Goal: Task Accomplishment & Management: Manage account settings

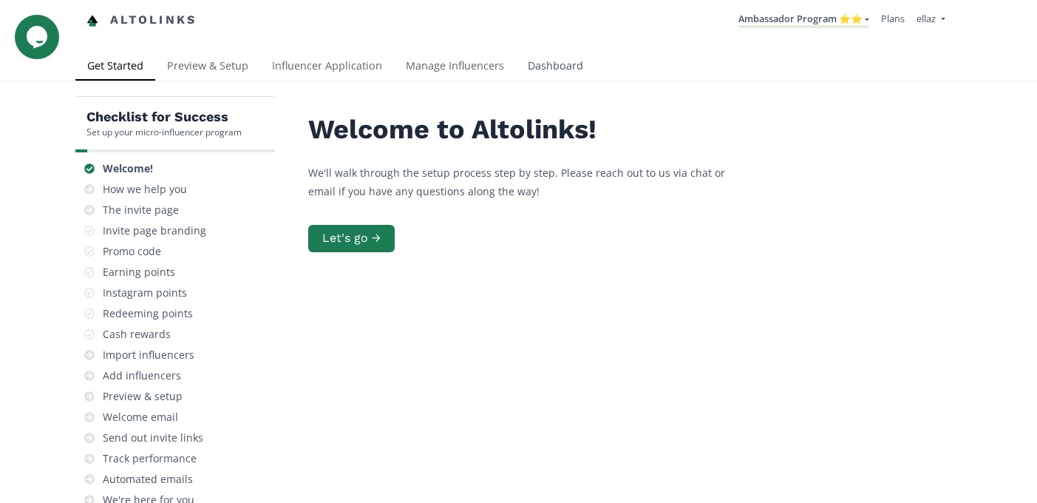
click at [547, 61] on link "Dashboard" at bounding box center [555, 67] width 79 height 30
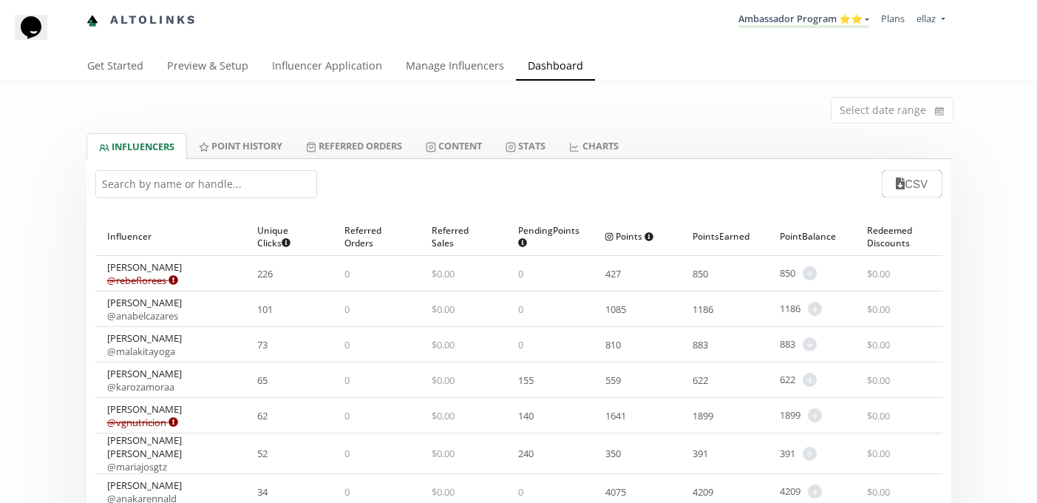
click at [458, 163] on div "CSV" at bounding box center [518, 184] width 865 height 50
click at [449, 149] on link "Content" at bounding box center [454, 145] width 80 height 25
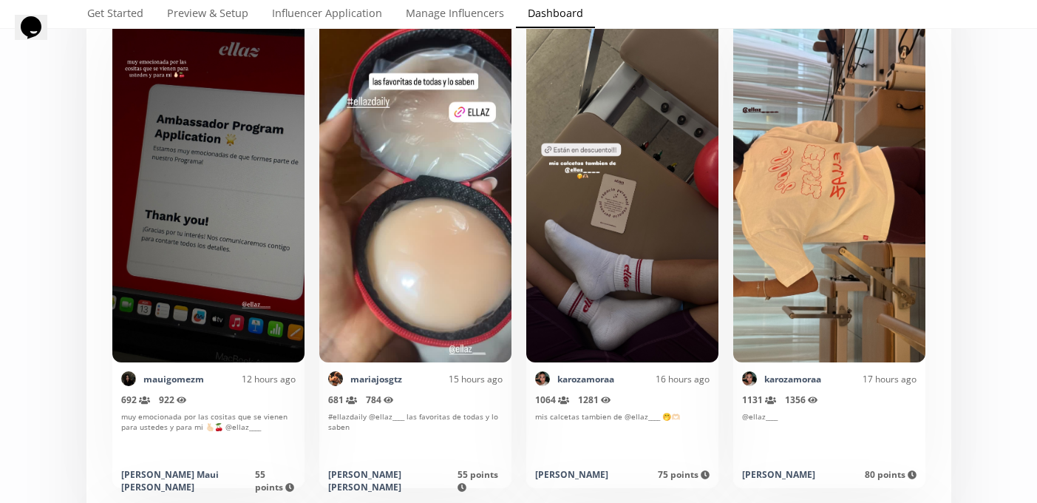
scroll to position [412, 0]
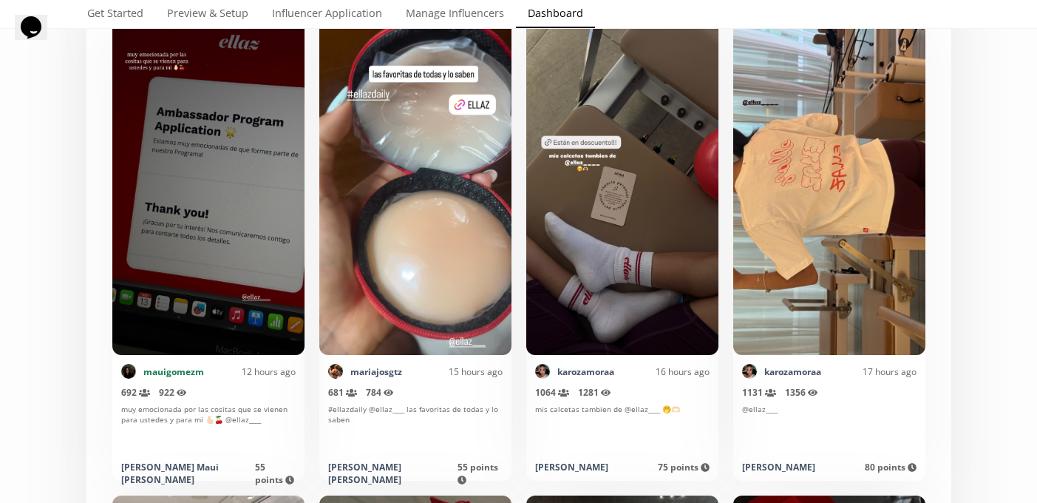
click at [168, 373] on link "mauigomezm" at bounding box center [173, 371] width 61 height 13
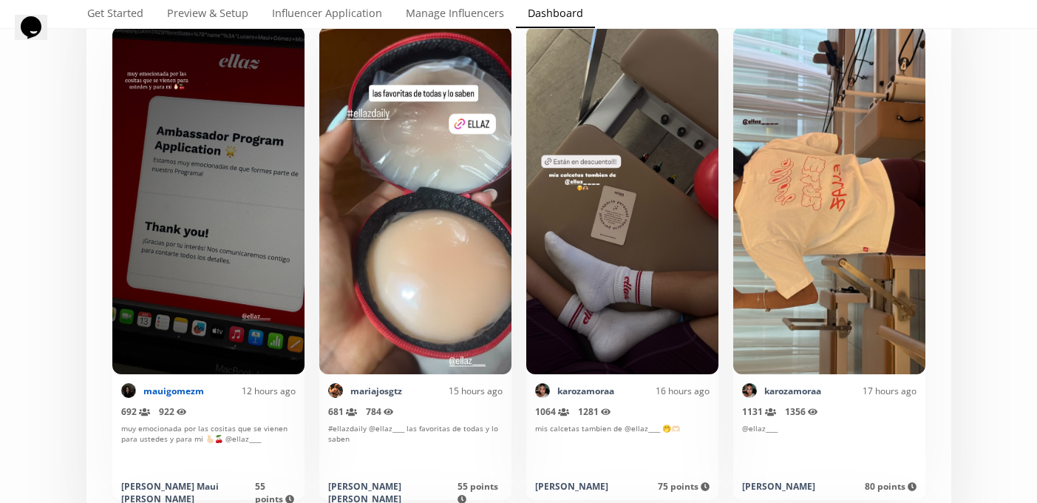
scroll to position [0, 0]
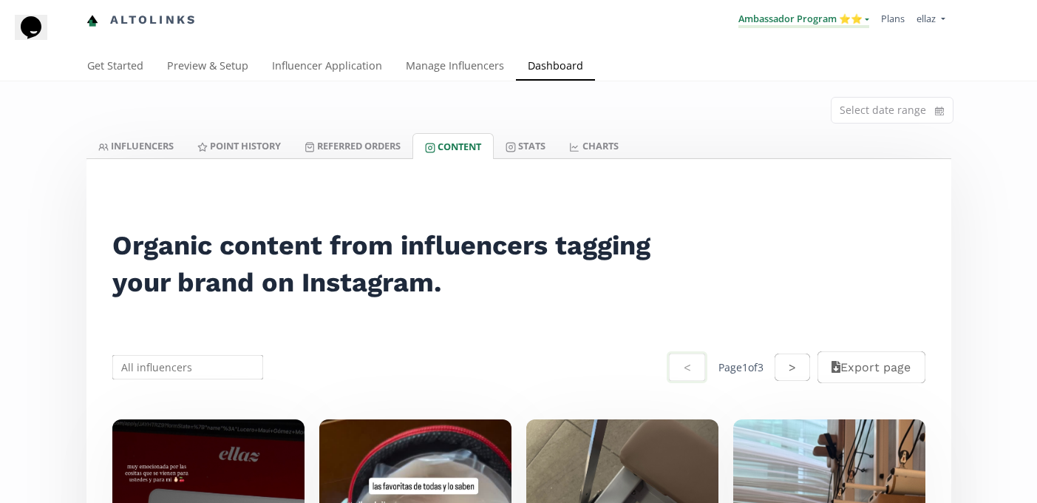
click at [815, 21] on link "Ambassador Program ⭐️⭐️" at bounding box center [804, 20] width 131 height 16
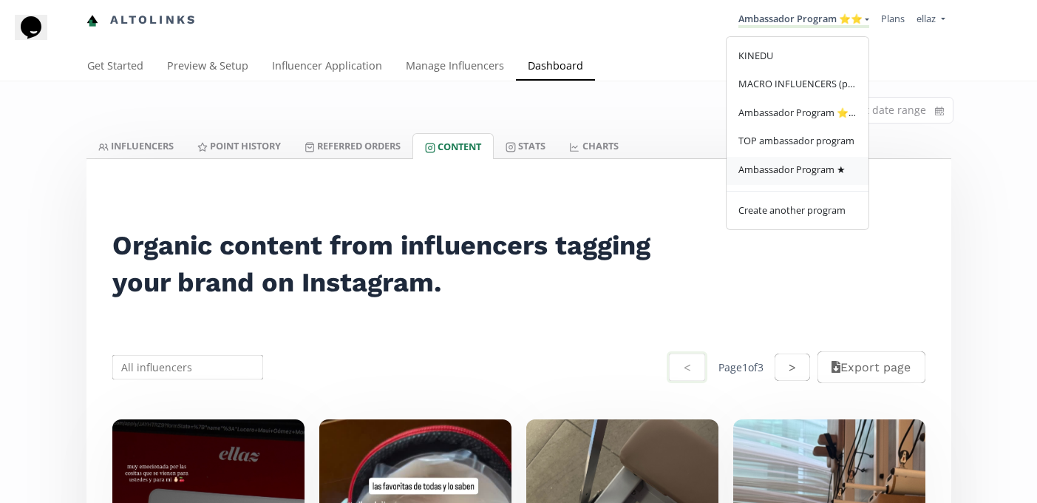
click at [801, 167] on span "Ambassador Program ★" at bounding box center [792, 169] width 107 height 13
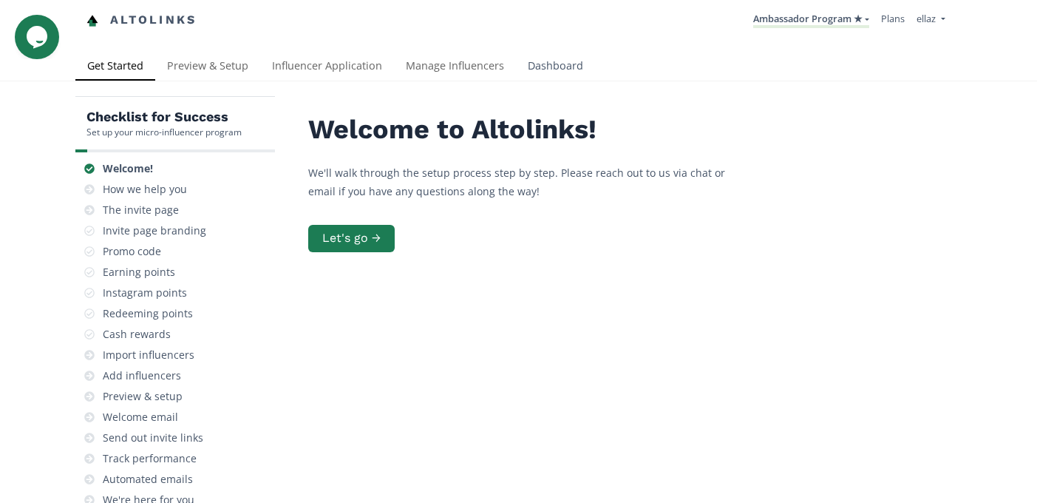
click at [545, 69] on link "Dashboard" at bounding box center [555, 67] width 79 height 30
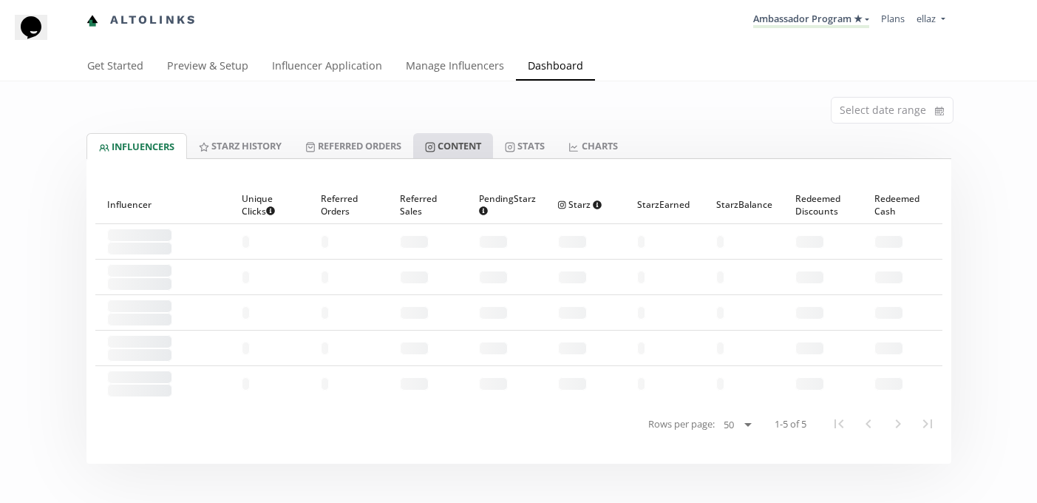
click at [478, 155] on link "Content" at bounding box center [453, 145] width 80 height 25
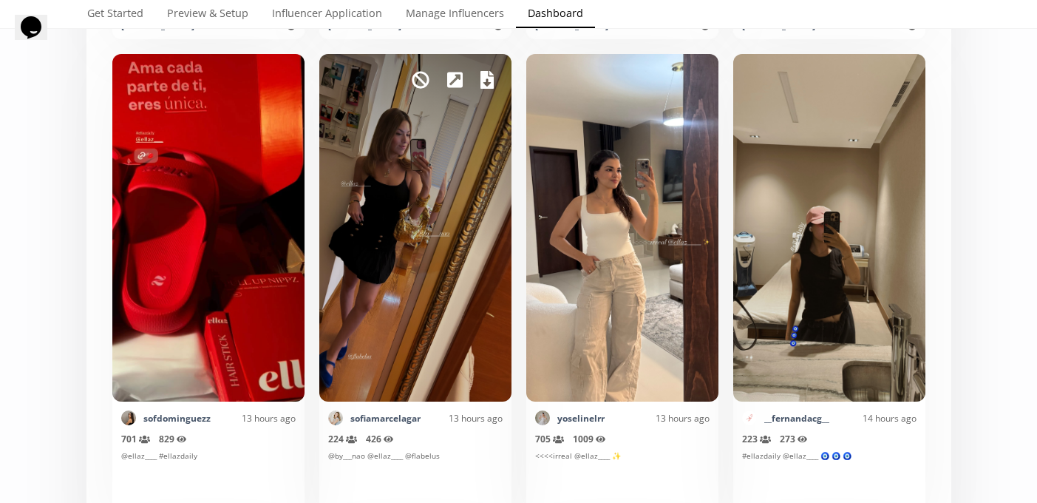
scroll to position [850, 0]
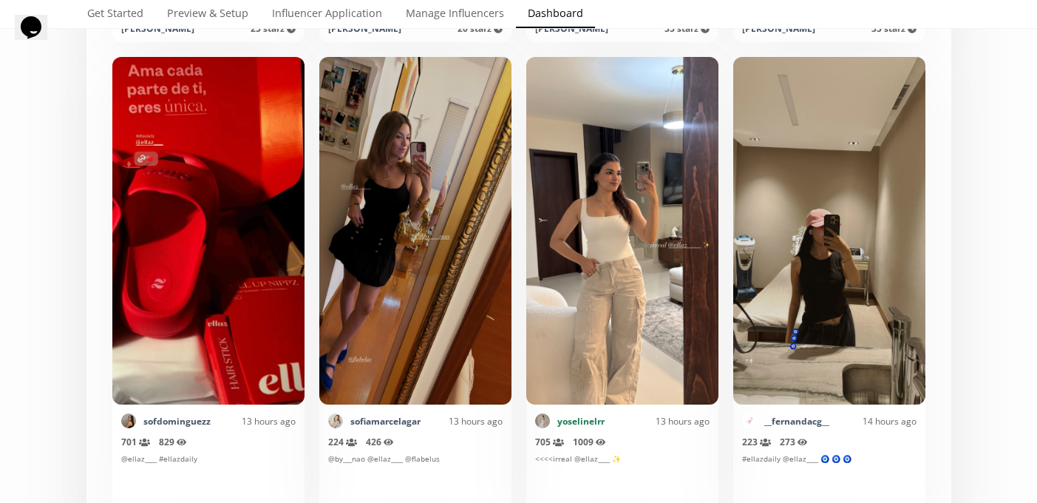
click at [574, 423] on link "yoselinelrr" at bounding box center [580, 421] width 47 height 13
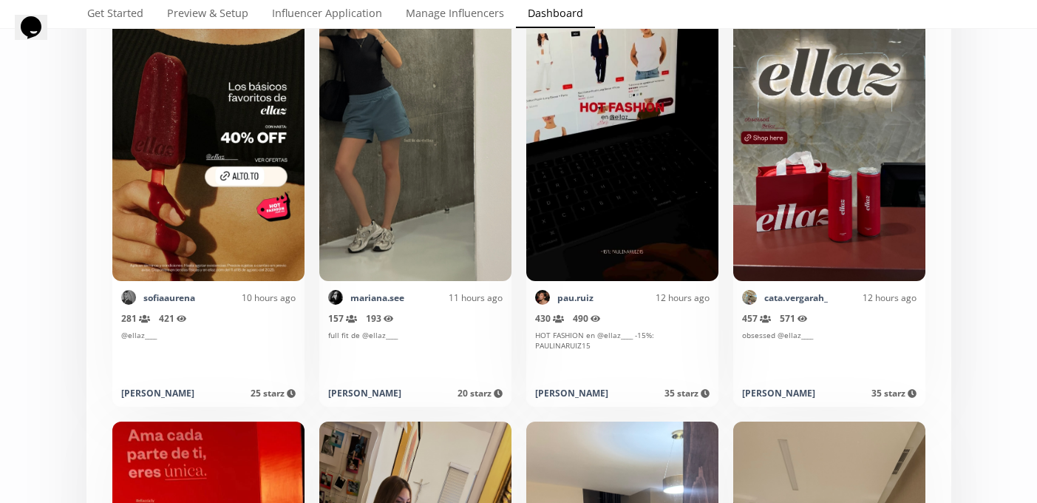
scroll to position [0, 0]
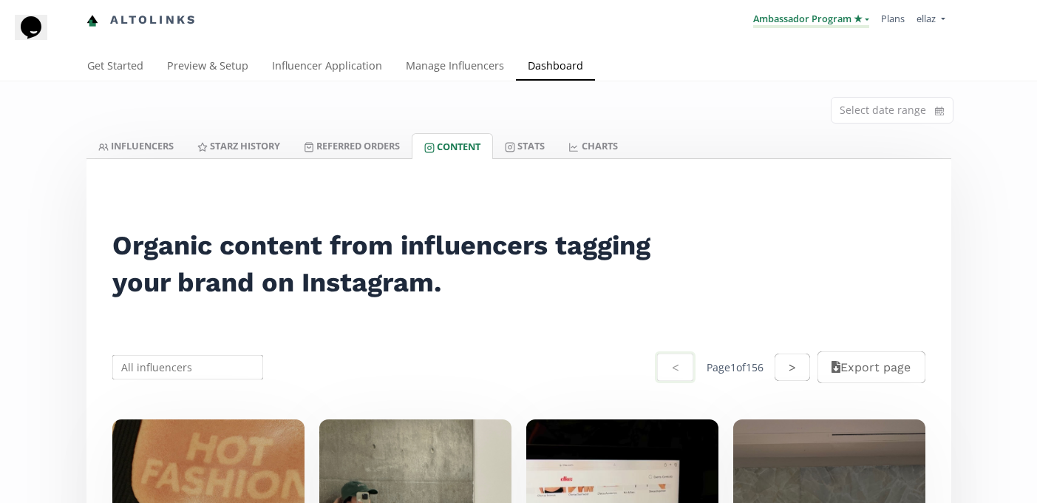
click at [841, 18] on link "Ambassador Program ★" at bounding box center [811, 20] width 116 height 16
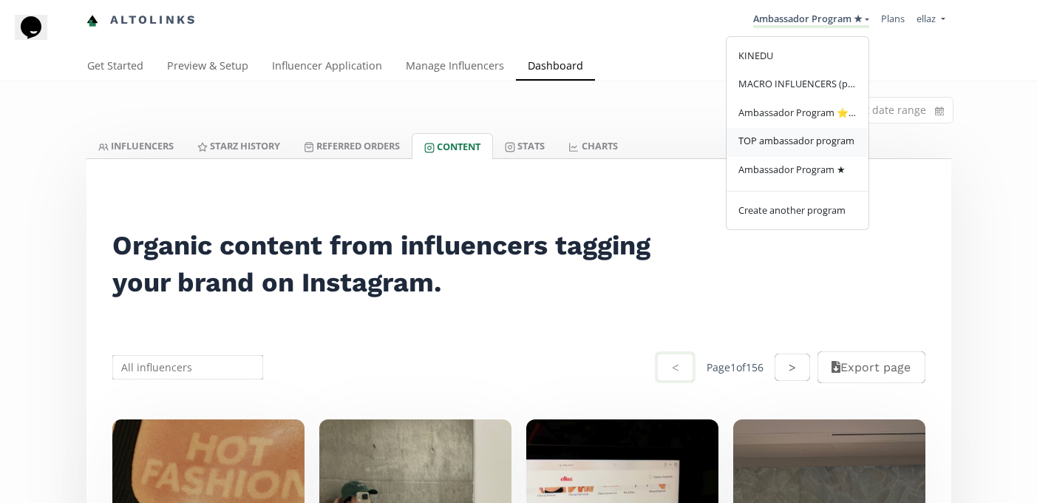
click at [806, 143] on span "TOP ambassador program" at bounding box center [797, 140] width 116 height 13
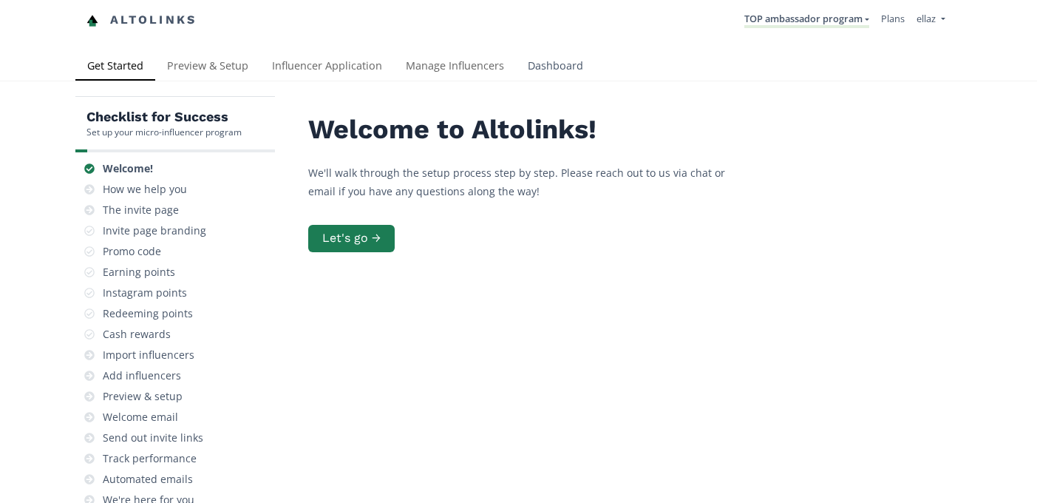
click at [543, 69] on link "Dashboard" at bounding box center [555, 67] width 79 height 30
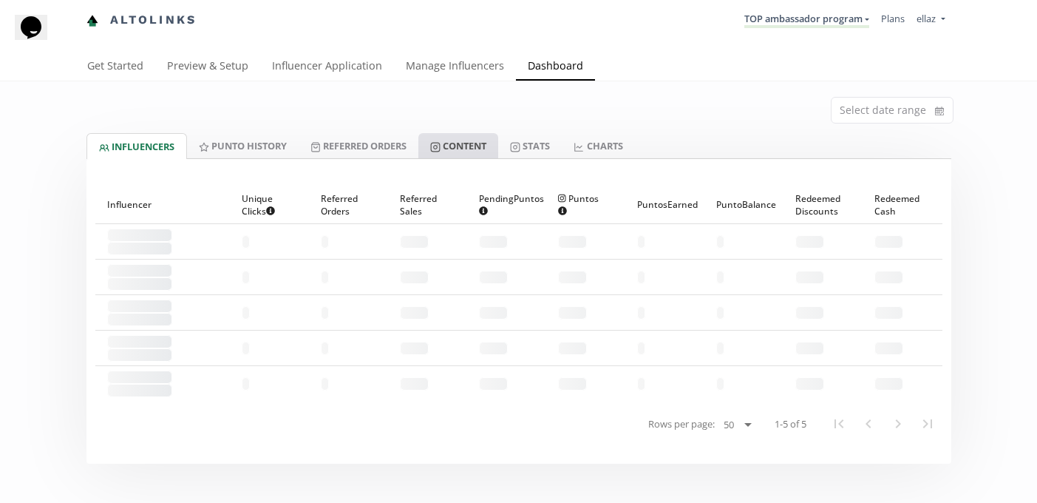
click at [482, 152] on link "Content" at bounding box center [458, 145] width 80 height 25
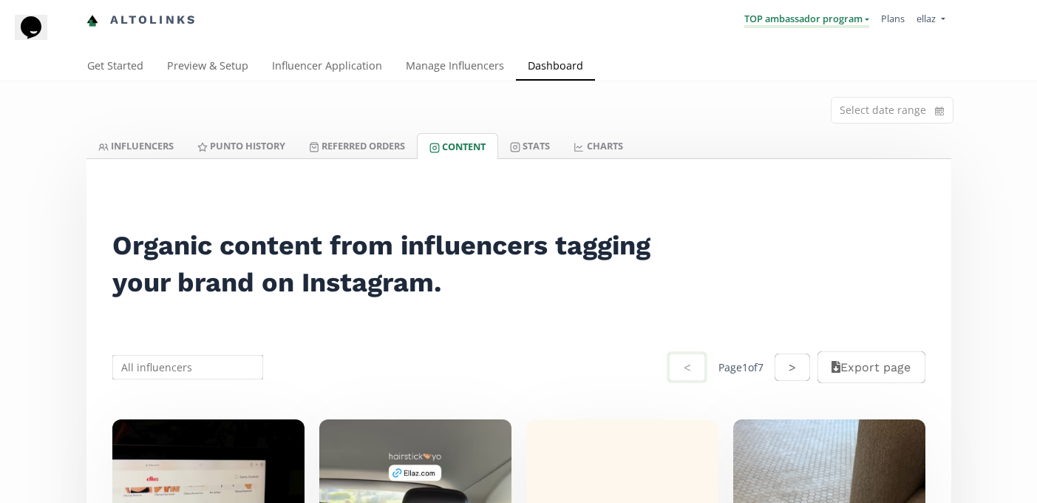
click at [793, 21] on link "TOP ambassador program" at bounding box center [806, 20] width 125 height 16
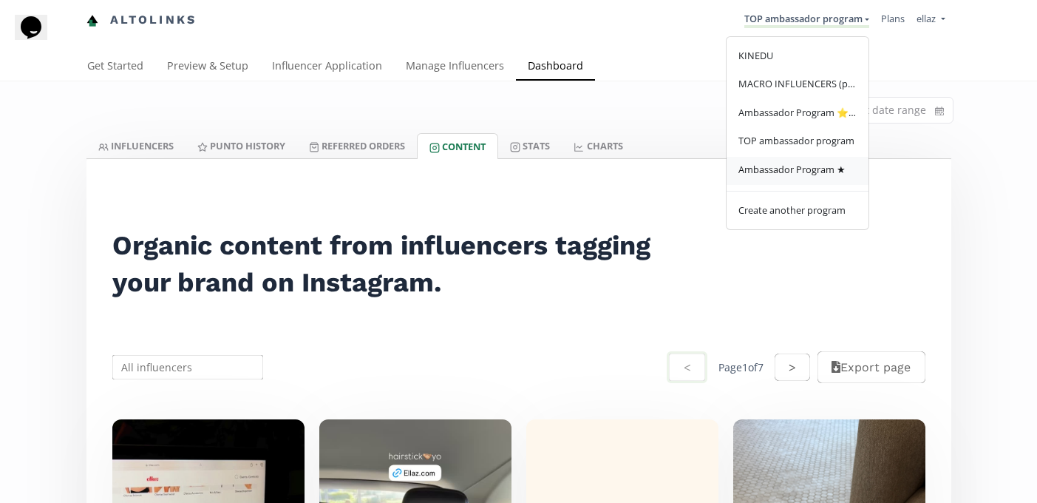
click at [808, 174] on span "Ambassador Program ★" at bounding box center [792, 169] width 107 height 13
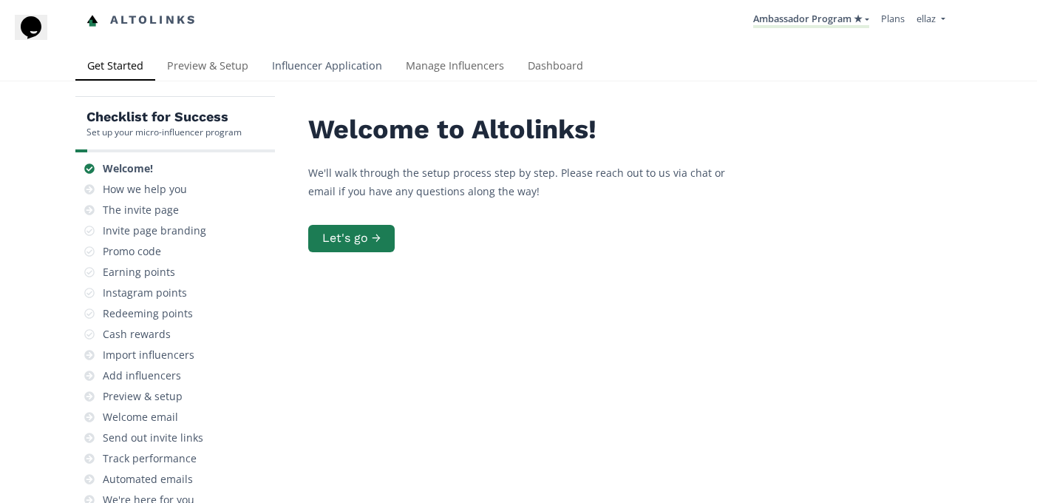
click at [321, 69] on link "Influencer Application" at bounding box center [327, 67] width 134 height 30
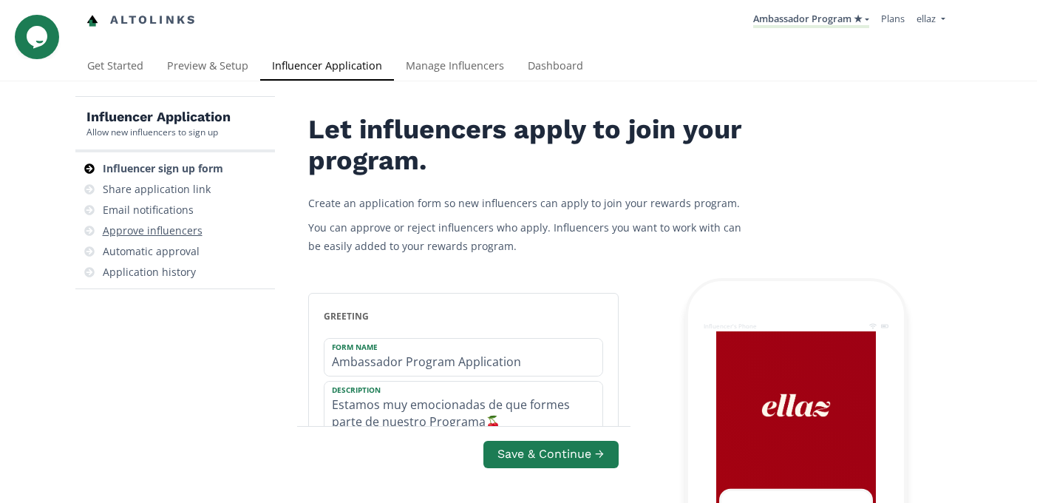
click at [167, 239] on div "Approve influencers" at bounding box center [175, 230] width 188 height 21
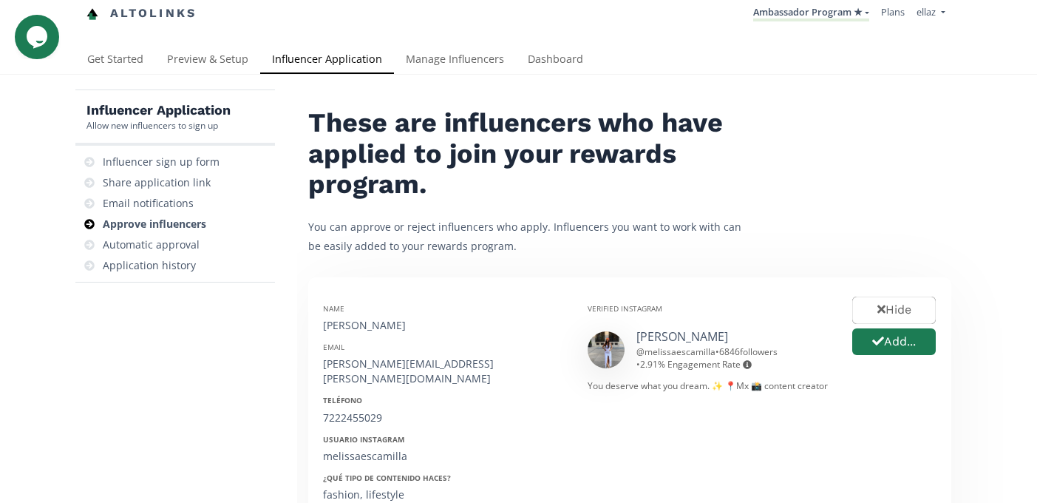
scroll to position [6, 0]
click at [566, 47] on link "Dashboard" at bounding box center [555, 62] width 79 height 30
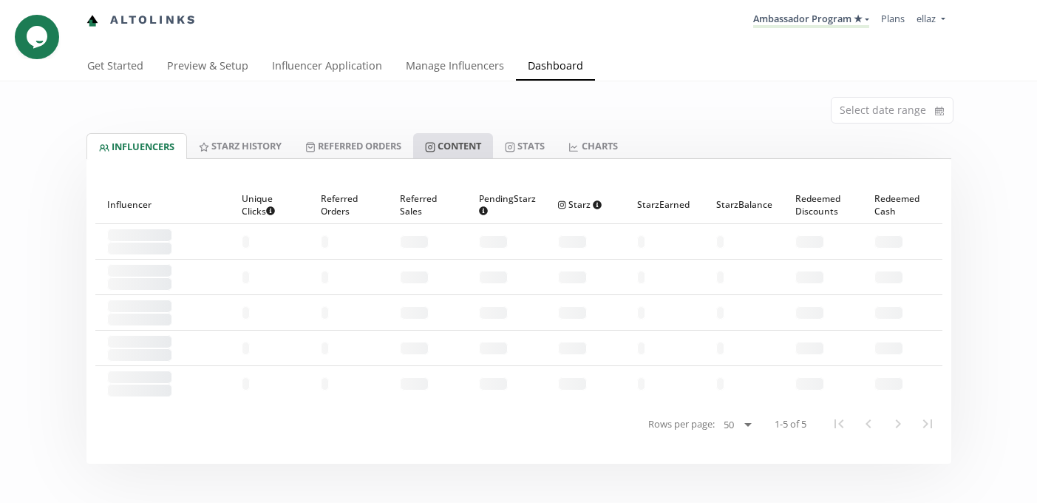
click at [481, 150] on link "Content" at bounding box center [453, 145] width 80 height 25
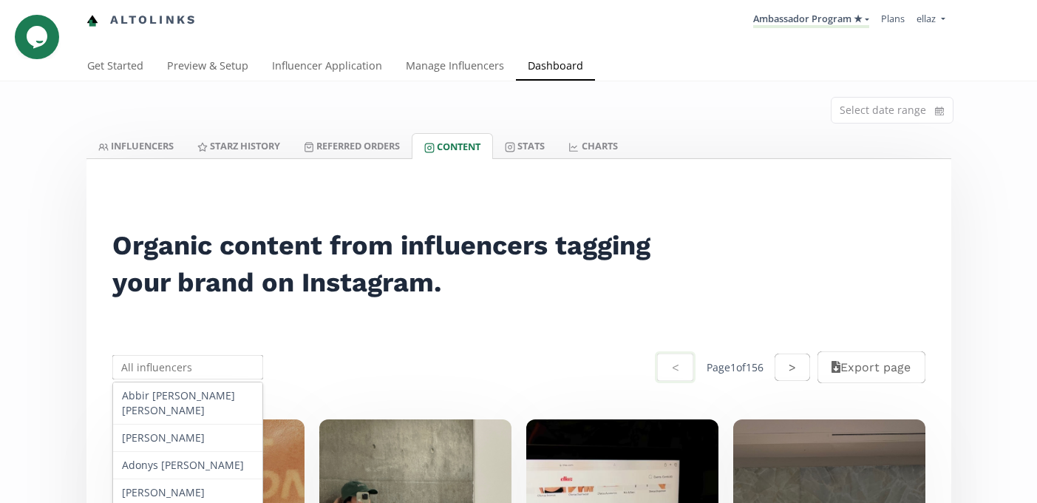
click at [188, 361] on input "text" at bounding box center [188, 367] width 156 height 29
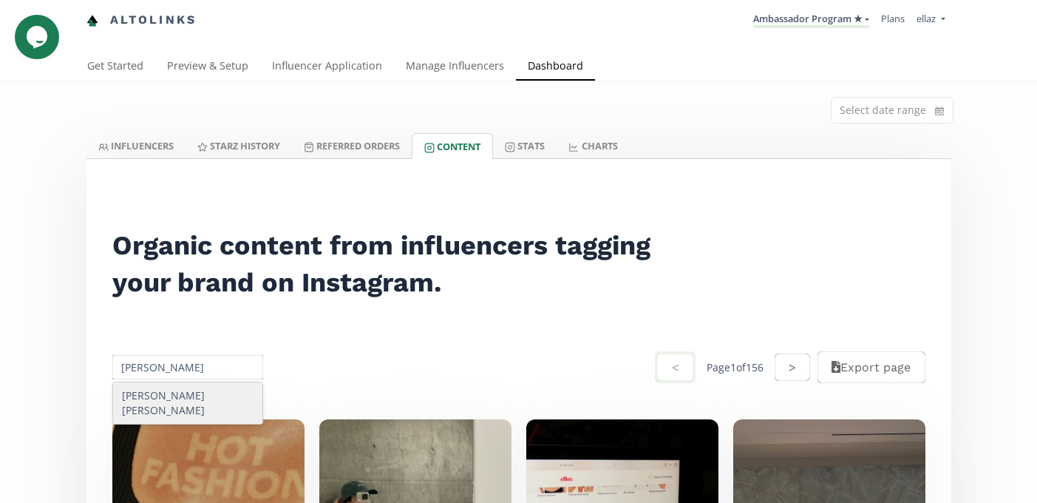
click at [211, 390] on div "María Pía Altamirano" at bounding box center [188, 402] width 150 height 41
type input "María Pía Altamirano"
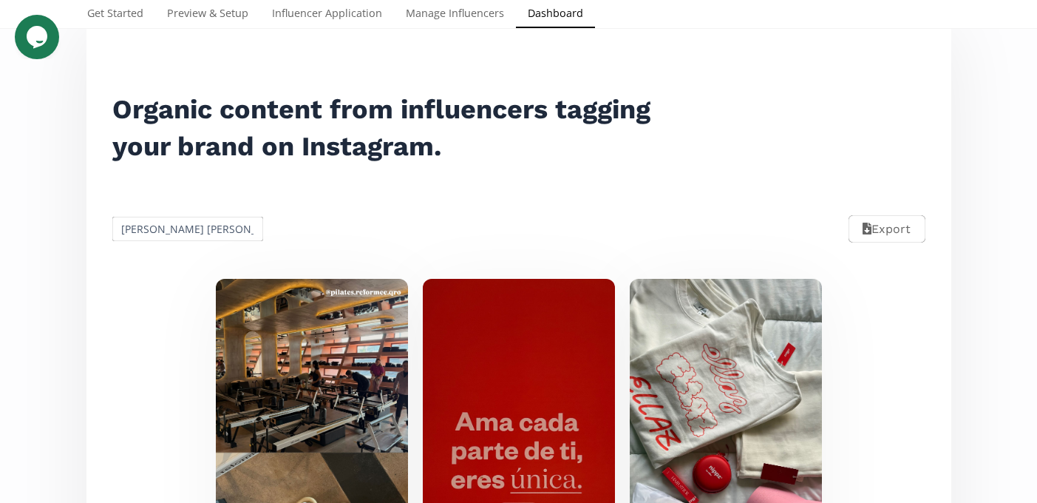
scroll to position [29, 0]
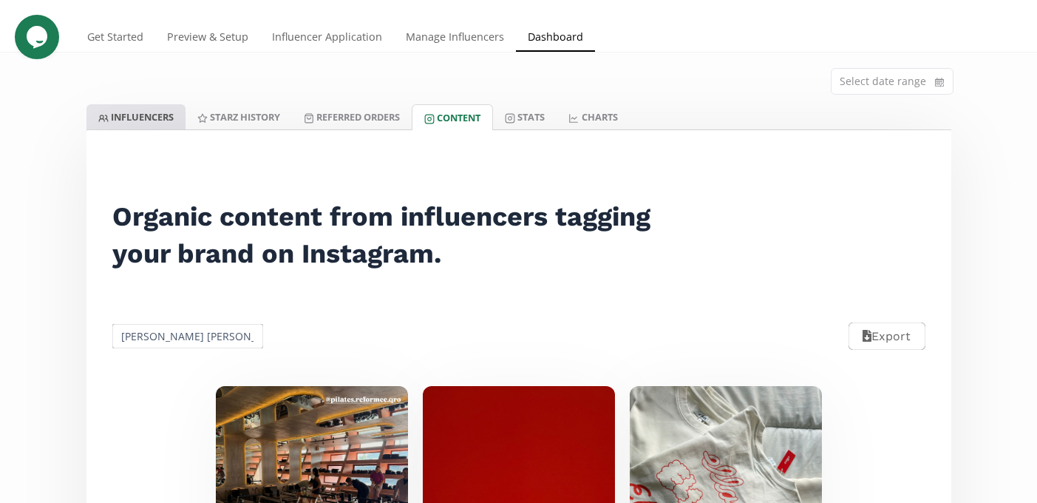
click at [129, 119] on link "INFLUENCERS" at bounding box center [135, 116] width 99 height 25
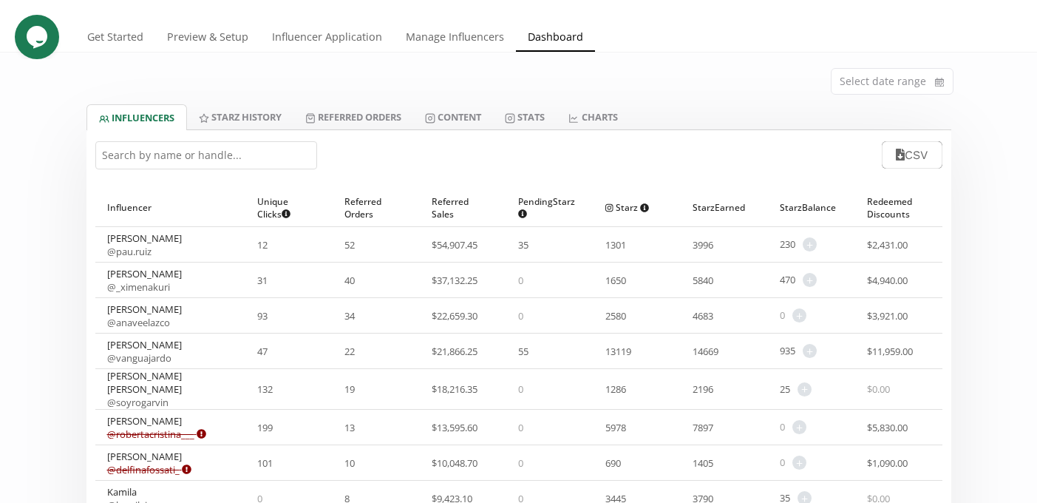
click at [255, 159] on input "text" at bounding box center [206, 155] width 222 height 28
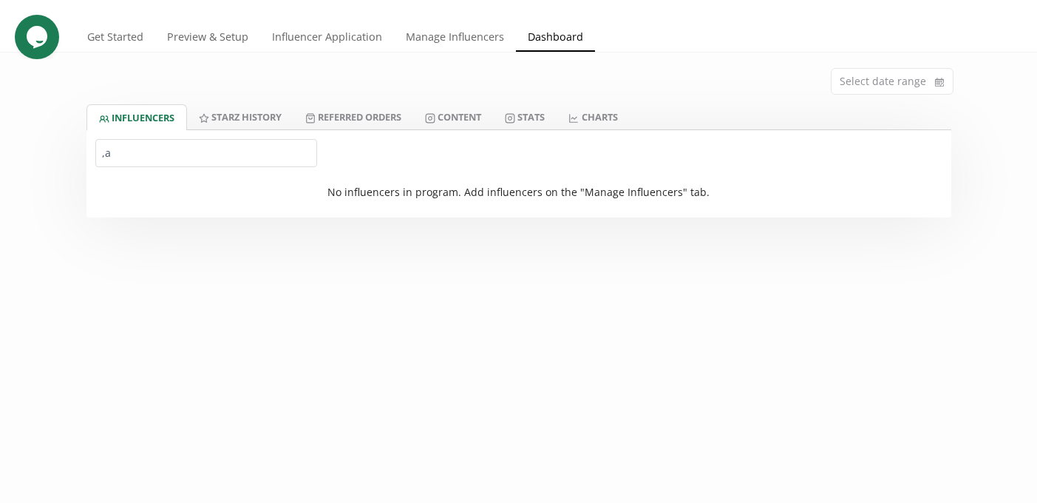
type input ","
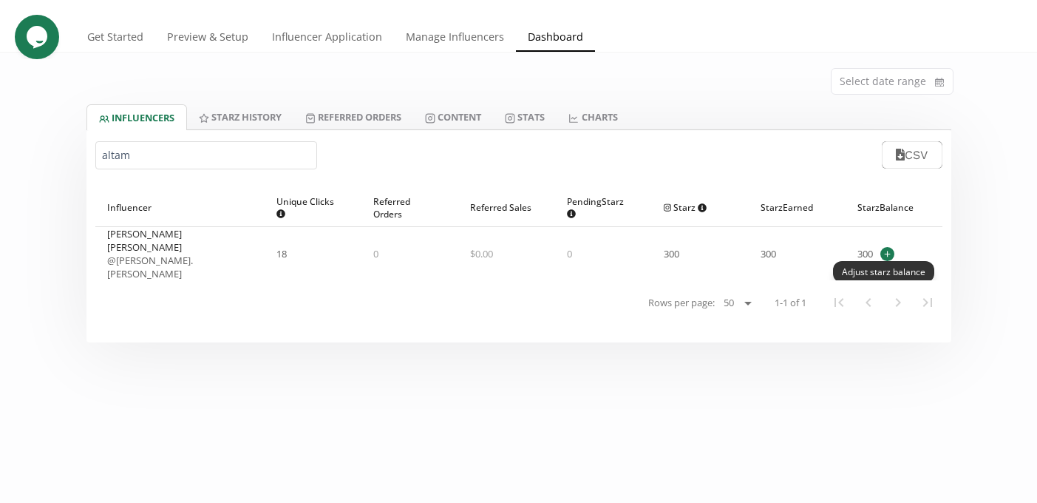
type input "altam"
click at [889, 247] on span "+" at bounding box center [887, 254] width 14 height 14
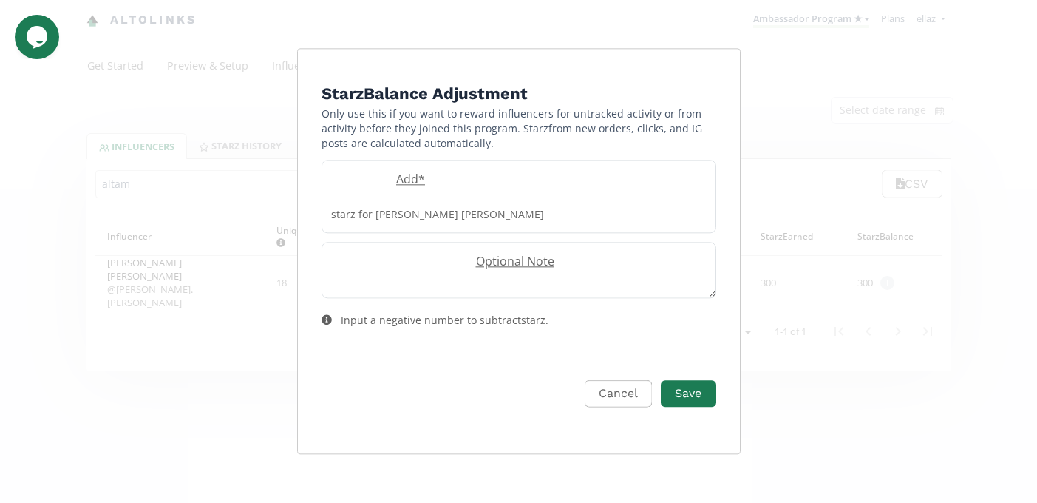
click at [398, 174] on form "Starz Balance Adjustment Only use this if you want to reward influencers for un…" at bounding box center [519, 261] width 395 height 360
click at [397, 188] on label "Add *" at bounding box center [407, 179] width 170 height 17
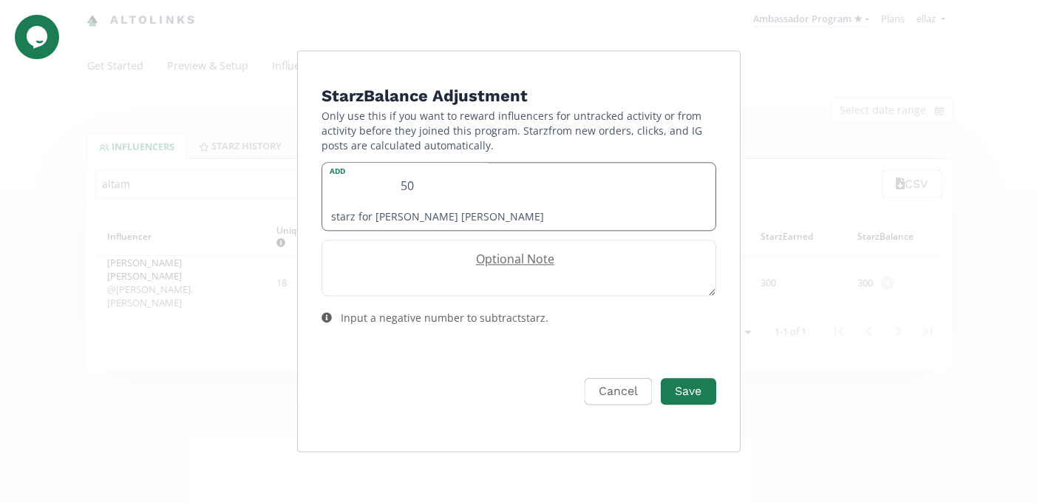
type input "5"
type input "60"
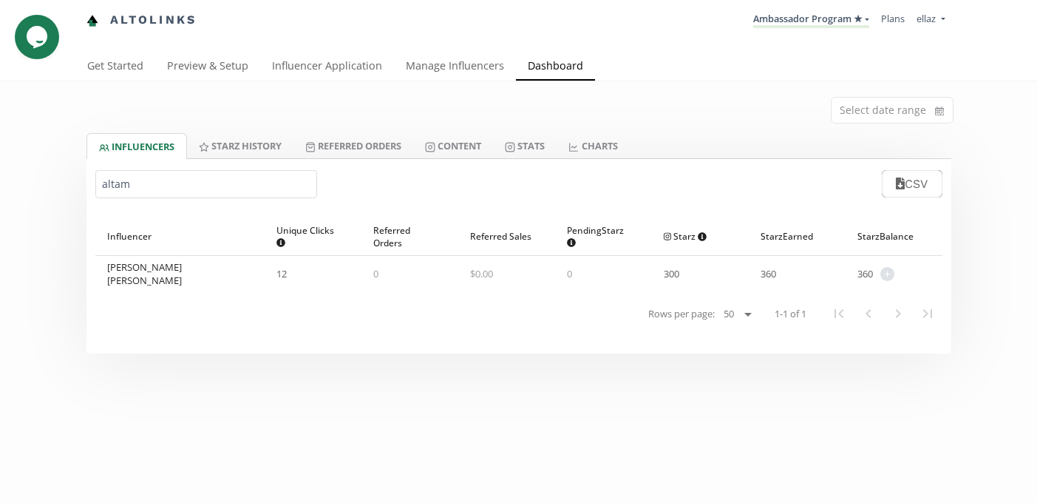
click at [390, 82] on div "Select date range" at bounding box center [518, 107] width 887 height 52
click at [350, 69] on link "Influencer Application" at bounding box center [327, 67] width 134 height 30
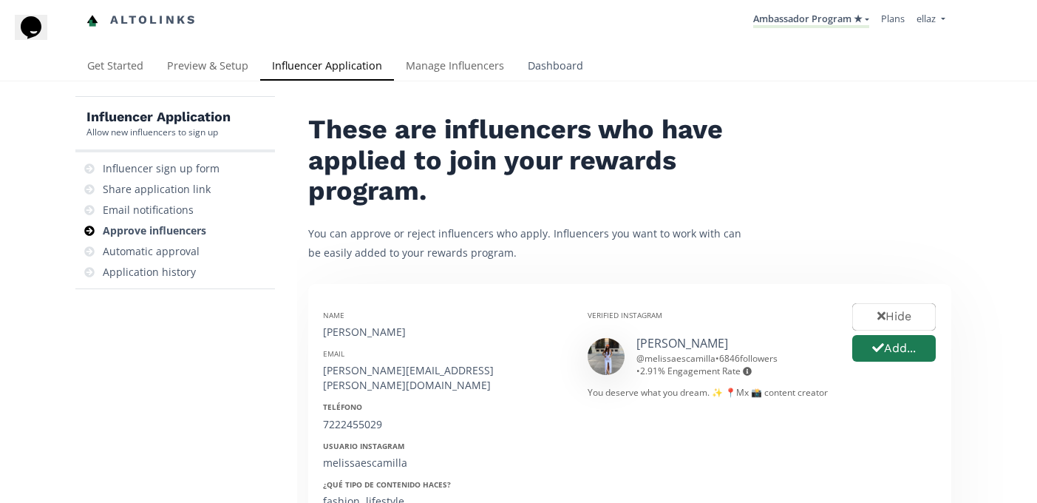
click at [556, 58] on link "Dashboard" at bounding box center [555, 67] width 79 height 30
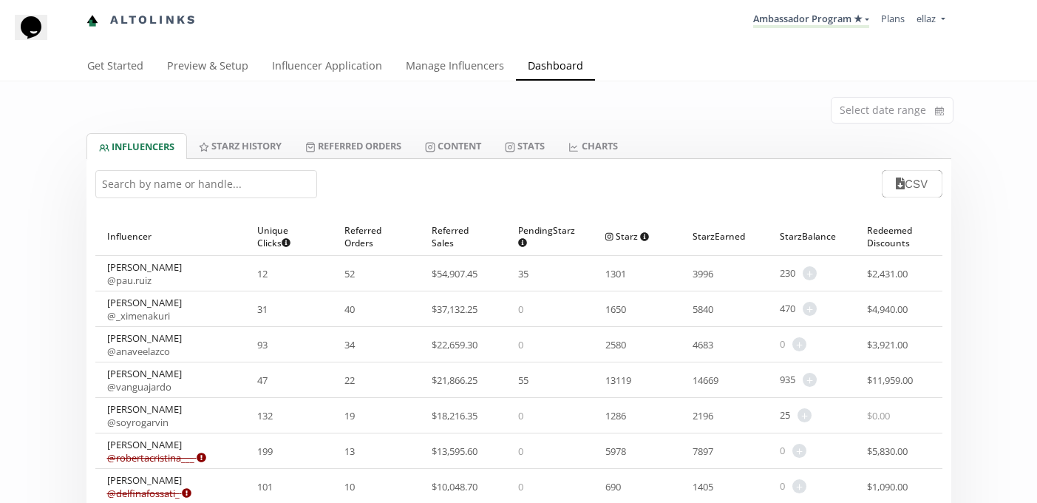
click at [178, 192] on input "text" at bounding box center [206, 184] width 222 height 28
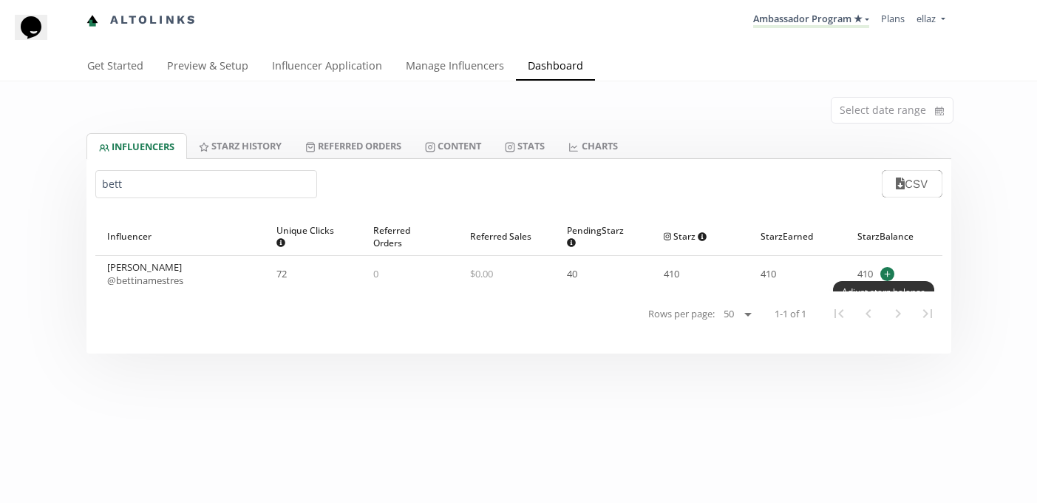
type input "bett"
click at [886, 269] on span "+" at bounding box center [887, 274] width 14 height 14
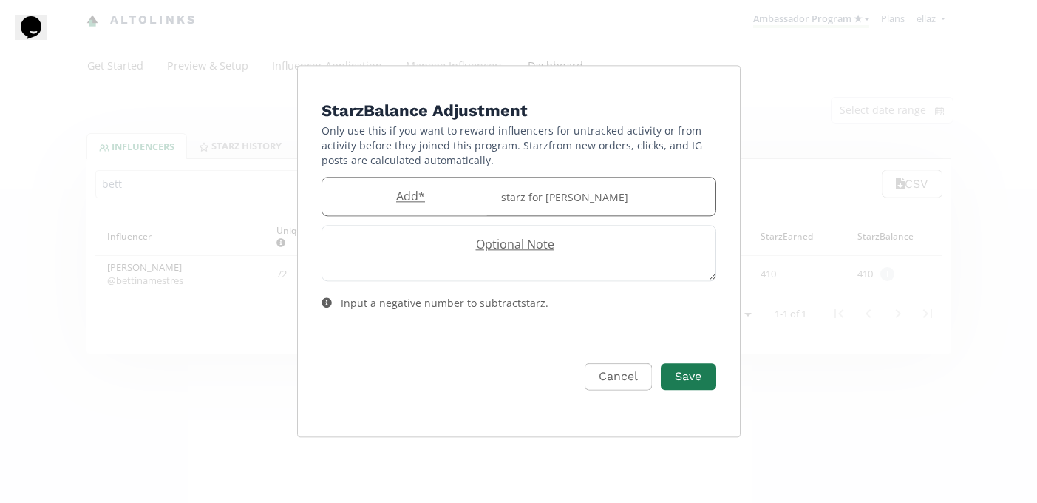
click at [407, 182] on div "Add * starz for Bettina Mestres" at bounding box center [519, 196] width 395 height 39
type input "60"
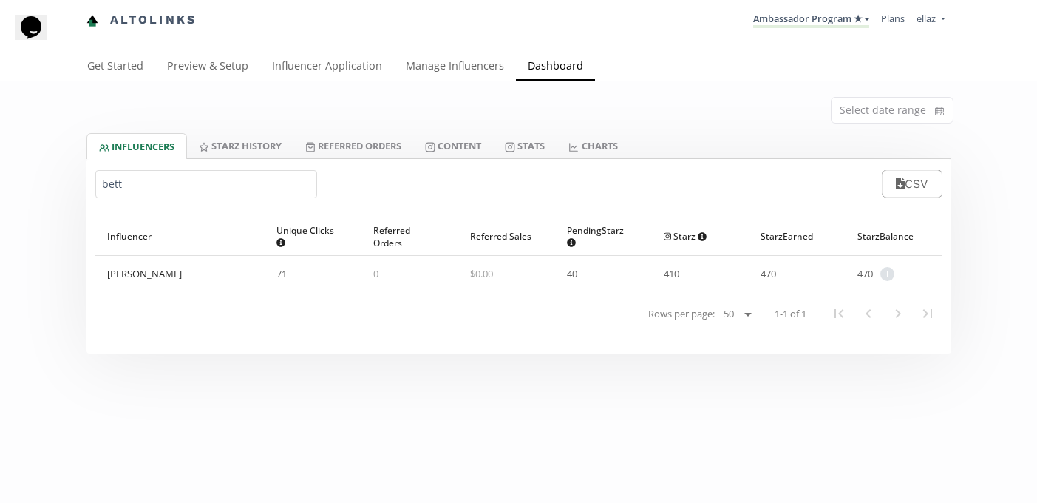
click at [269, 191] on input "bett" at bounding box center [206, 184] width 222 height 28
click at [268, 191] on input "bett" at bounding box center [206, 184] width 222 height 28
type input "melissa d"
click at [885, 273] on span "+" at bounding box center [887, 274] width 14 height 14
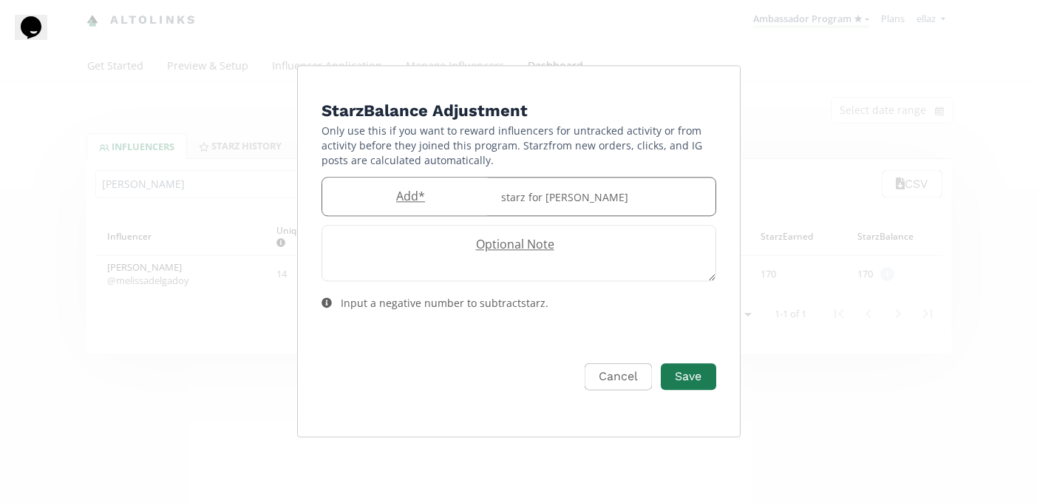
click at [418, 201] on label "Add *" at bounding box center [407, 196] width 170 height 17
type input "60"
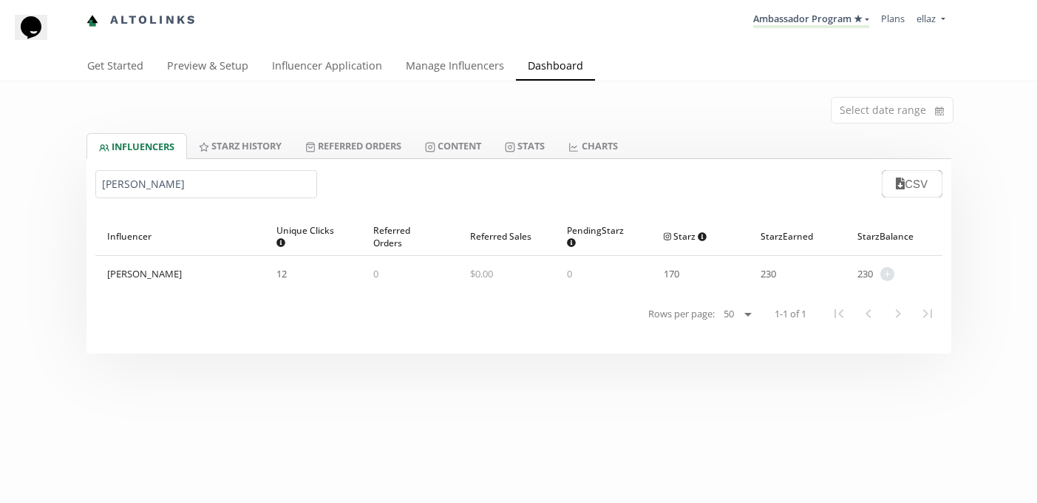
click at [759, 39] on nav "Altolinks Ambassador Program ★ KINEDU MACRO INFLUENCERS (prog ventas) Ambassado…" at bounding box center [518, 20] width 865 height 41
click at [767, 22] on link "Ambassador Program ★" at bounding box center [811, 20] width 116 height 16
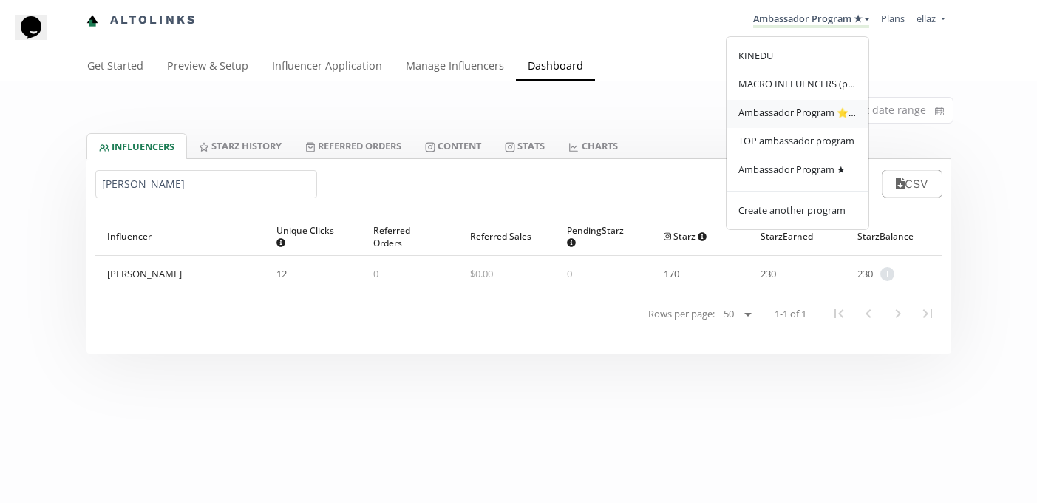
click at [816, 109] on span "Ambassador Program ⭐️⭐️" at bounding box center [798, 112] width 118 height 13
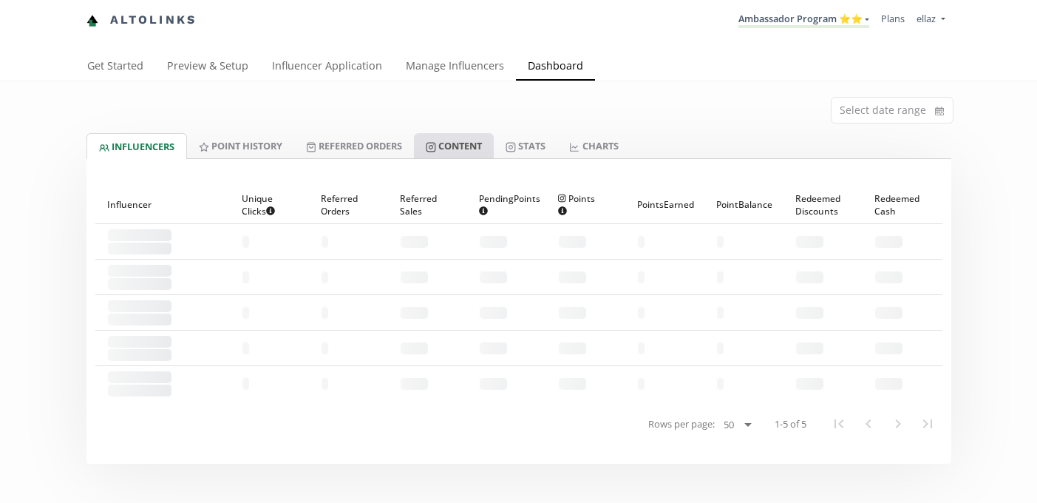
click at [481, 151] on link "Content" at bounding box center [454, 145] width 80 height 25
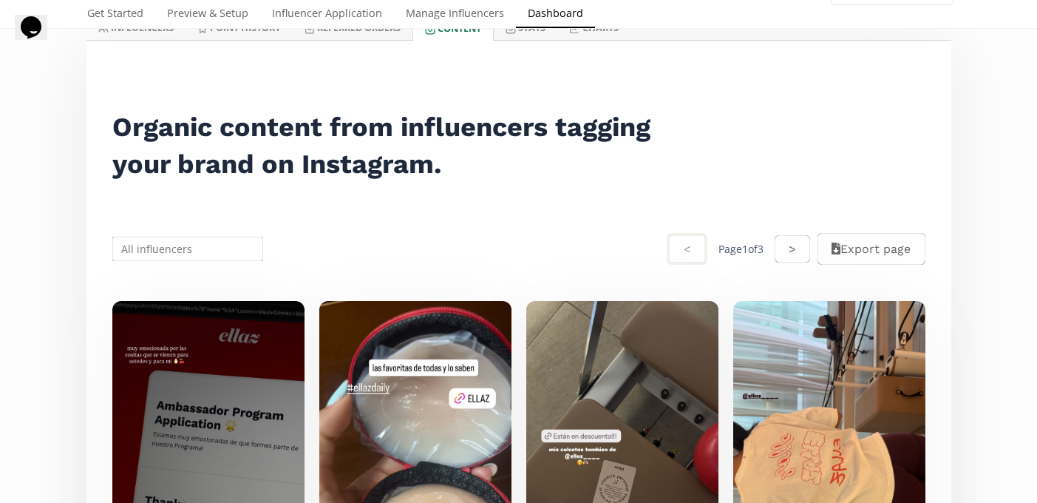
scroll to position [47, 0]
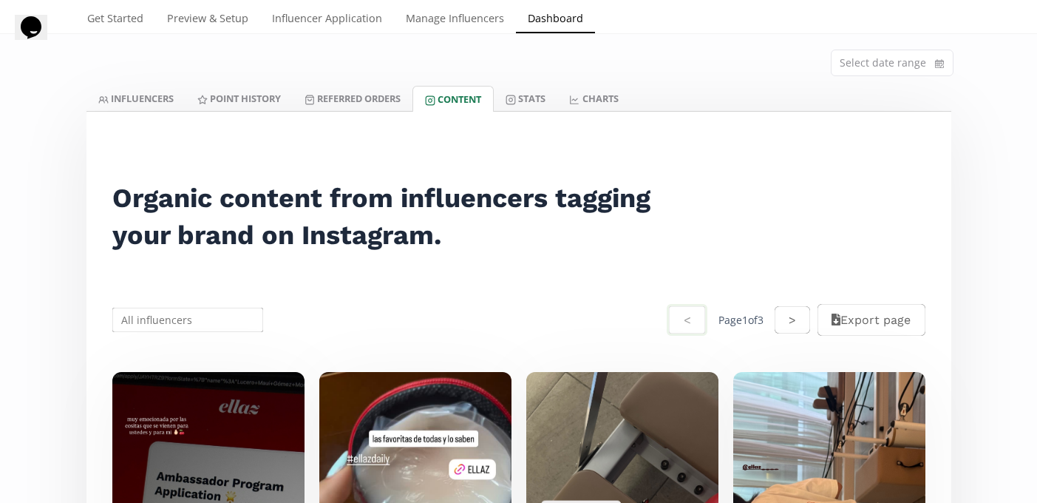
click at [163, 75] on div "Select date range" at bounding box center [518, 60] width 887 height 52
click at [143, 106] on link "INFLUENCERS" at bounding box center [135, 98] width 99 height 25
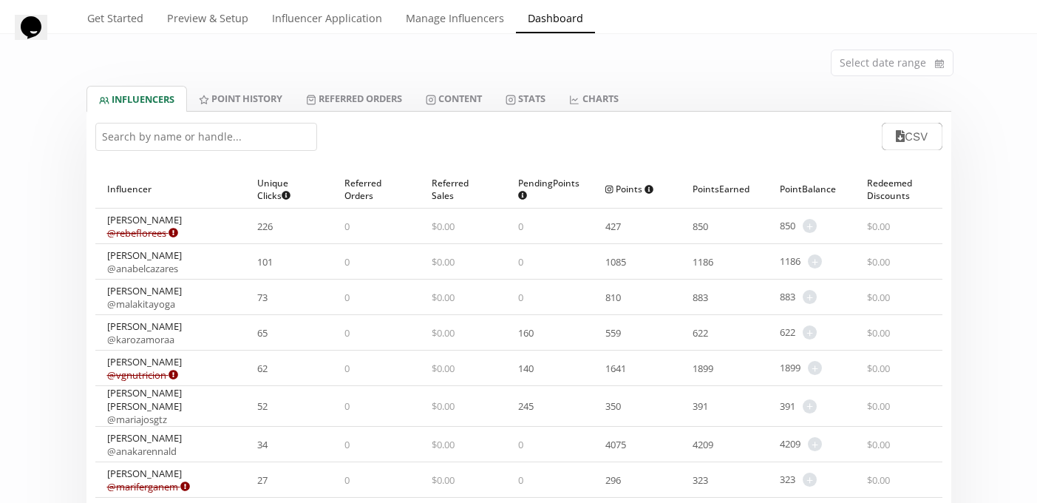
click at [180, 149] on input "text" at bounding box center [206, 137] width 222 height 28
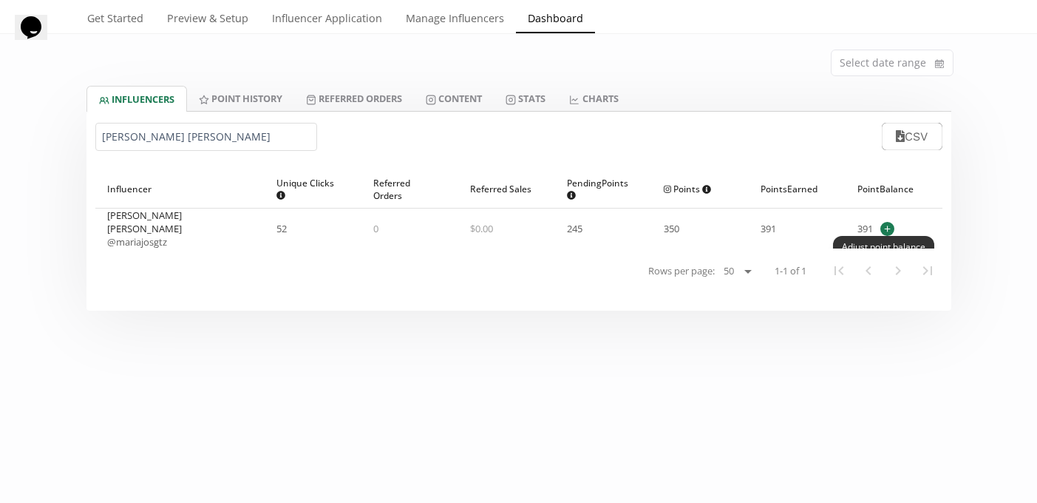
type input "maria jo"
click at [886, 227] on span "+" at bounding box center [887, 229] width 14 height 14
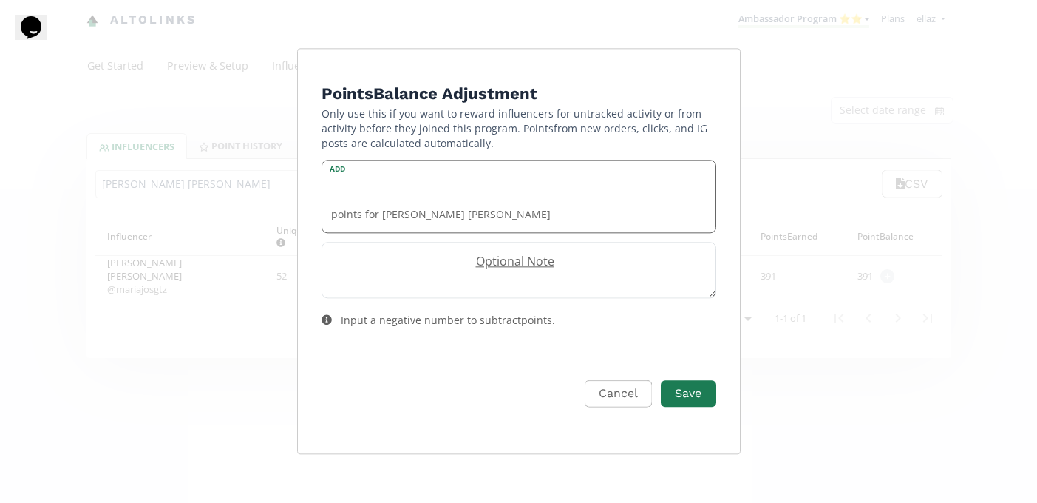
click at [434, 198] on input "Edit Program" at bounding box center [407, 179] width 170 height 38
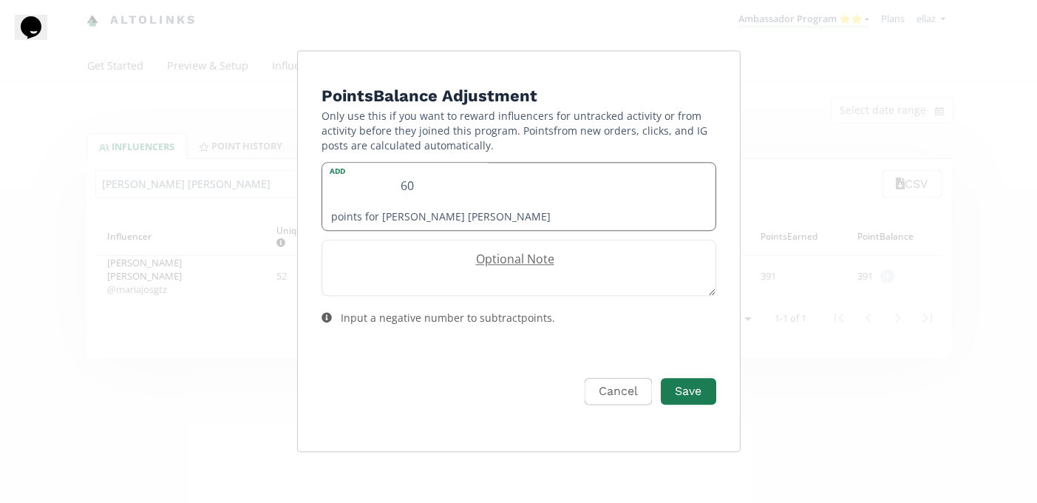
type input "6"
type input "60"
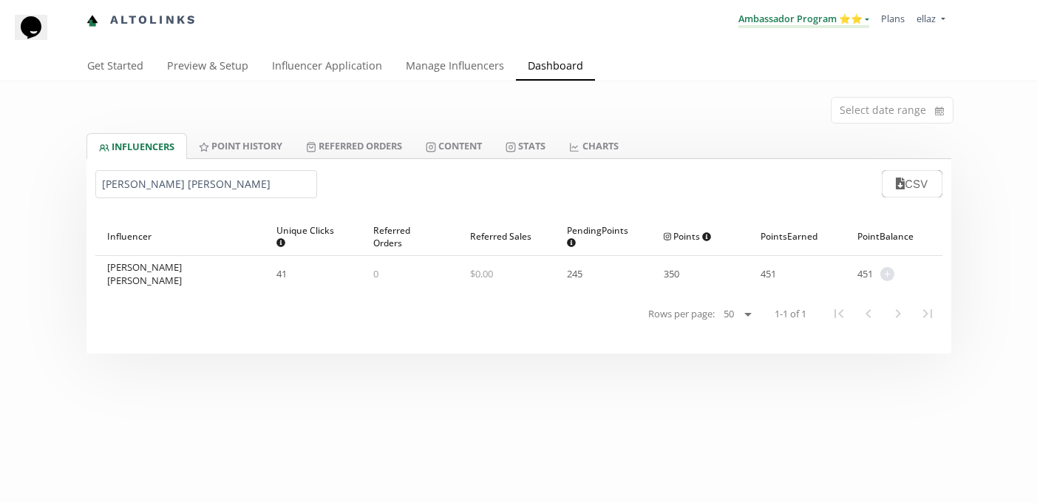
click at [785, 22] on link "Ambassador Program ⭐️⭐️" at bounding box center [804, 20] width 131 height 16
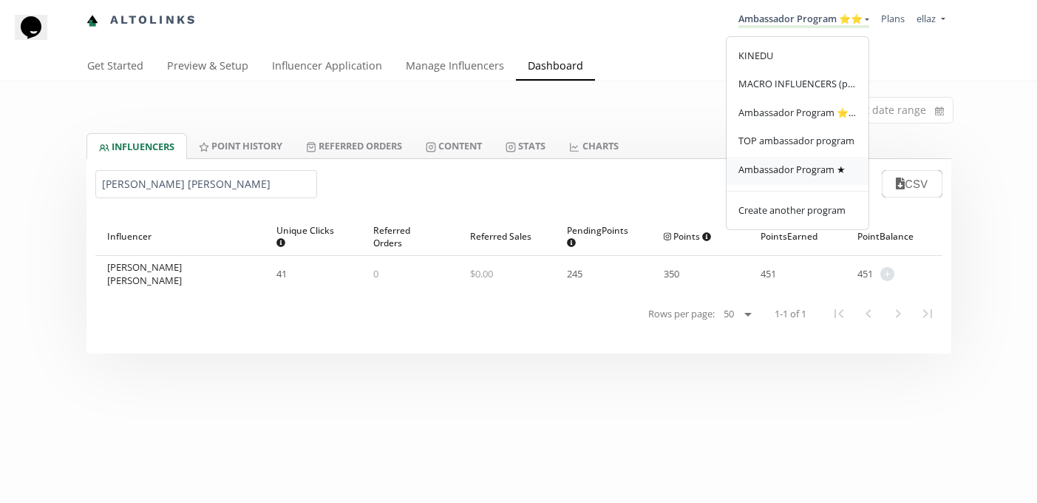
click at [829, 167] on span "Ambassador Program ★" at bounding box center [792, 169] width 107 height 13
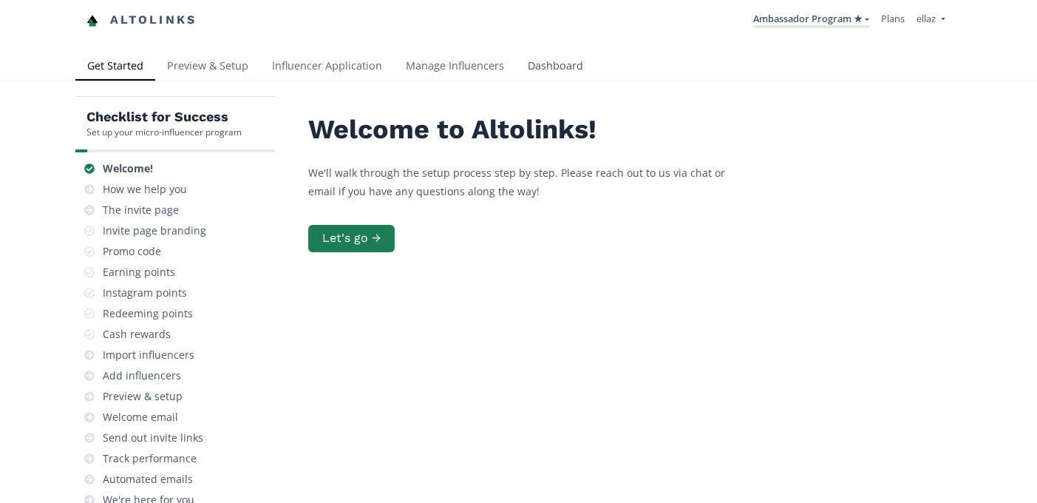
click at [527, 65] on link "Dashboard" at bounding box center [555, 67] width 79 height 30
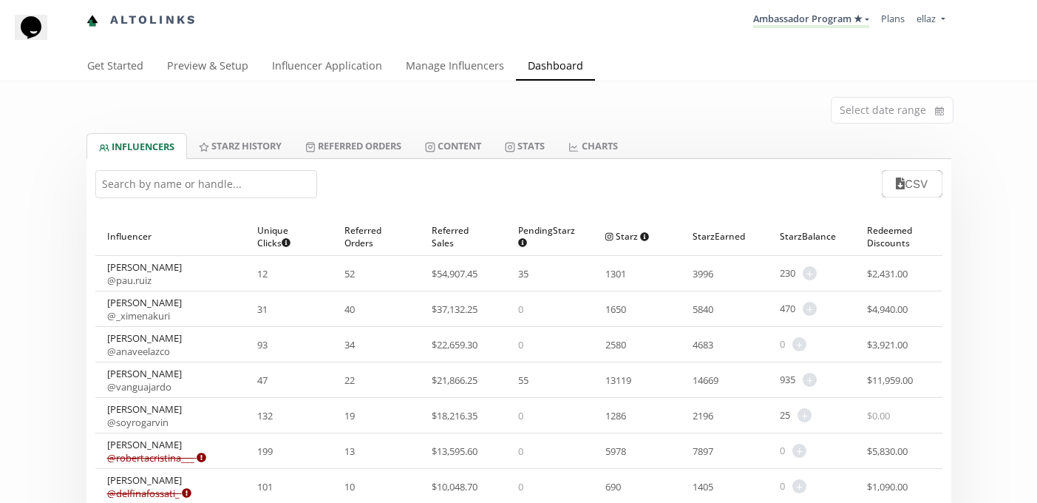
click at [205, 177] on input "text" at bounding box center [206, 184] width 222 height 28
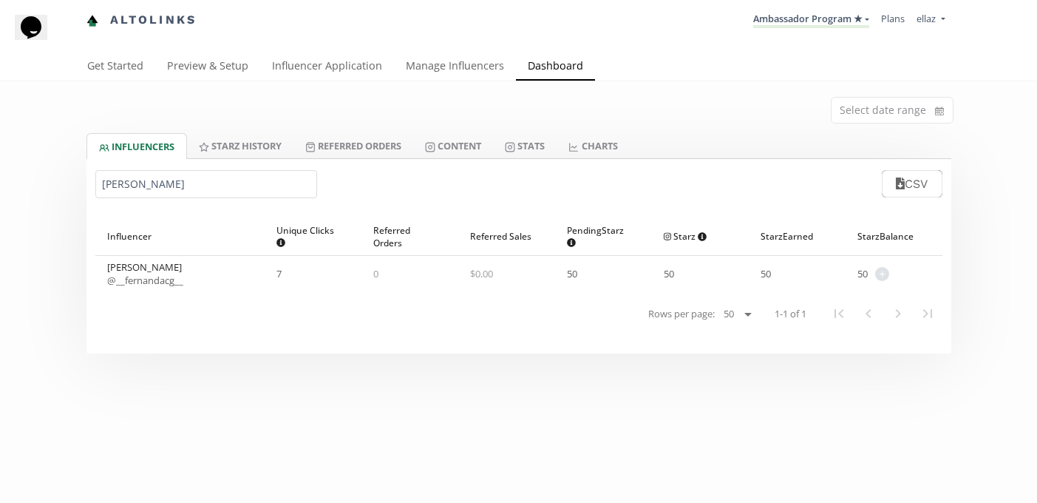
type input "[PERSON_NAME]"
click at [157, 288] on div "Fernanda Cruz @ __fernandacg__" at bounding box center [180, 273] width 170 height 35
click at [154, 274] on link "@ __fernandacg__" at bounding box center [145, 280] width 76 height 13
click at [479, 150] on link "Content" at bounding box center [453, 145] width 80 height 25
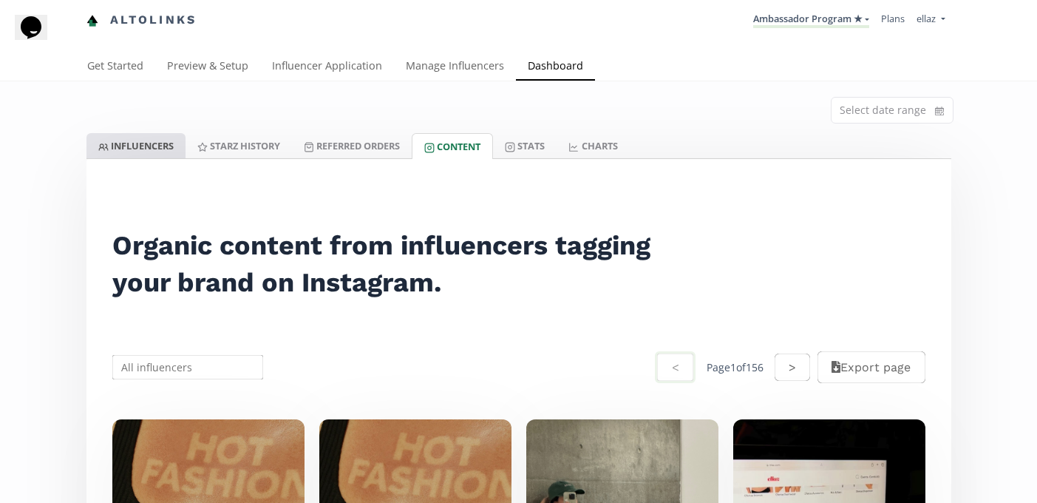
click at [169, 144] on link "INFLUENCERS" at bounding box center [135, 145] width 99 height 25
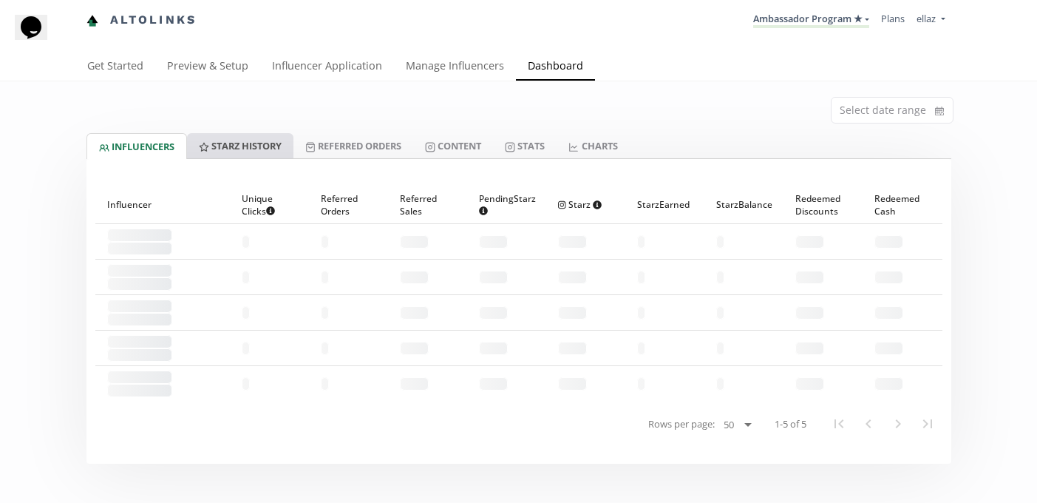
click at [240, 136] on link "Starz HISTORY" at bounding box center [240, 145] width 106 height 25
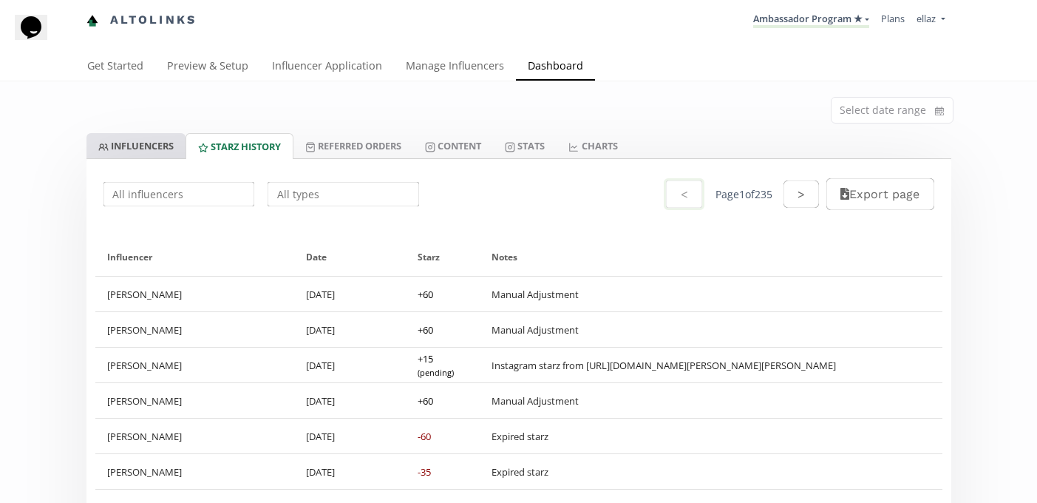
click at [161, 149] on link "INFLUENCERS" at bounding box center [135, 145] width 99 height 25
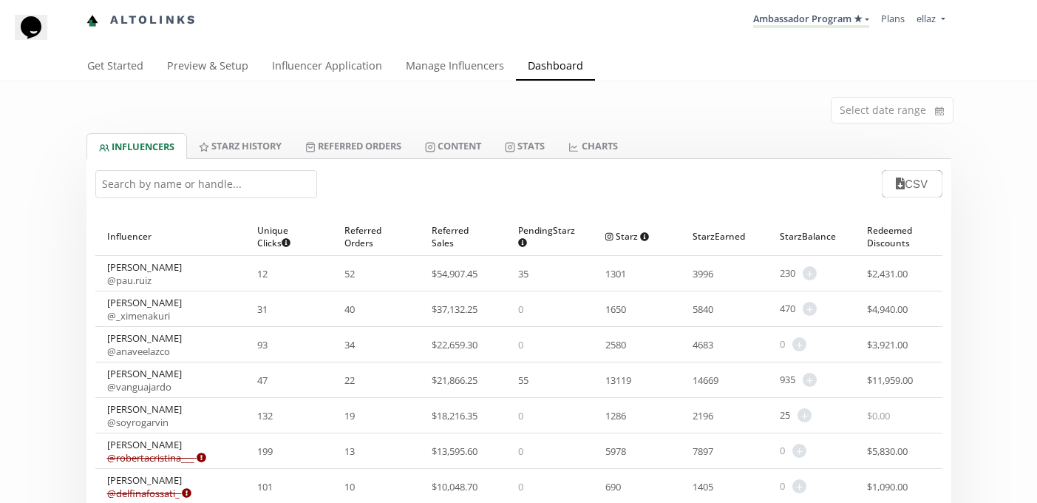
click at [281, 184] on input "text" at bounding box center [206, 184] width 222 height 28
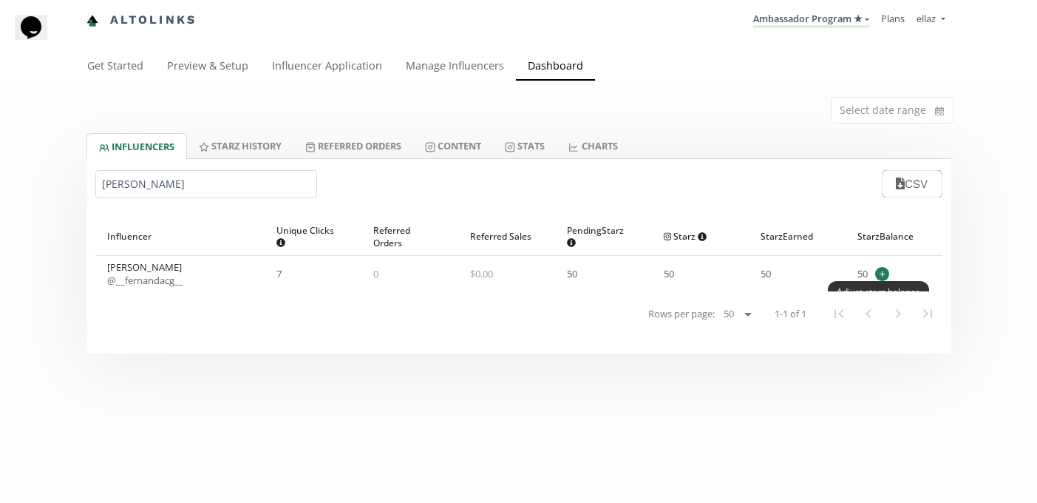
type input "fernanda cr"
click at [883, 271] on span "+" at bounding box center [882, 274] width 14 height 14
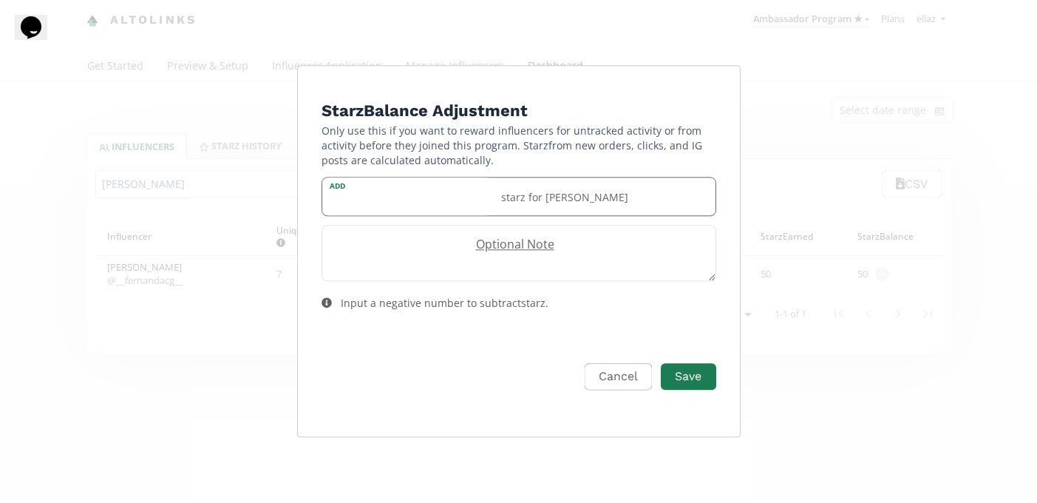
click at [442, 209] on input "Edit Program" at bounding box center [407, 196] width 170 height 38
type input "5"
type input "60"
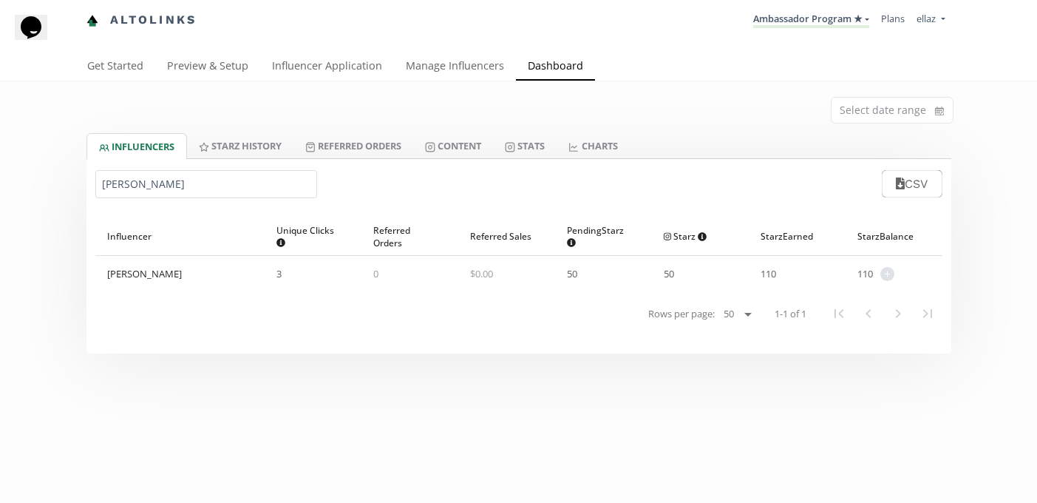
click at [441, 86] on div "Select date range" at bounding box center [518, 107] width 887 height 52
click at [441, 70] on link "Manage Influencers" at bounding box center [455, 67] width 122 height 30
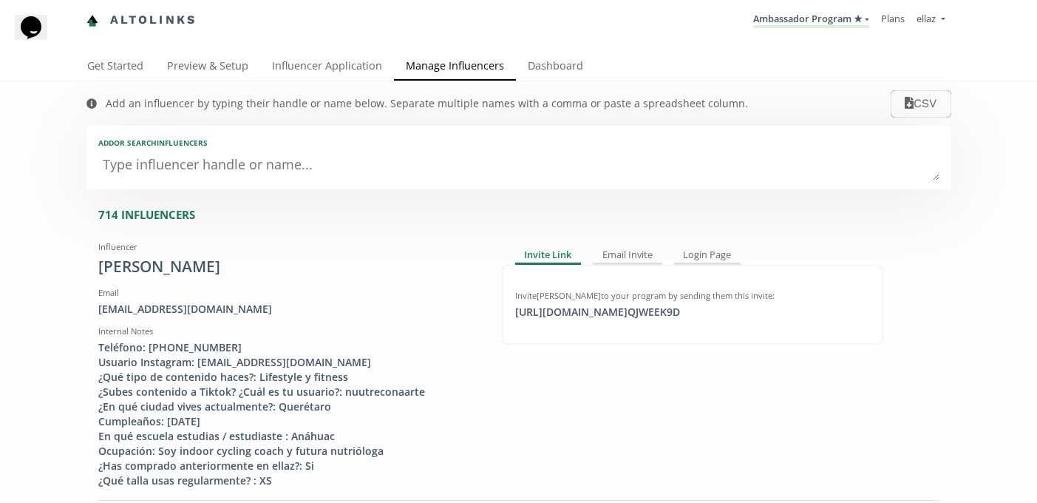
click at [401, 166] on textarea at bounding box center [518, 166] width 841 height 30
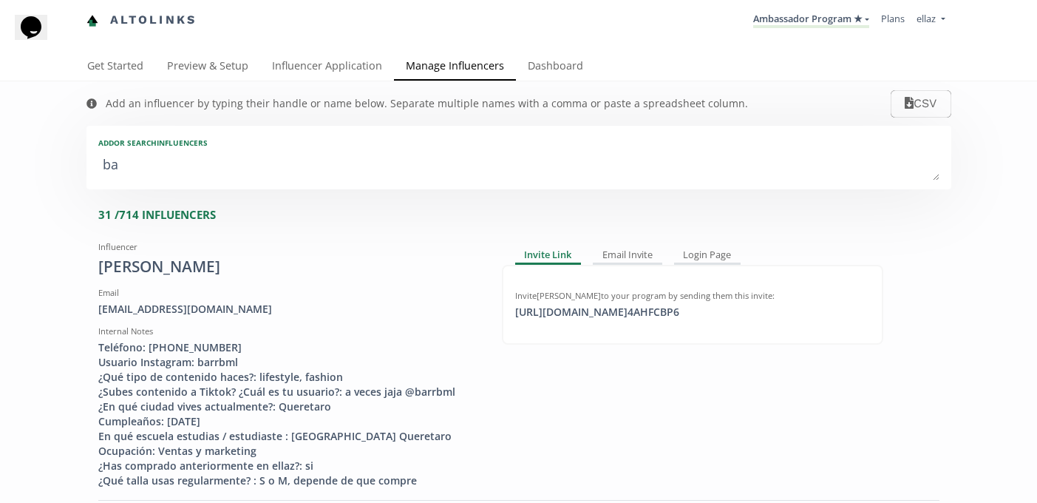
type textarea "bar"
type input "bar"
type input "BAR"
type textarea "[PERSON_NAME]"
type input "[PERSON_NAME]"
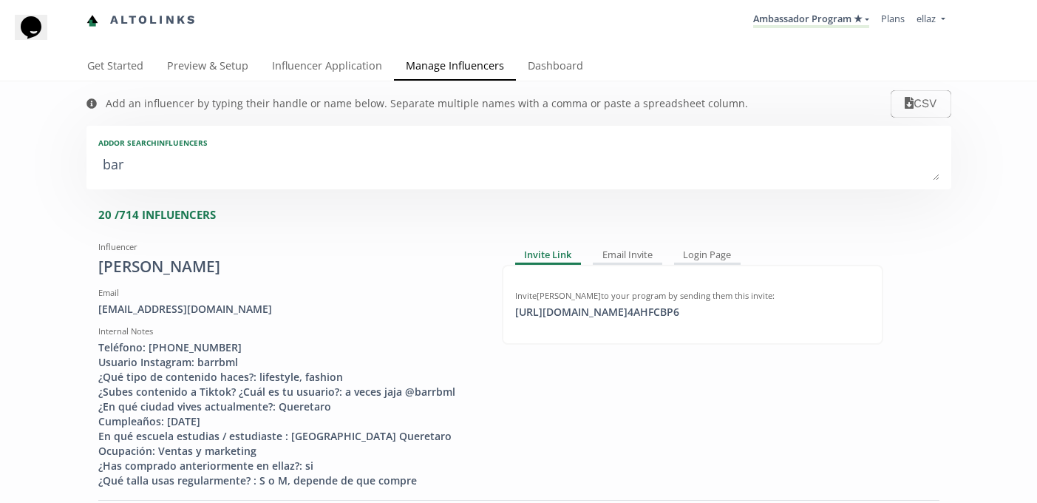
type input "[PERSON_NAME]"
type textarea "barba"
type input "barba"
type input "BARBA"
type textarea "barbar"
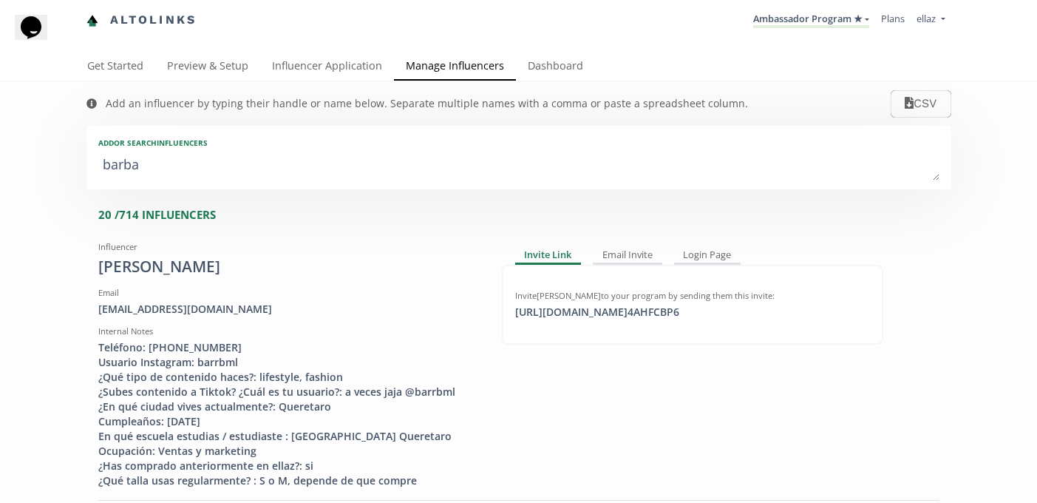
type input "barbar"
type input "BARBAR"
type textarea "[PERSON_NAME]"
type input "[PERSON_NAME]"
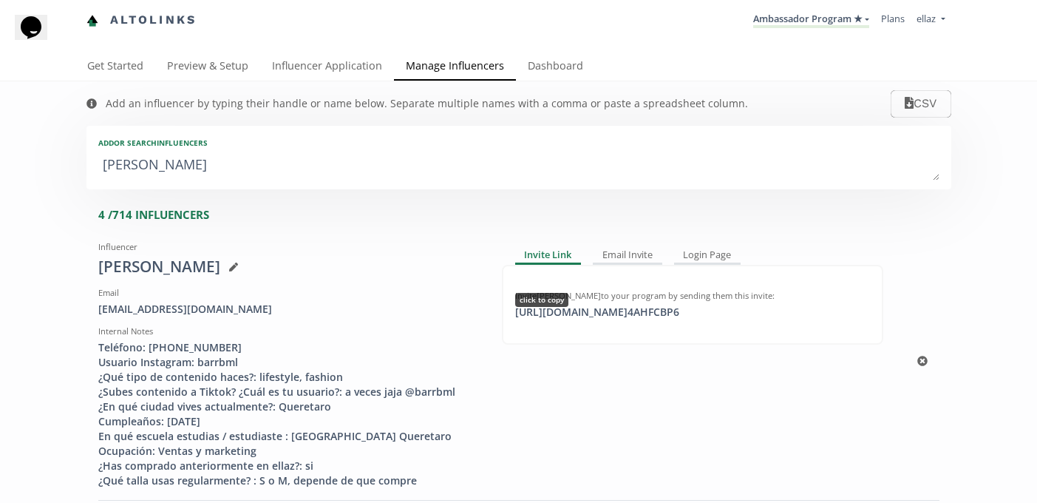
type textarea "[PERSON_NAME]"
click at [687, 319] on div "[URL][DOMAIN_NAME] 4AHFCBP6 click to copy" at bounding box center [597, 312] width 182 height 15
copy div "[URL][DOMAIN_NAME] 4A"
click at [611, 309] on div "[URL][DOMAIN_NAME] 4AHFCBP6 click to copy" at bounding box center [597, 312] width 182 height 15
copy div "[URL]"
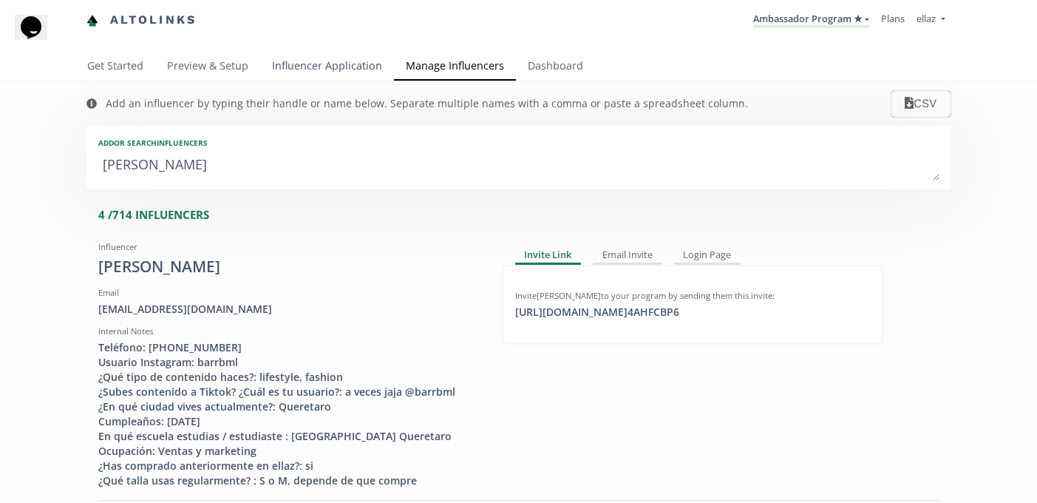
click at [310, 65] on link "Influencer Application" at bounding box center [327, 67] width 134 height 30
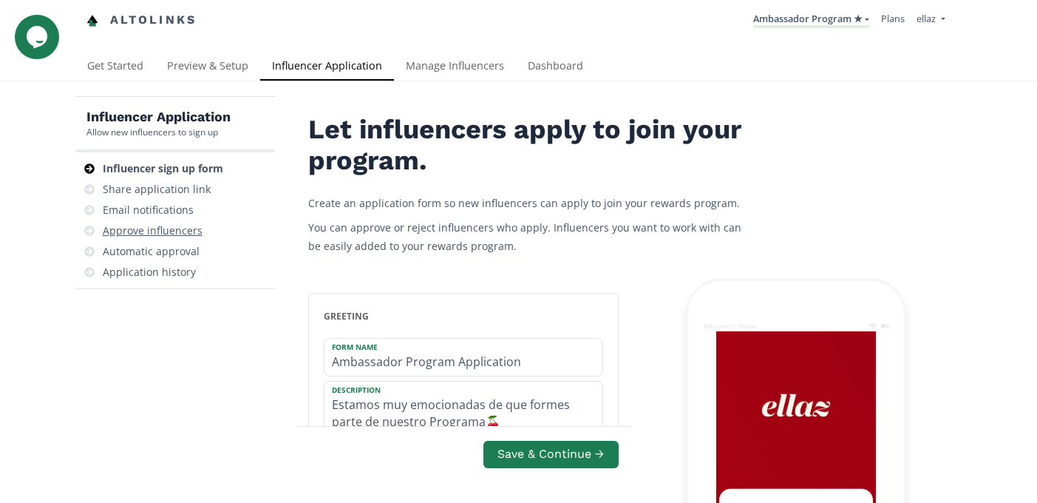
click at [180, 228] on div "Approve influencers" at bounding box center [153, 230] width 100 height 15
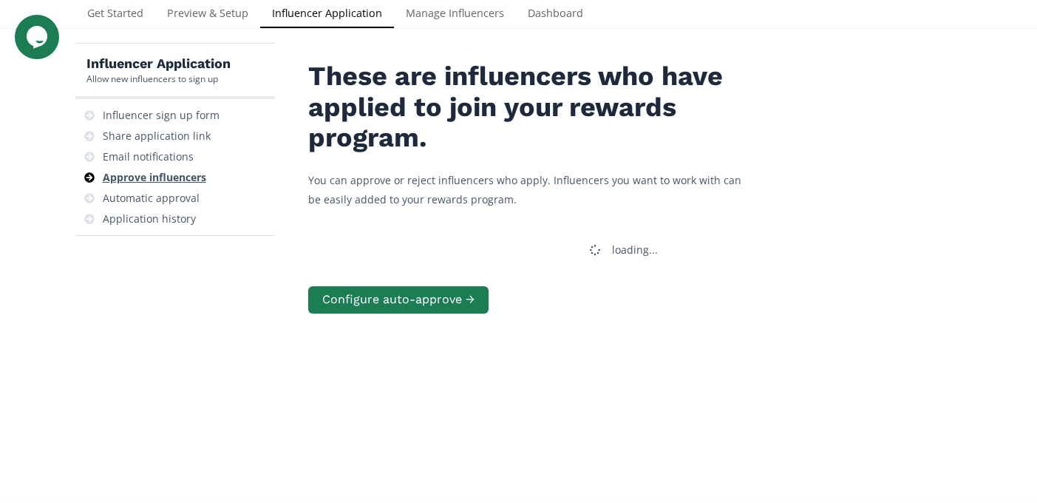
scroll to position [59, 0]
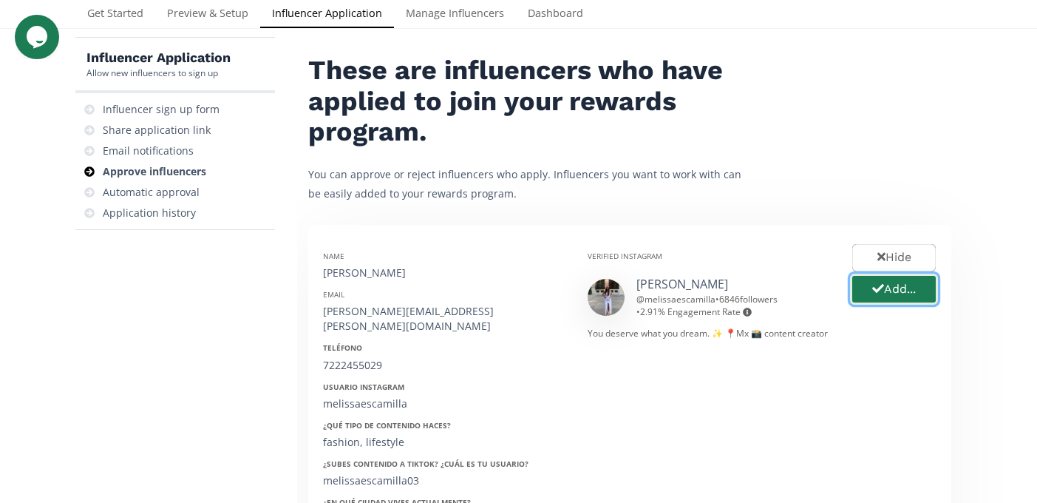
click at [894, 292] on button "Add..." at bounding box center [894, 290] width 88 height 32
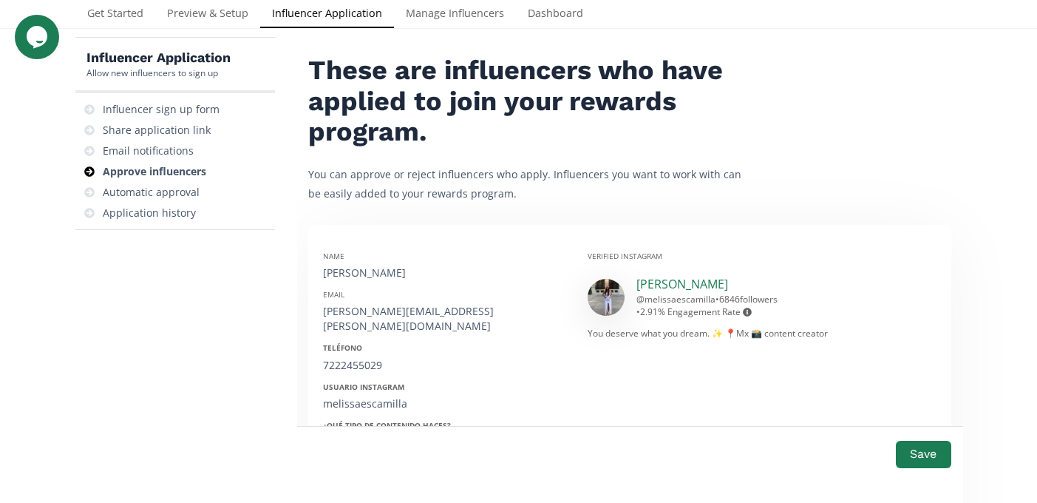
copy link "[PERSON_NAME]"
drag, startPoint x: 747, startPoint y: 282, endPoint x: 637, endPoint y: 280, distance: 109.4
click at [637, 280] on div "[PERSON_NAME] @ melissaescamilla • 6846 followers • 2.91 % Engagement Rate Enga…" at bounding box center [734, 297] width 194 height 42
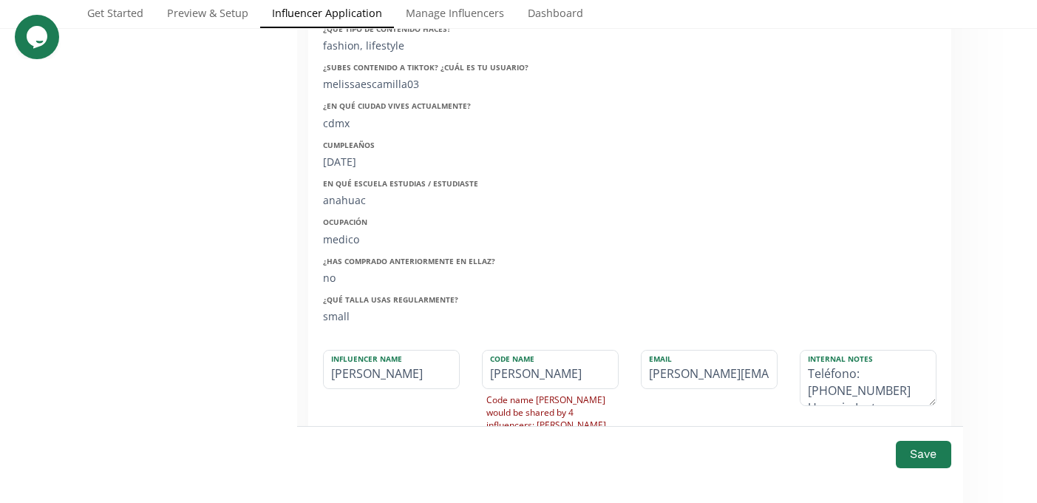
scroll to position [456, 0]
click at [370, 363] on input "[PERSON_NAME]" at bounding box center [391, 369] width 135 height 38
paste input "[PERSON_NAME]"
type input "[PERSON_NAME]"
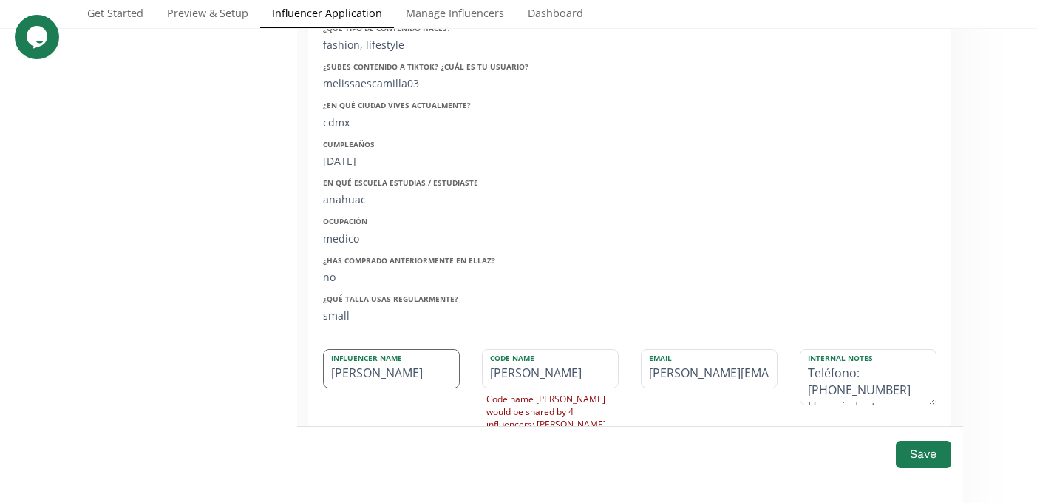
scroll to position [429, 0]
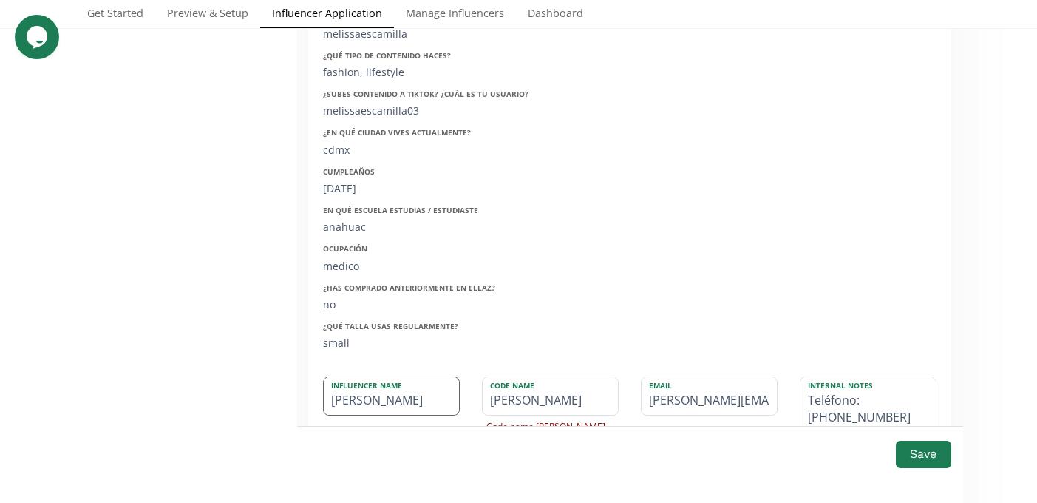
click at [390, 381] on input "[PERSON_NAME]" at bounding box center [391, 396] width 135 height 38
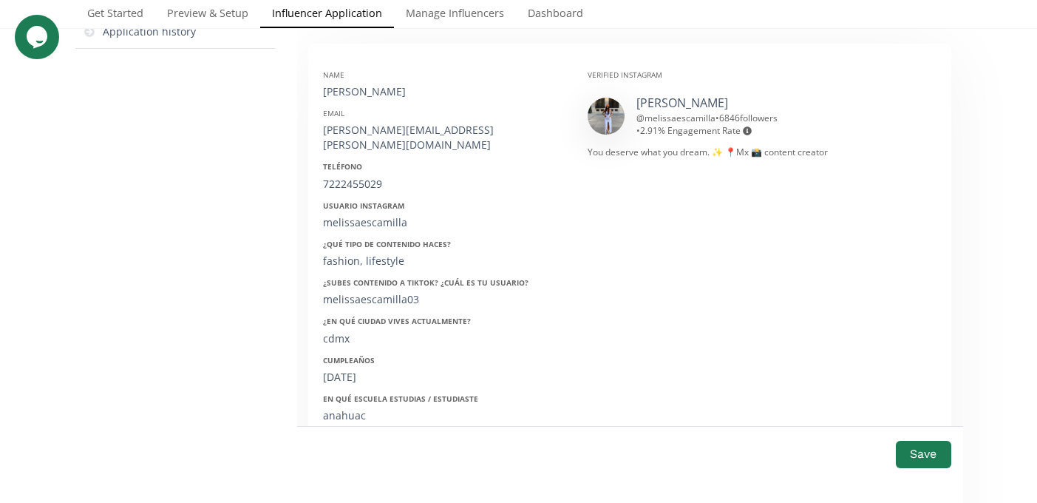
scroll to position [242, 0]
click at [359, 134] on div "[PERSON_NAME][EMAIL_ADDRESS][PERSON_NAME][DOMAIN_NAME]" at bounding box center [444, 136] width 242 height 30
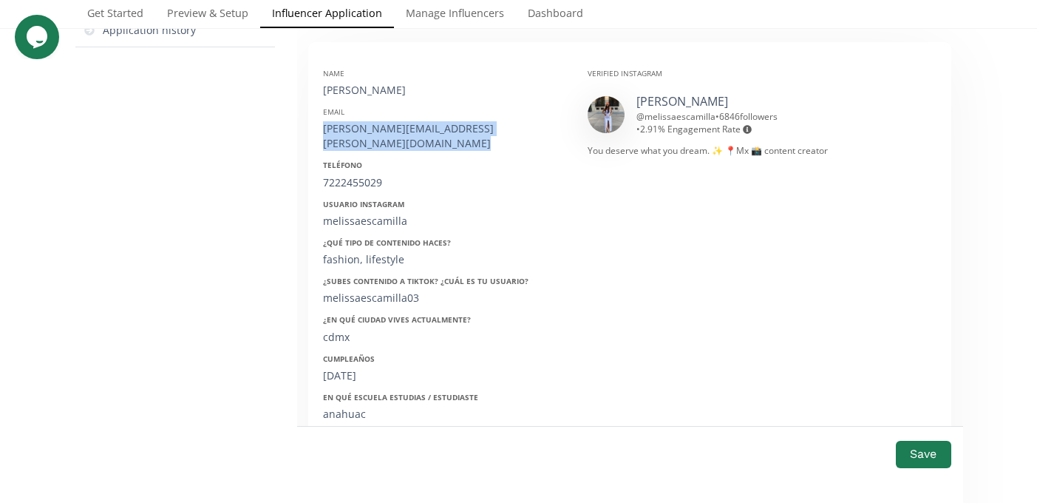
click at [359, 134] on div "[PERSON_NAME][EMAIL_ADDRESS][PERSON_NAME][DOMAIN_NAME]" at bounding box center [444, 136] width 242 height 30
copy div "[PERSON_NAME][EMAIL_ADDRESS][PERSON_NAME][DOMAIN_NAME]"
click at [344, 175] on div "7222455029" at bounding box center [444, 182] width 242 height 15
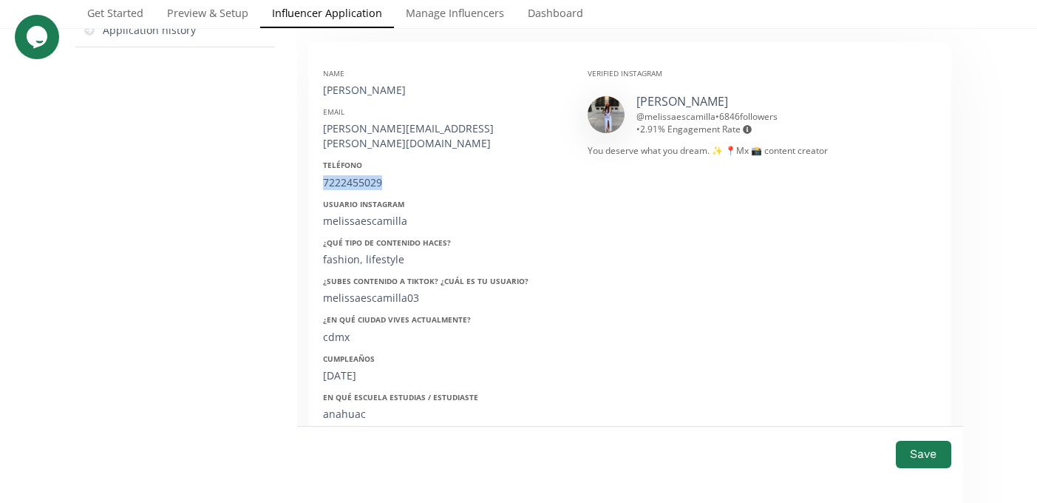
click at [344, 175] on div "7222455029" at bounding box center [444, 182] width 242 height 15
copy div "7222455029"
click at [346, 214] on div "melissaescamilla" at bounding box center [444, 221] width 242 height 15
copy div "melissaescamilla"
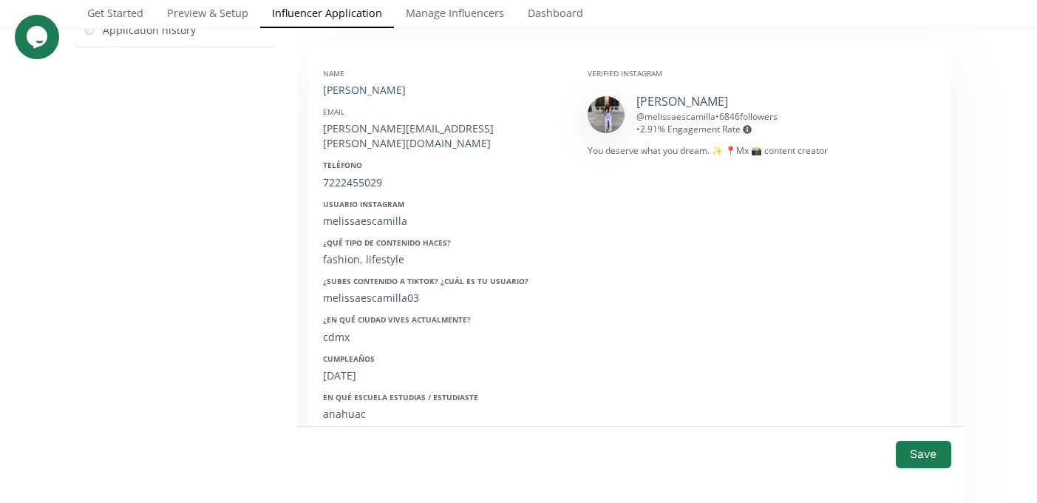
click at [355, 368] on div "[DATE]" at bounding box center [444, 375] width 242 height 15
copy div "[DATE]"
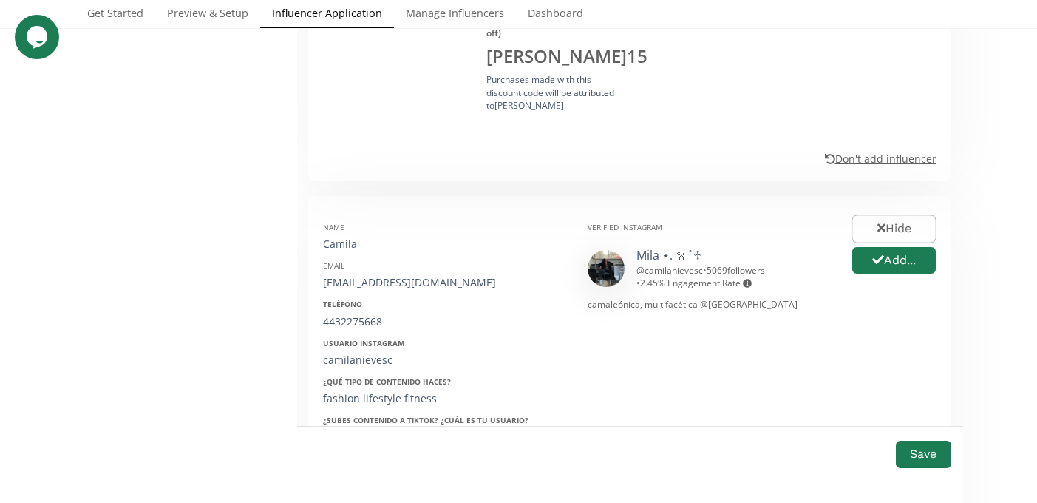
scroll to position [1016, 0]
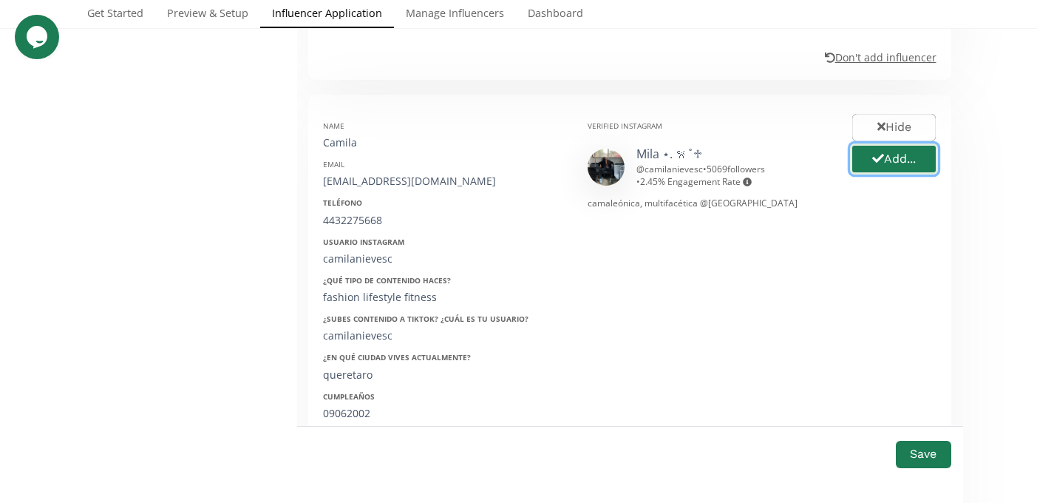
click at [878, 152] on icon "button" at bounding box center [878, 158] width 12 height 12
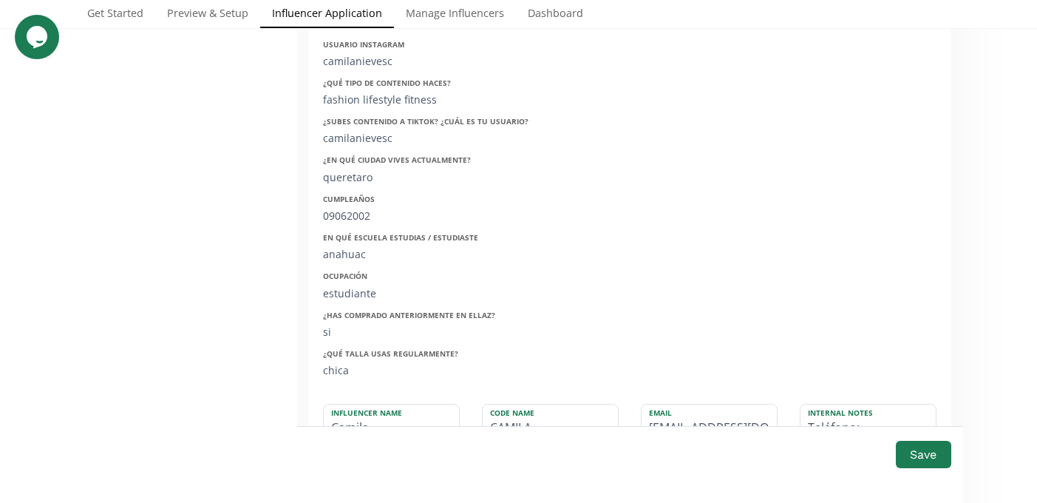
scroll to position [1221, 0]
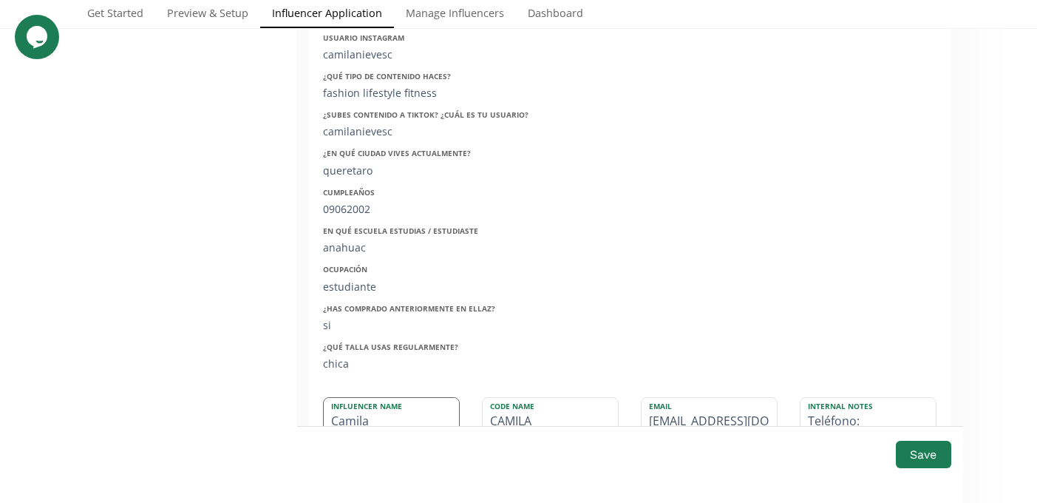
click at [407, 398] on input "Camila" at bounding box center [391, 417] width 135 height 38
click at [370, 398] on input "[PERSON_NAME]" at bounding box center [391, 417] width 135 height 38
type input "[PERSON_NAME]"
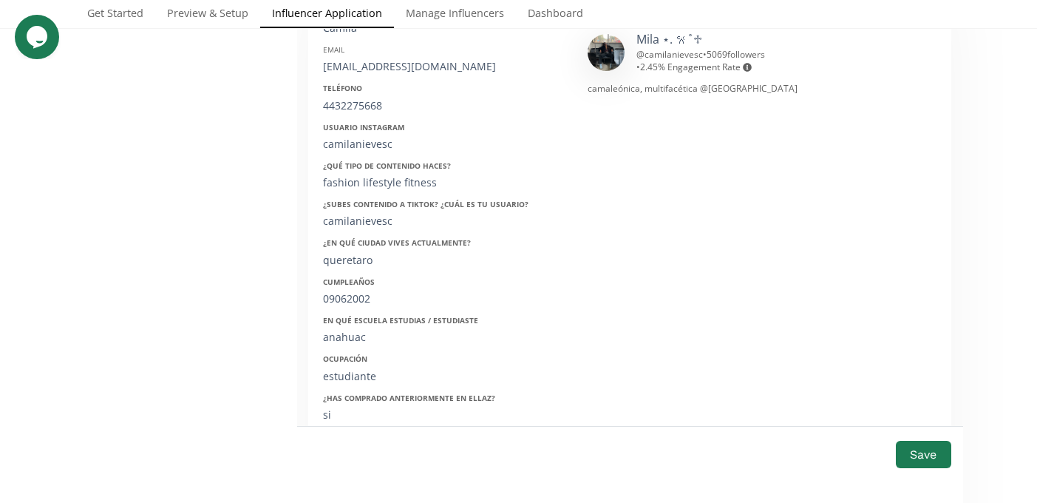
scroll to position [1118, 0]
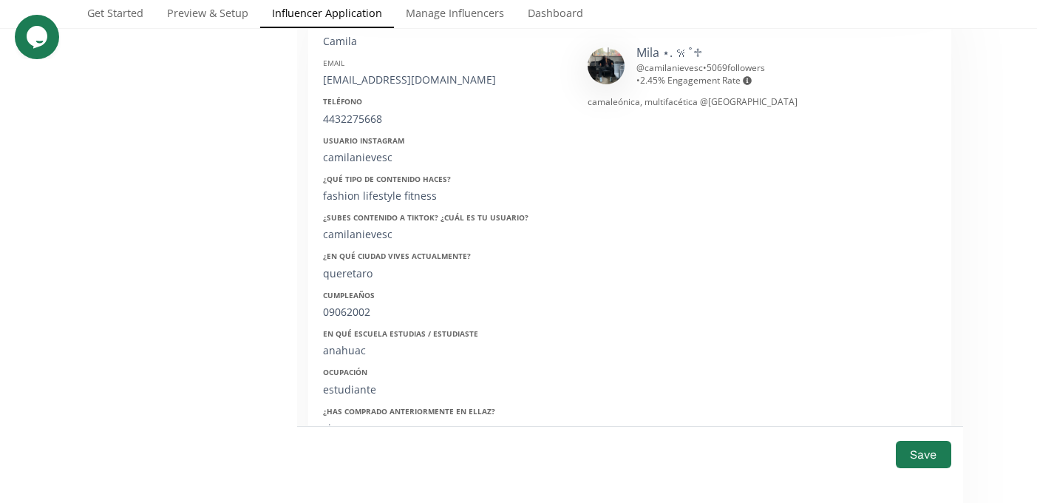
click at [392, 72] on div "[EMAIL_ADDRESS][DOMAIN_NAME]" at bounding box center [444, 79] width 242 height 15
copy div "[EMAIL_ADDRESS][DOMAIN_NAME]"
click at [349, 112] on div "4432275668" at bounding box center [444, 119] width 242 height 15
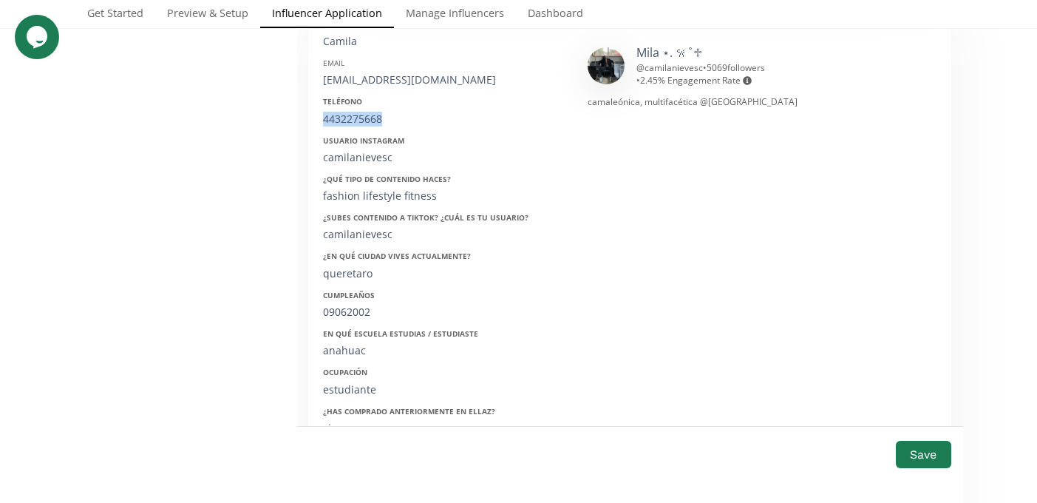
click at [349, 112] on div "4432275668" at bounding box center [444, 119] width 242 height 15
copy div "4432275668"
click at [361, 150] on div "camilanievesc" at bounding box center [444, 157] width 242 height 15
copy div "camilanievesc"
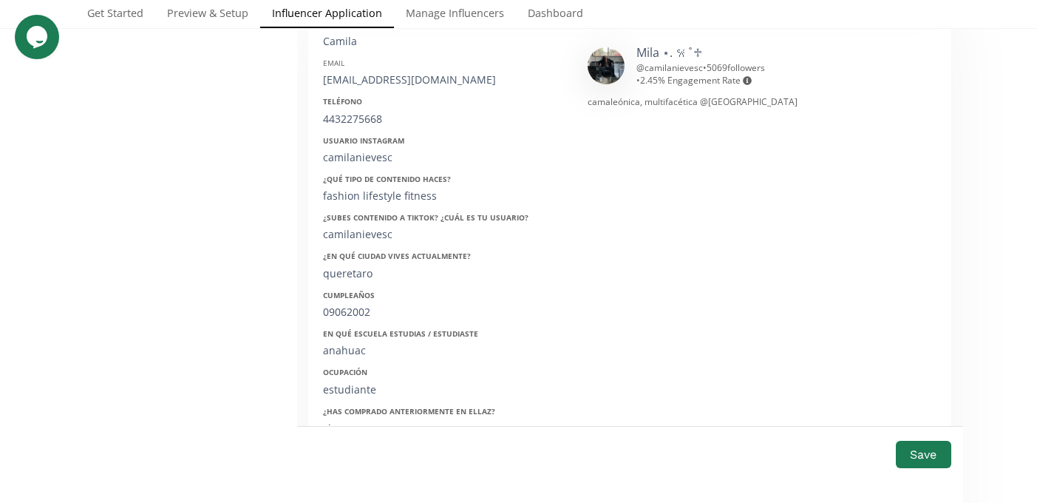
click at [350, 305] on div "09062002" at bounding box center [444, 312] width 242 height 15
click at [342, 305] on div "09062002" at bounding box center [444, 312] width 242 height 15
copy div "09062002"
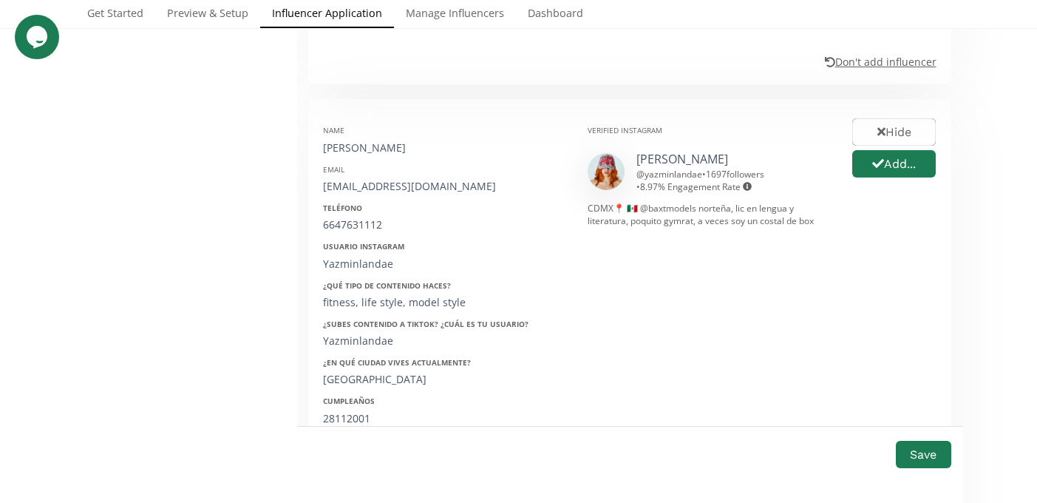
scroll to position [1844, 0]
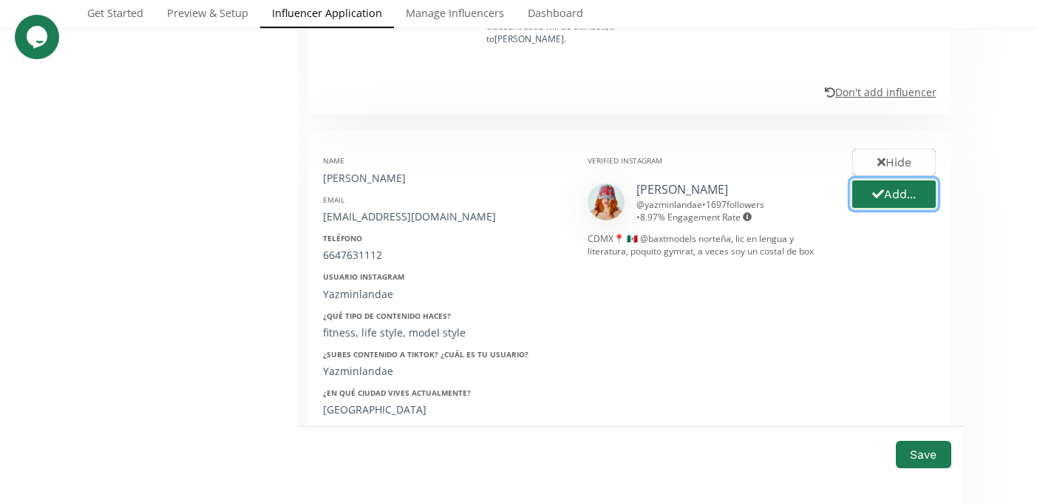
click at [905, 178] on button "Add..." at bounding box center [894, 194] width 88 height 32
click at [371, 171] on div "[PERSON_NAME]" at bounding box center [444, 178] width 242 height 15
click at [364, 171] on div "[PERSON_NAME]" at bounding box center [444, 178] width 242 height 15
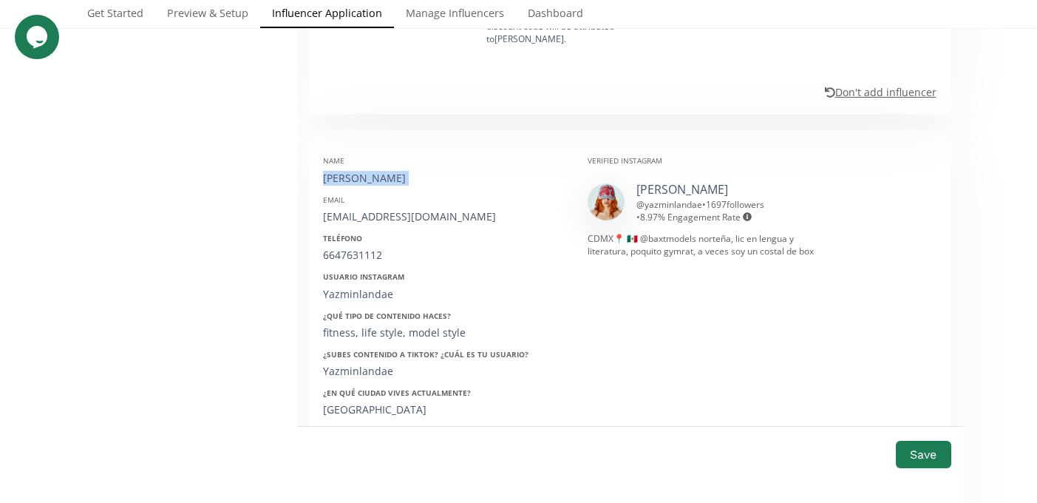
click at [364, 171] on div "[PERSON_NAME]" at bounding box center [444, 178] width 242 height 15
click at [362, 209] on div "[EMAIL_ADDRESS][DOMAIN_NAME]" at bounding box center [444, 216] width 242 height 15
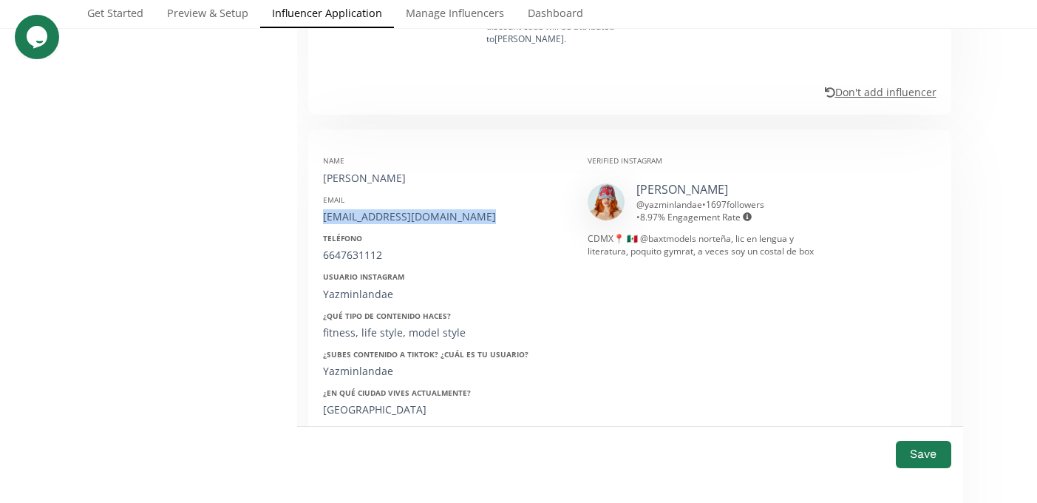
copy div "[EMAIL_ADDRESS][DOMAIN_NAME]"
click at [342, 248] on div "6647631112" at bounding box center [444, 255] width 242 height 15
click at [361, 287] on div "Yazminlandae" at bounding box center [444, 294] width 242 height 15
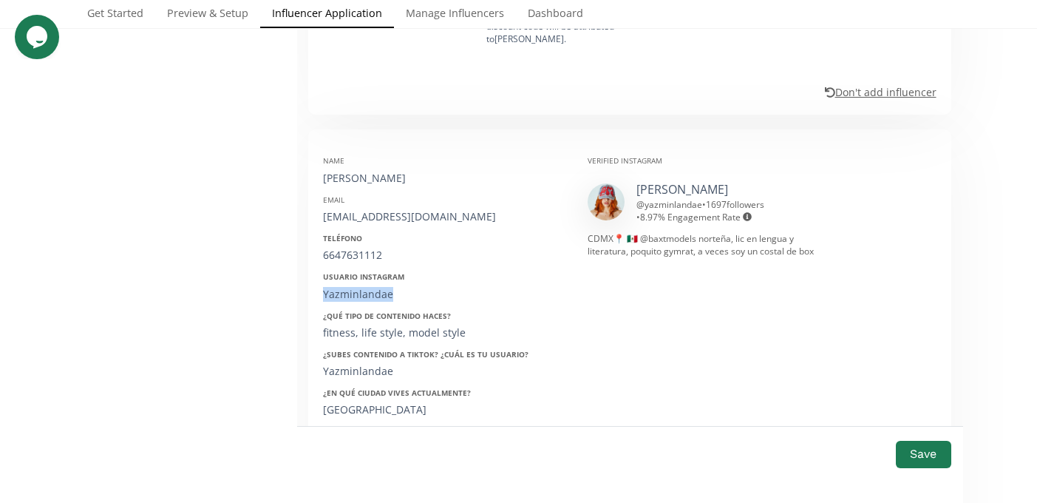
scroll to position [1879, 0]
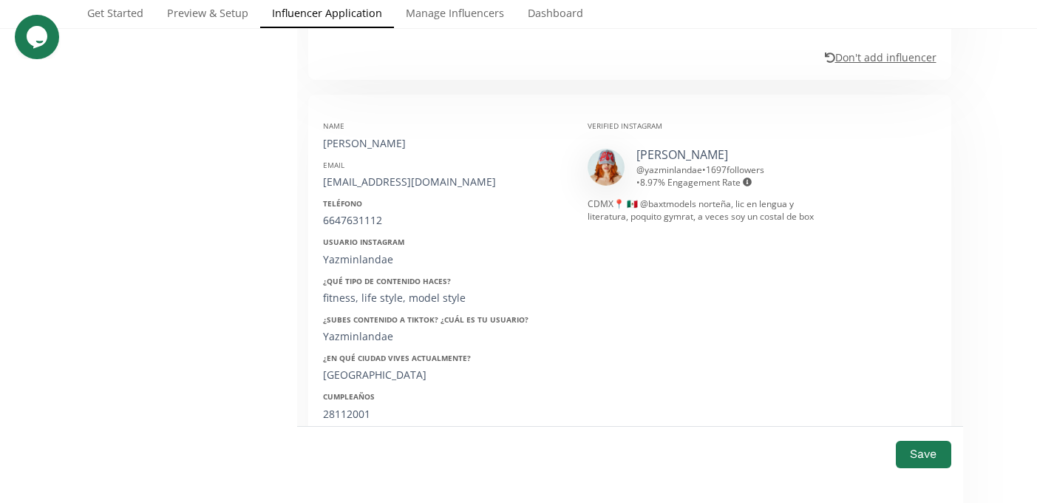
click at [356, 407] on div "28112001" at bounding box center [444, 414] width 242 height 15
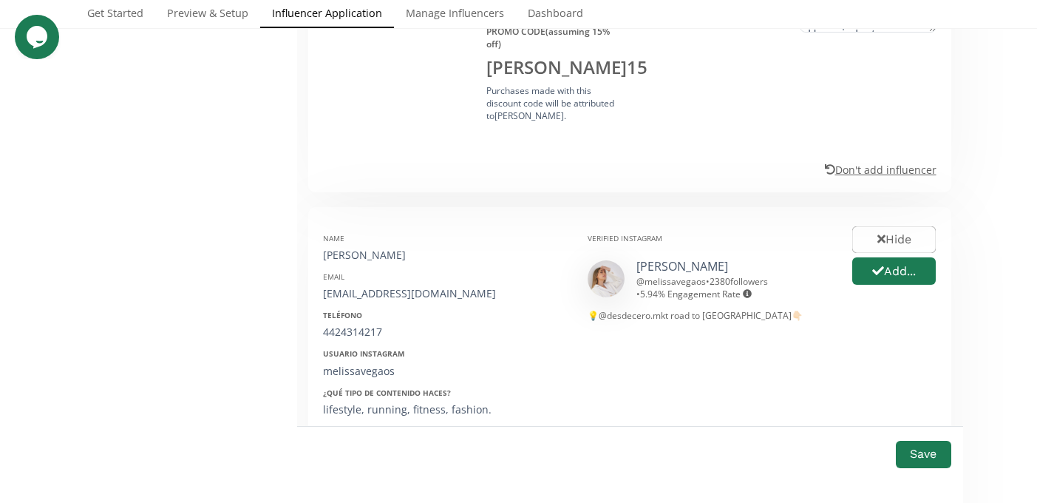
scroll to position [2545, 0]
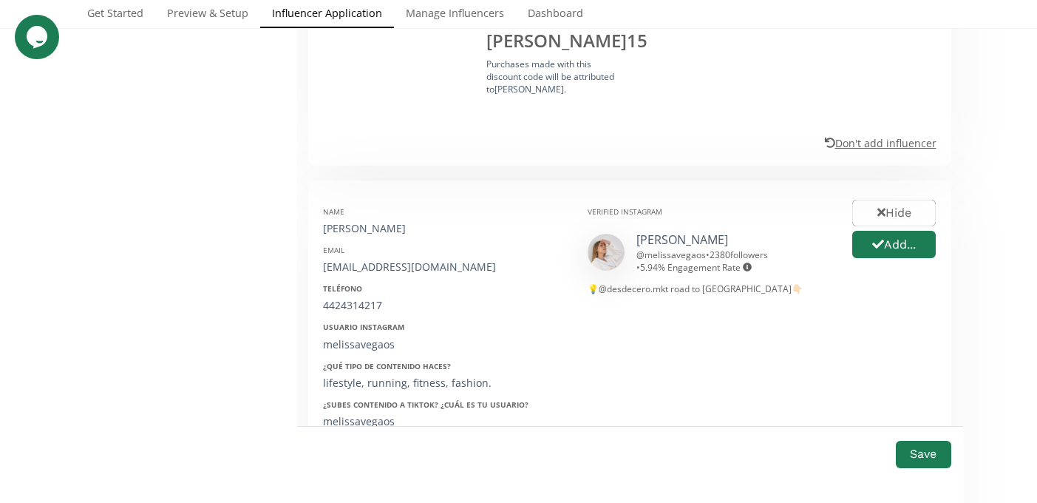
click at [334, 221] on div "Melissa Vega" at bounding box center [444, 228] width 242 height 15
click at [359, 228] on div "Name Melissa Vega Email melissavegao@hotmail.com Teléfono 4424314217 Usuario In…" at bounding box center [444, 436] width 265 height 483
click at [359, 259] on div "melissavegao@hotmail.com" at bounding box center [444, 266] width 242 height 15
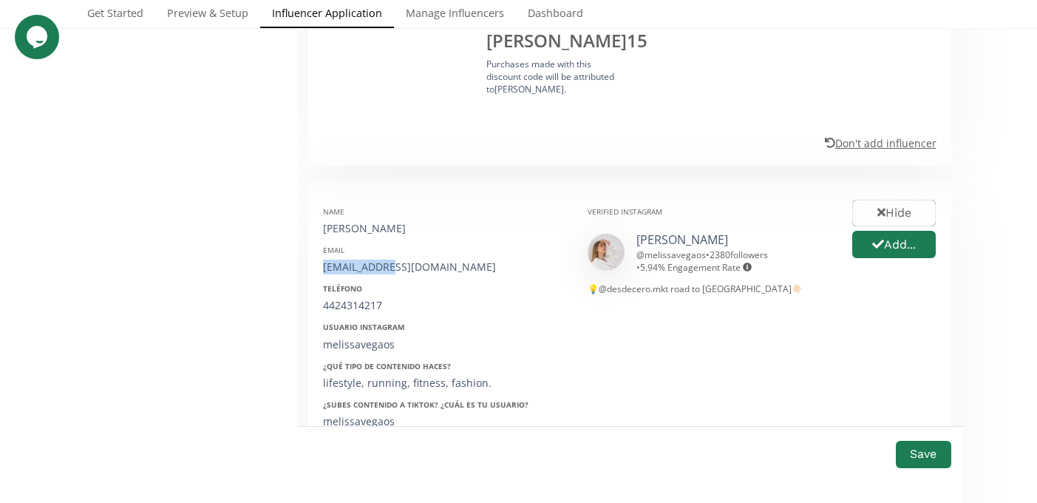
click at [359, 259] on div "melissavegao@hotmail.com" at bounding box center [444, 266] width 242 height 15
click at [359, 298] on div "4424314217" at bounding box center [444, 305] width 242 height 15
click at [350, 337] on div "melissavegaos" at bounding box center [444, 344] width 242 height 15
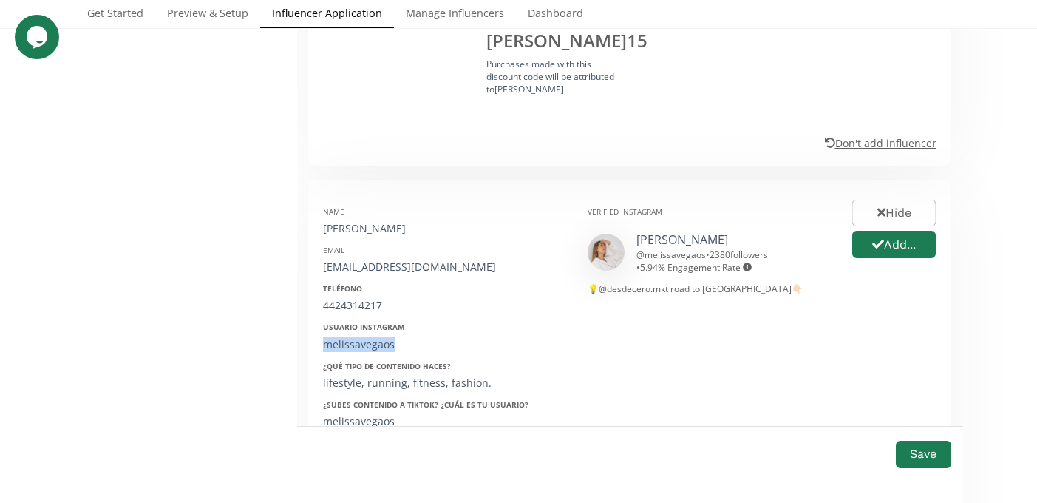
click at [350, 337] on div "melissavegaos" at bounding box center [444, 344] width 242 height 15
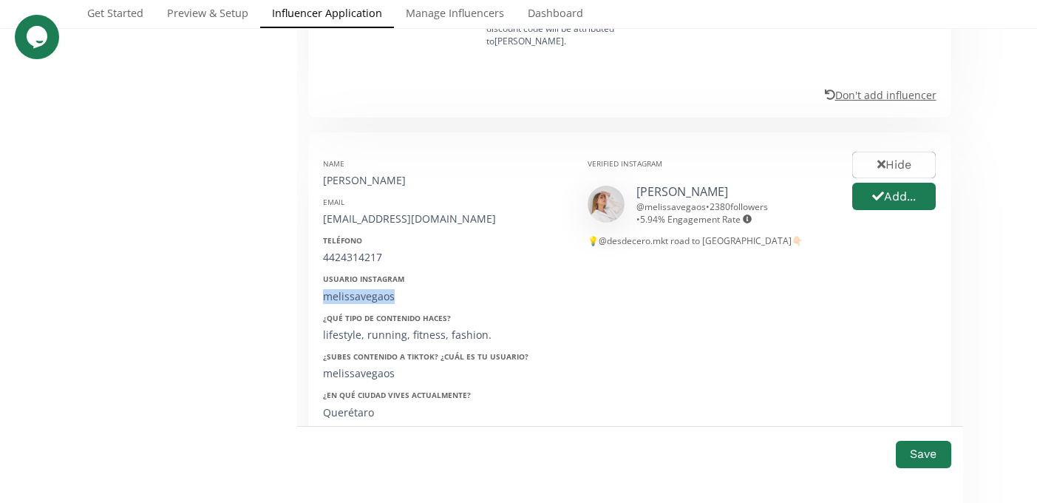
scroll to position [2601, 0]
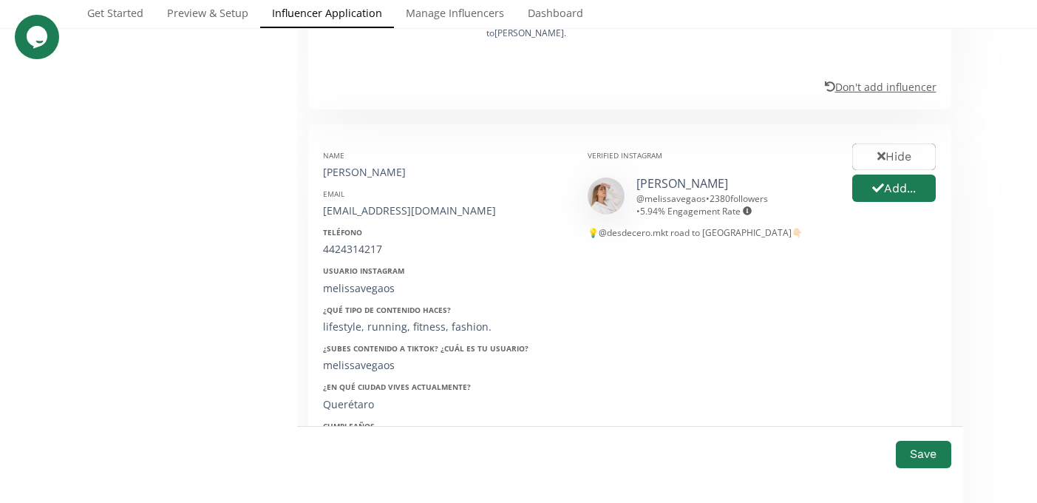
click at [350, 435] on div "13/06/2000" at bounding box center [444, 442] width 242 height 15
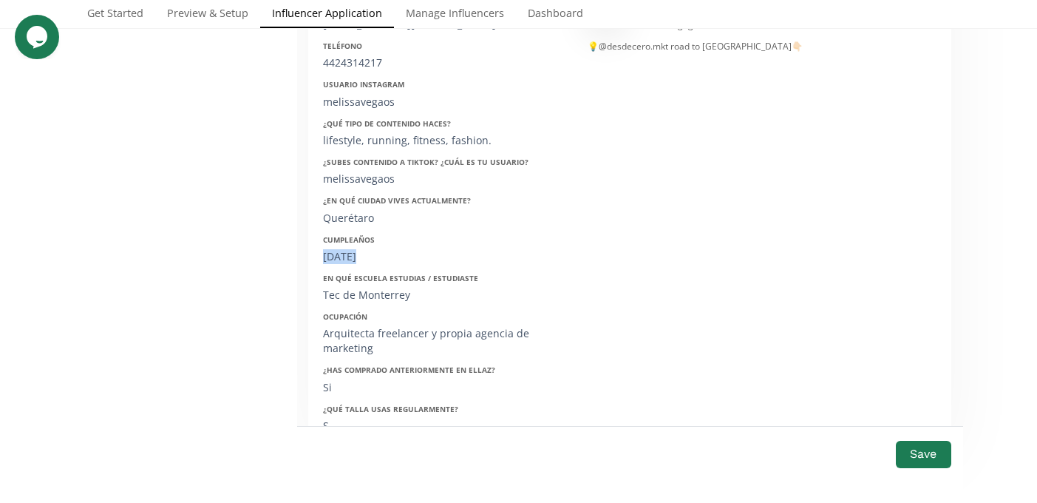
scroll to position [2809, 0]
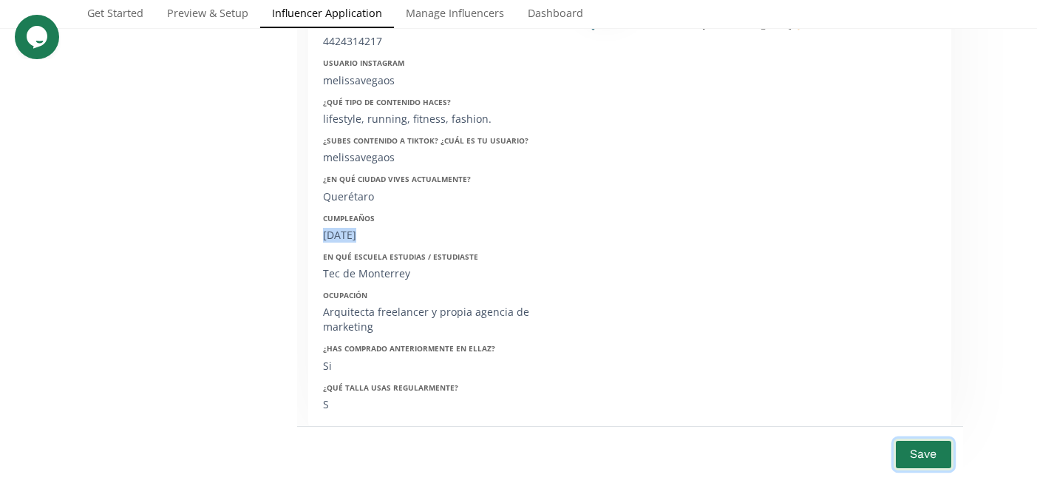
click at [912, 438] on button "Save" at bounding box center [923, 454] width 59 height 32
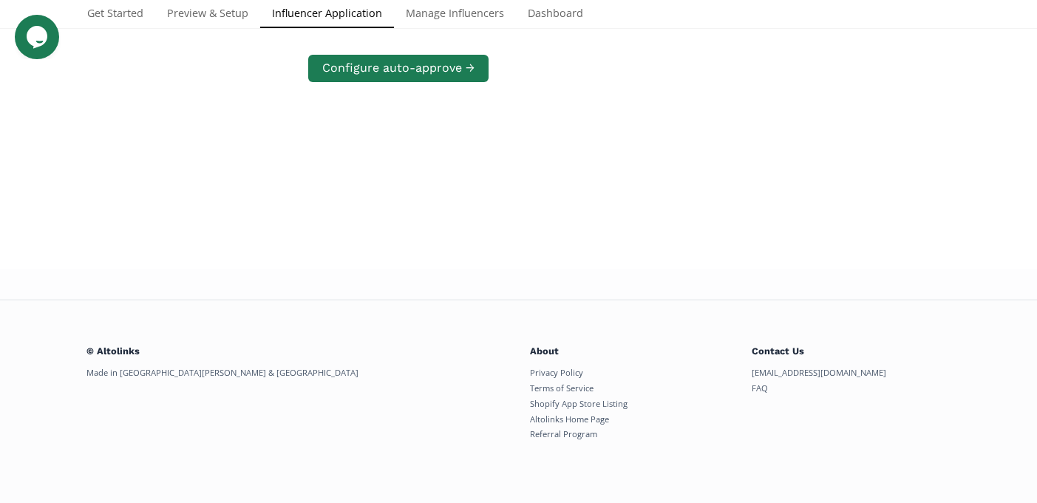
scroll to position [743, 0]
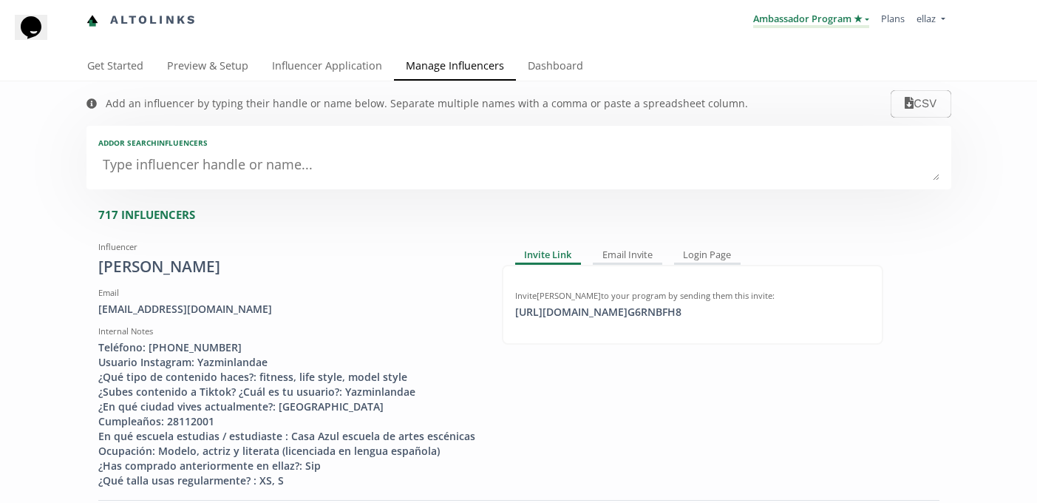
click at [824, 21] on link "Ambassador Program ★" at bounding box center [811, 20] width 116 height 16
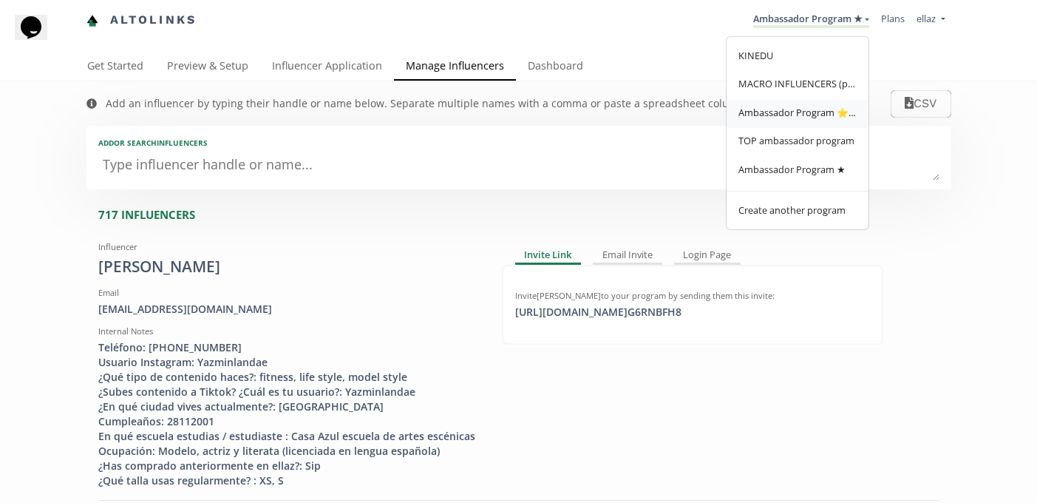
click at [820, 116] on span "Ambassador Program ⭐️⭐️" at bounding box center [798, 112] width 118 height 13
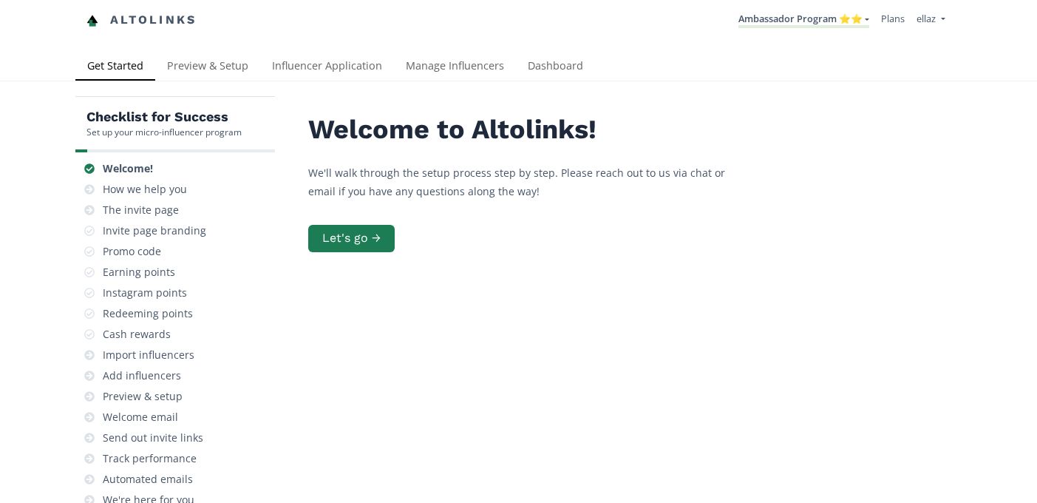
click at [288, 78] on link "Influencer Application" at bounding box center [327, 67] width 134 height 30
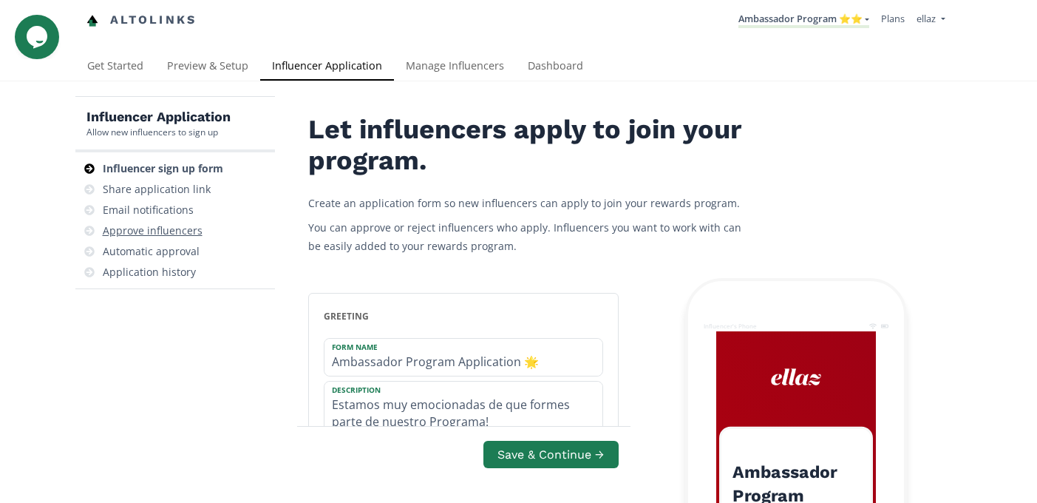
click at [187, 228] on div "Approve influencers" at bounding box center [153, 230] width 100 height 15
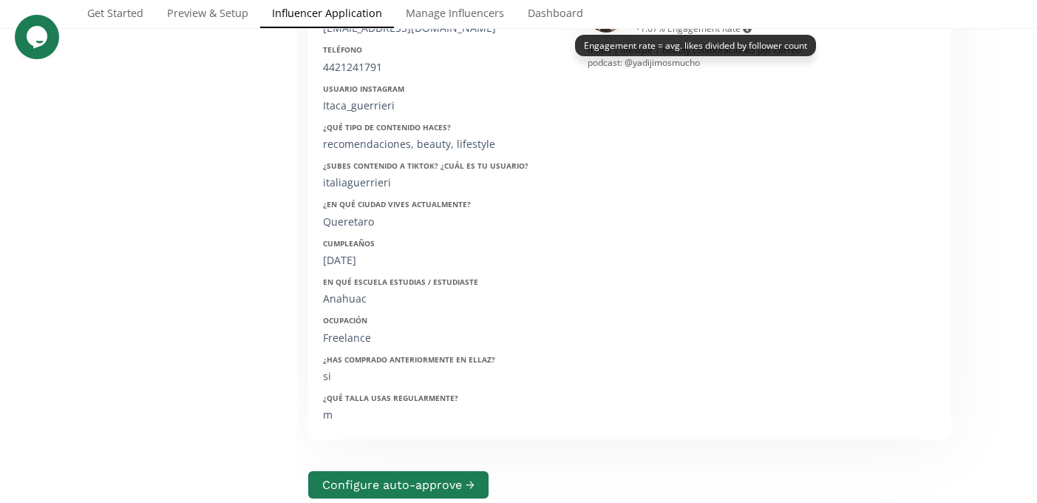
scroll to position [174, 0]
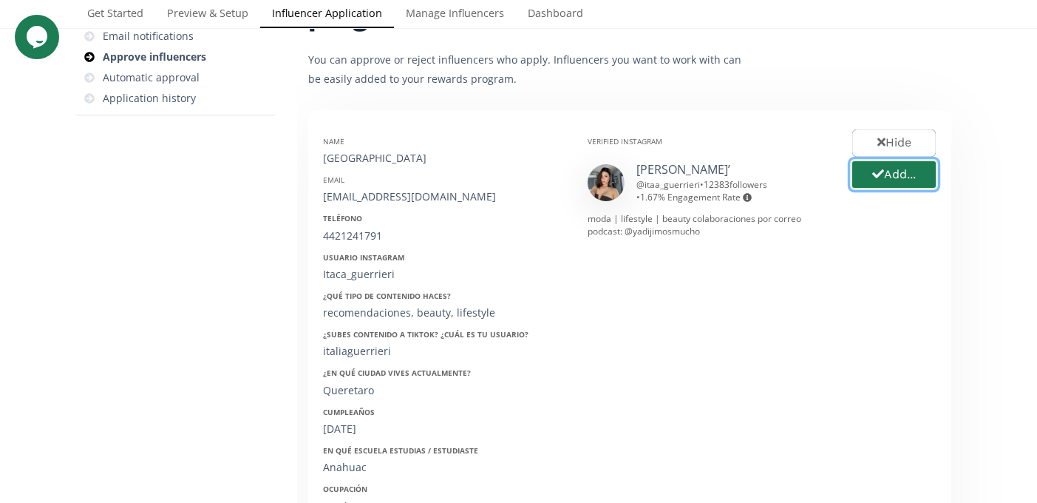
click at [910, 181] on button "Add..." at bounding box center [894, 175] width 88 height 32
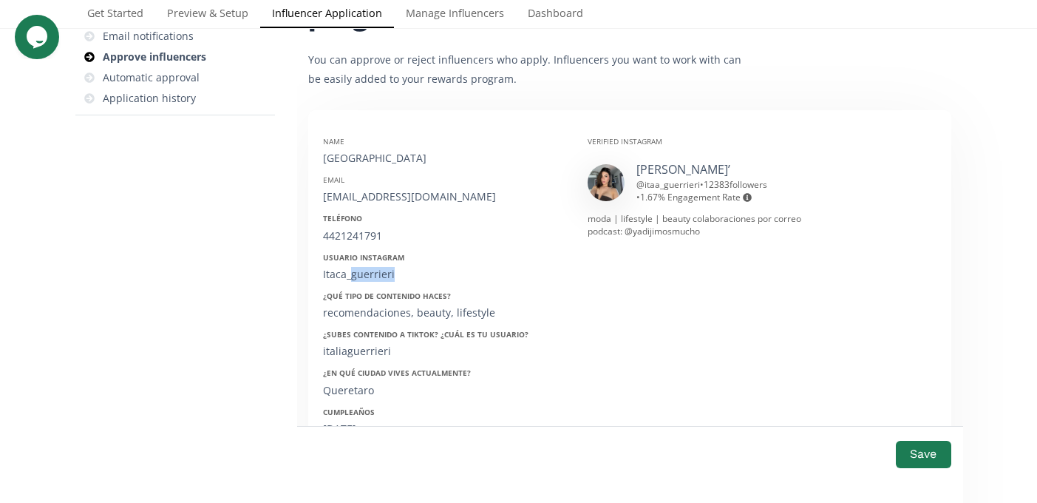
drag, startPoint x: 350, startPoint y: 275, endPoint x: 447, endPoint y: 275, distance: 96.1
click at [447, 275] on div "Itaca_guerrieri" at bounding box center [444, 274] width 242 height 15
copy div "guerrieri"
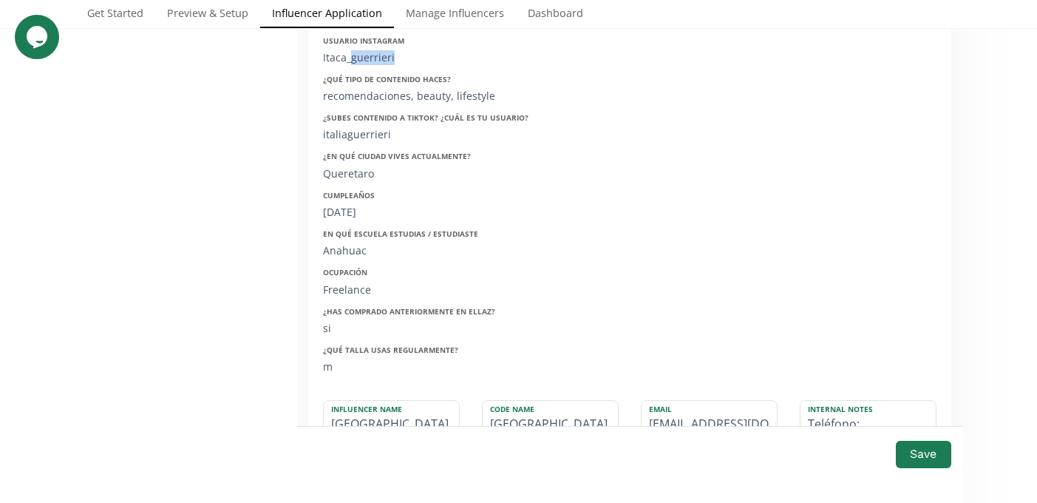
scroll to position [408, 0]
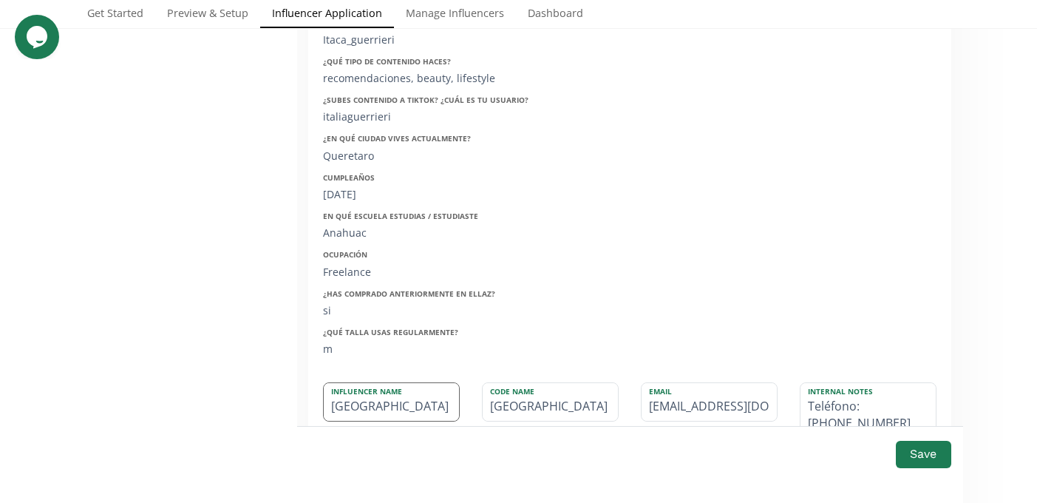
click at [387, 406] on input "italia" at bounding box center [391, 402] width 135 height 38
paste input "guerrieri"
click at [335, 404] on input "italia guerrieri" at bounding box center [391, 402] width 135 height 38
type input "talia guerrieri"
type input "TALIA"
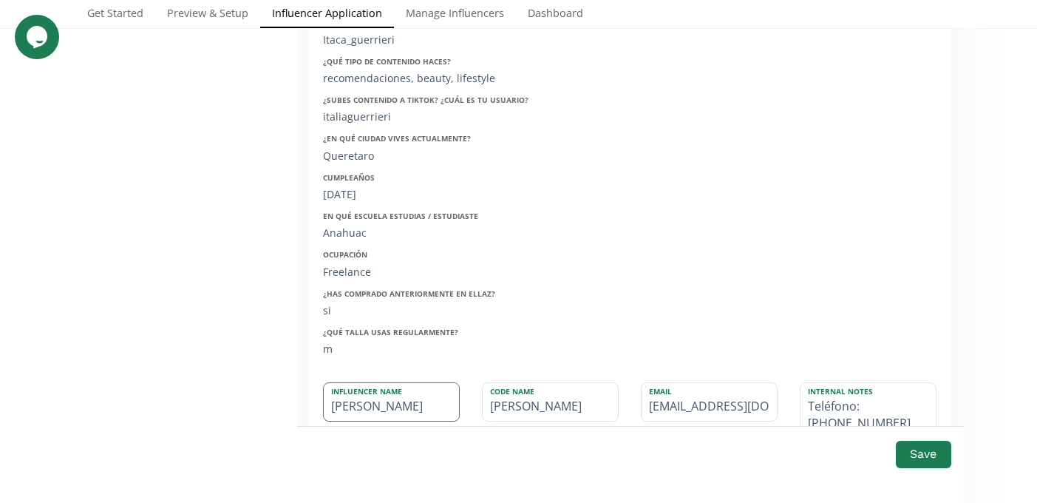
type input "Italia guerrieri"
type input "ITALIA"
click at [367, 410] on input "Italia guerrieri" at bounding box center [391, 402] width 135 height 38
click at [364, 410] on input "Italia [PERSON_NAME]" at bounding box center [391, 402] width 135 height 38
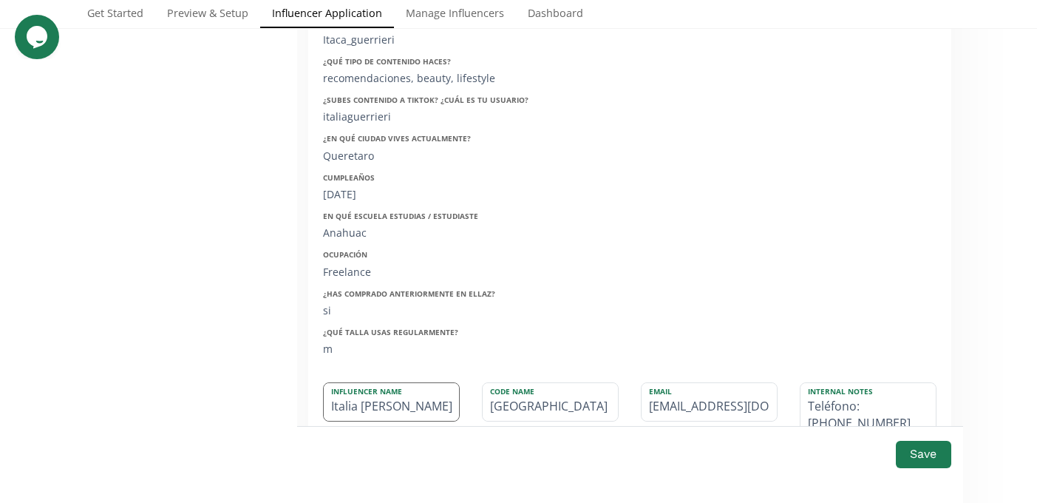
click at [364, 410] on input "Italia [PERSON_NAME]" at bounding box center [391, 402] width 135 height 38
type input "Italia [PERSON_NAME]"
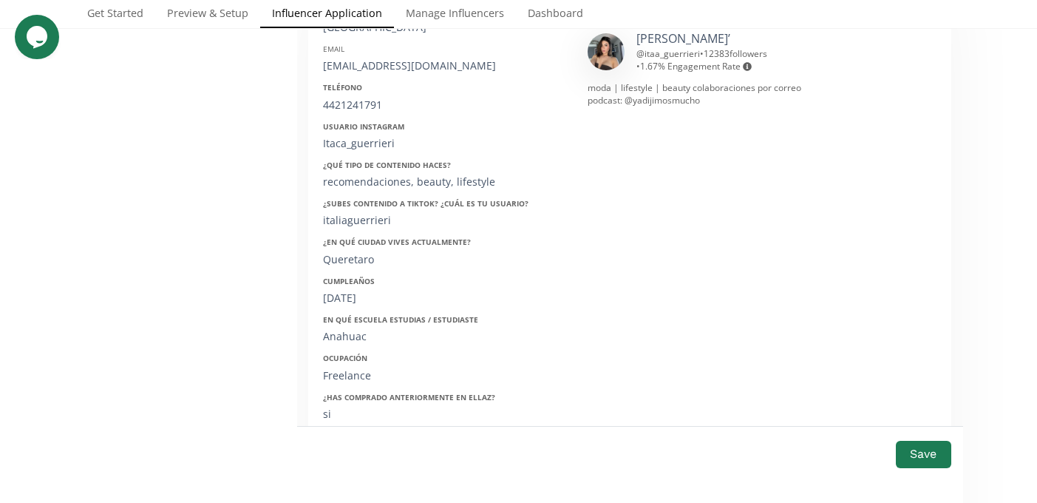
scroll to position [296, 0]
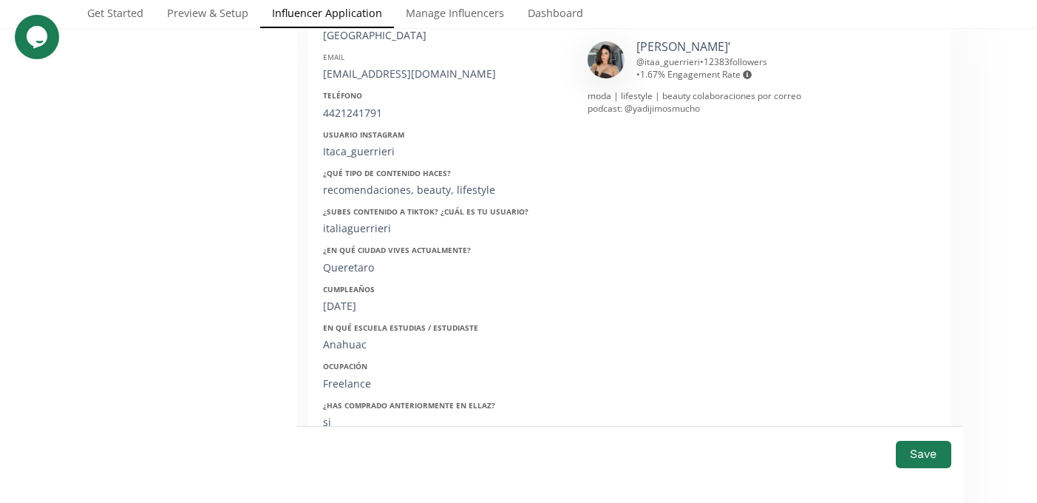
click at [387, 71] on div "[EMAIL_ADDRESS][DOMAIN_NAME]" at bounding box center [444, 74] width 242 height 15
click at [387, 71] on div "itaarivera@gmail.com" at bounding box center [444, 74] width 242 height 15
copy div "itaarivera@gmail.com"
click at [345, 102] on div "Teléfono 4421241791" at bounding box center [444, 105] width 242 height 30
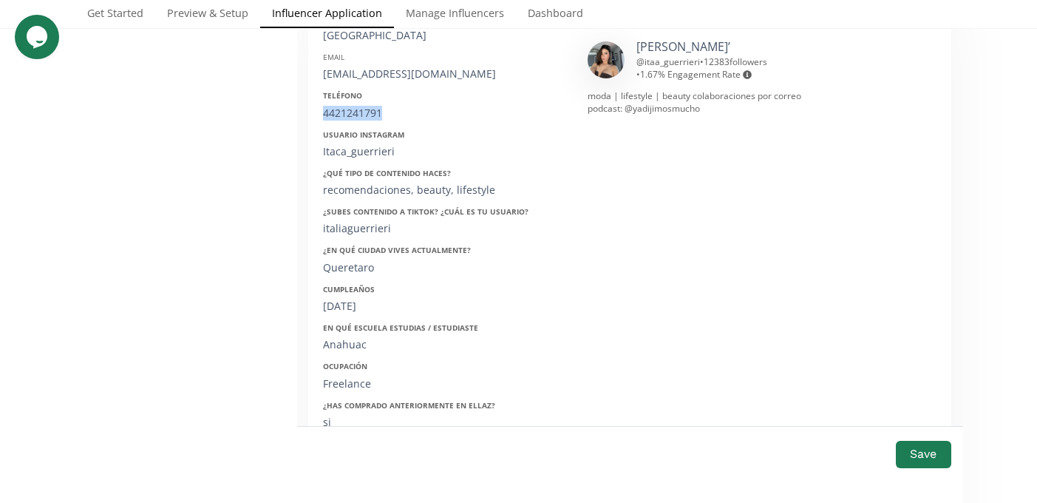
click at [345, 102] on div "Teléfono 4421241791" at bounding box center [444, 105] width 242 height 30
copy div "4421241791"
click at [335, 152] on div "Itaca_guerrieri" at bounding box center [444, 151] width 242 height 15
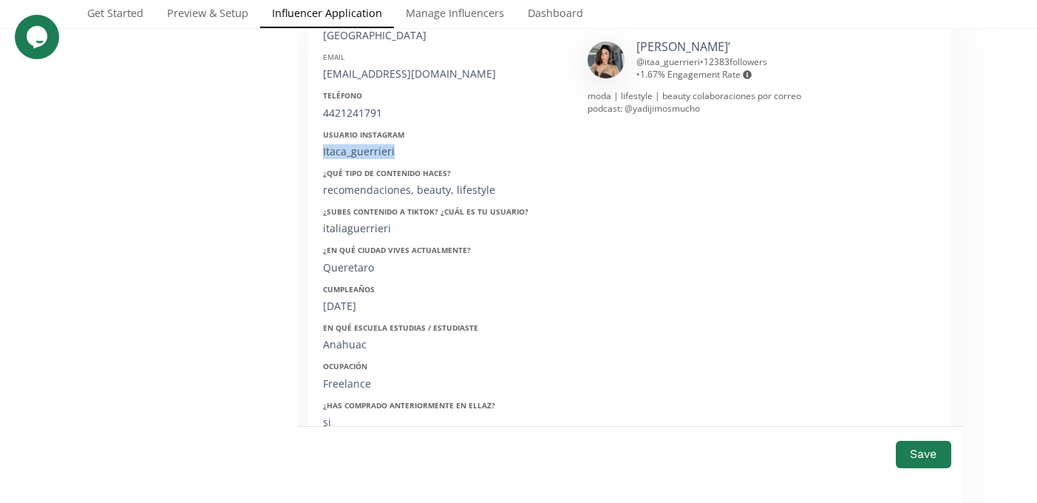
copy div "Itaca_guerrieri"
click at [362, 300] on div "28/05/2004" at bounding box center [444, 306] width 242 height 15
copy div "28/05/2004"
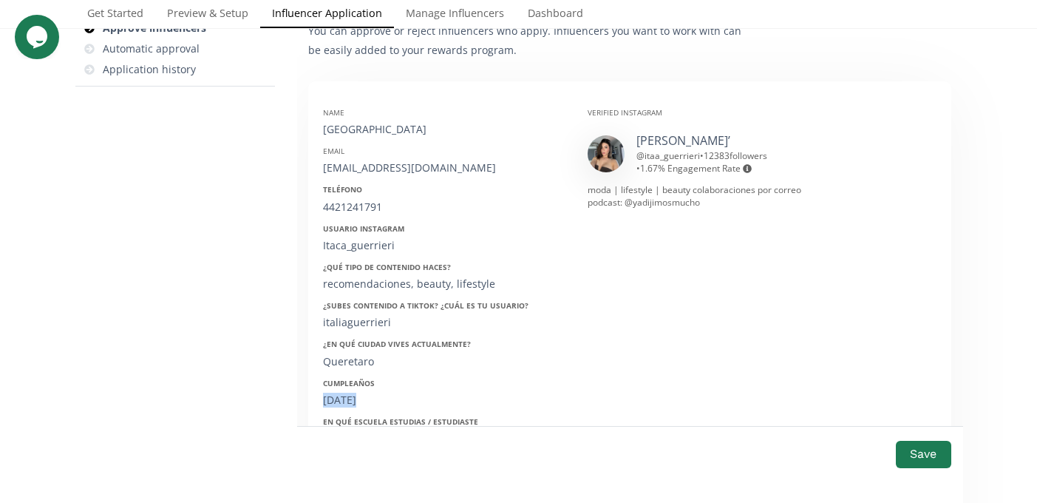
scroll to position [189, 0]
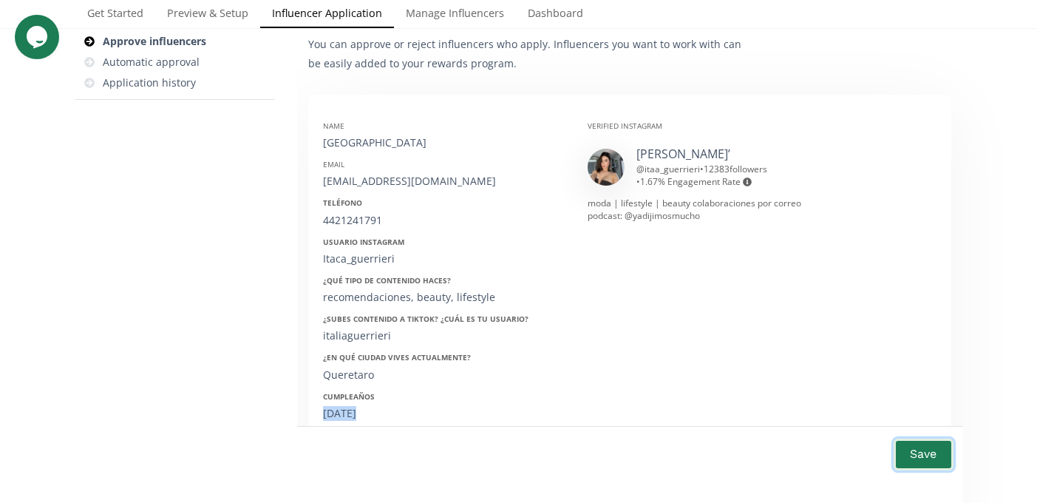
click at [936, 461] on button "Save" at bounding box center [923, 454] width 59 height 32
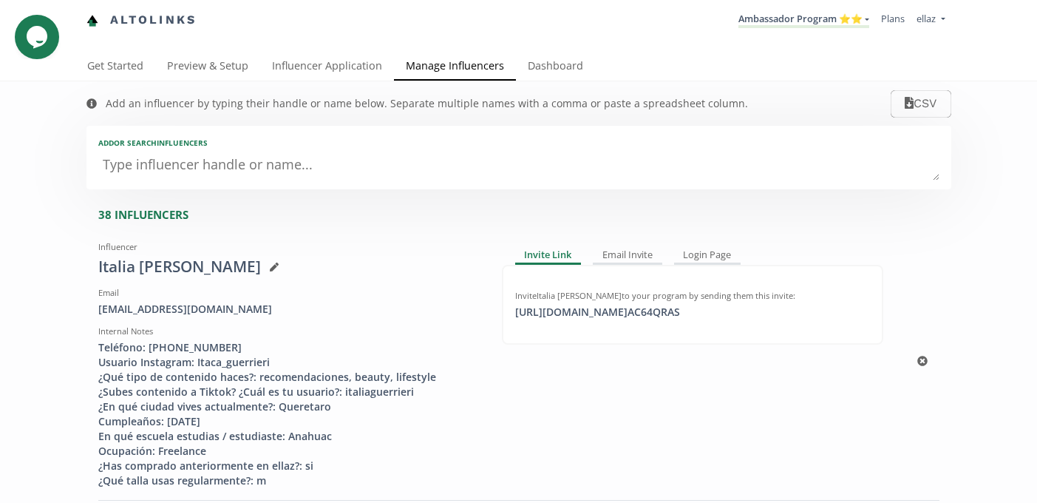
click at [139, 271] on div "Italia [PERSON_NAME]" at bounding box center [288, 267] width 381 height 22
copy div "Italia [PERSON_NAME]"
click at [541, 61] on link "Dashboard" at bounding box center [555, 67] width 79 height 30
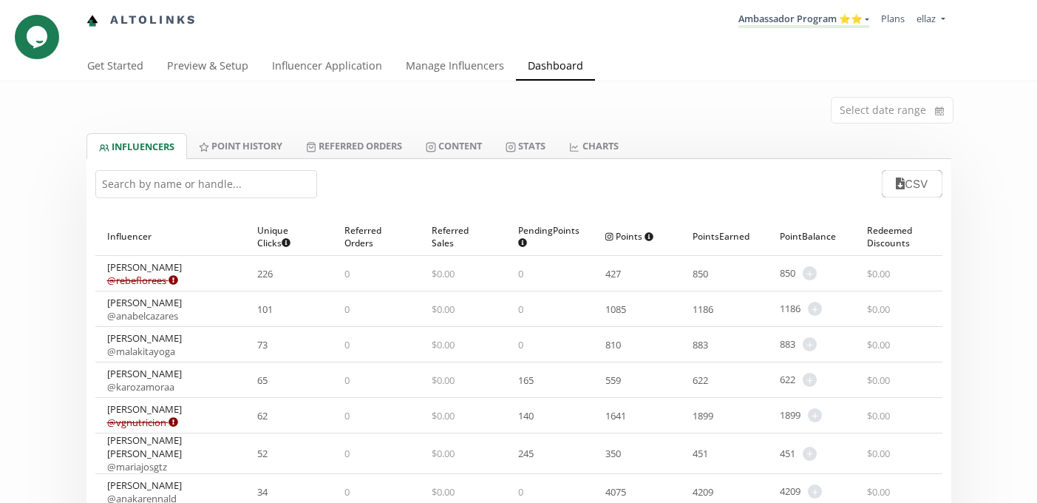
click at [220, 181] on input "text" at bounding box center [206, 184] width 222 height 28
click at [827, 30] on li "Ambassador Program ⭐️⭐️ KINEDU MACRO INFLUENCERS (prog ventas) Ambassador Progr…" at bounding box center [804, 20] width 143 height 29
click at [827, 27] on link "Ambassador Program ⭐️⭐️" at bounding box center [804, 20] width 131 height 16
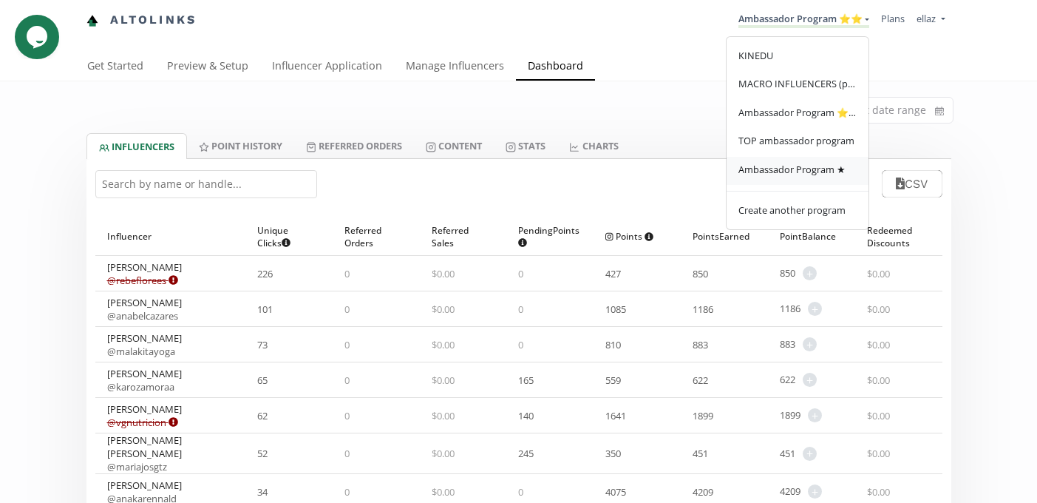
click at [796, 179] on link "Ambassador Program ★" at bounding box center [798, 171] width 142 height 29
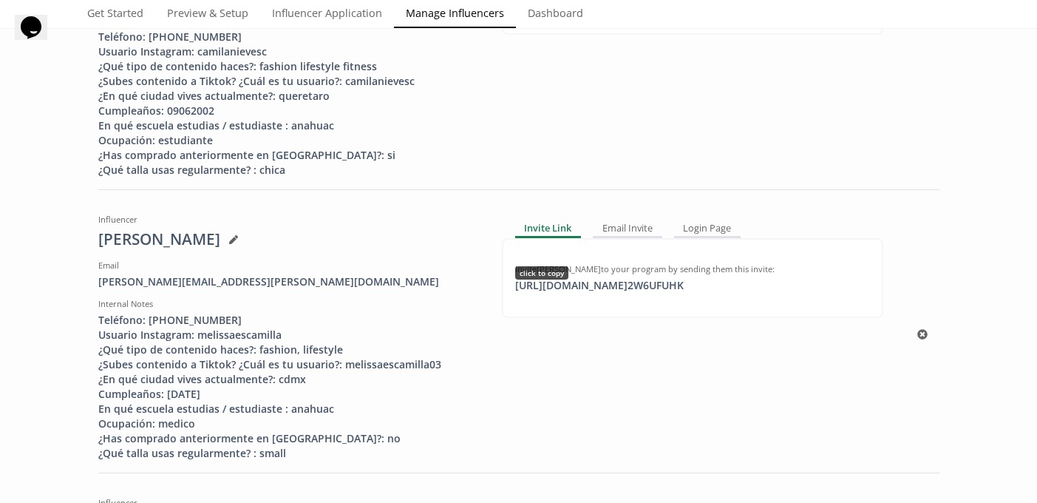
click at [607, 282] on div "[URL][DOMAIN_NAME] 2W6UFUHK click to copy" at bounding box center [599, 285] width 186 height 15
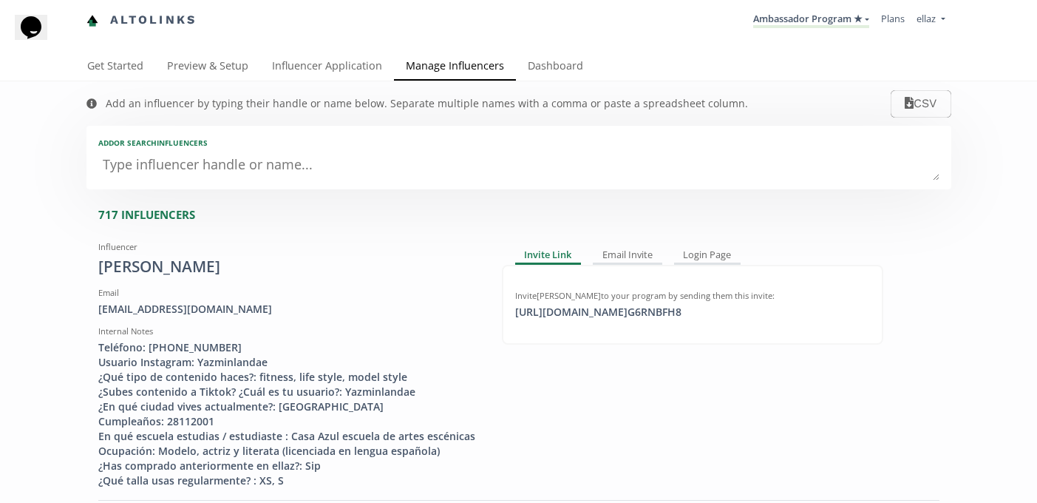
click at [295, 147] on div "Add or search INFLUENCERS" at bounding box center [518, 143] width 841 height 10
click at [295, 155] on textarea at bounding box center [518, 166] width 841 height 30
type textarea "me"
type input "me"
type input "ME"
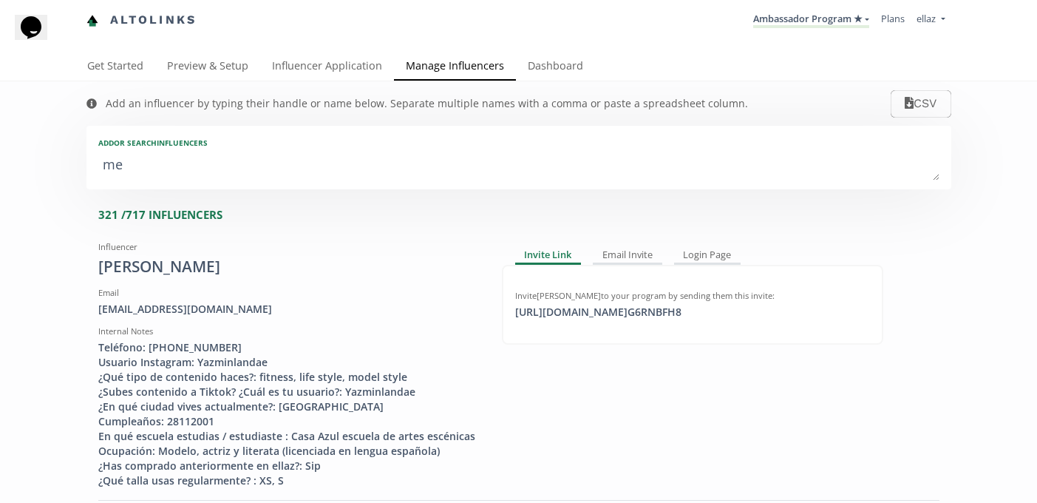
type textarea "mel"
type input "mel"
type input "[PERSON_NAME]"
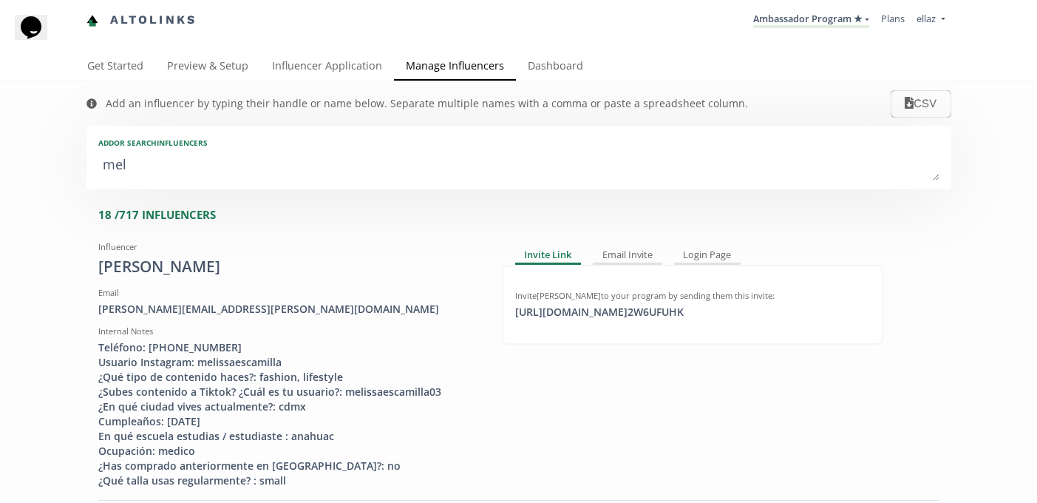
type textarea "meli"
type input "meli"
type input "[PERSON_NAME]"
type textarea "melis"
type input "melis"
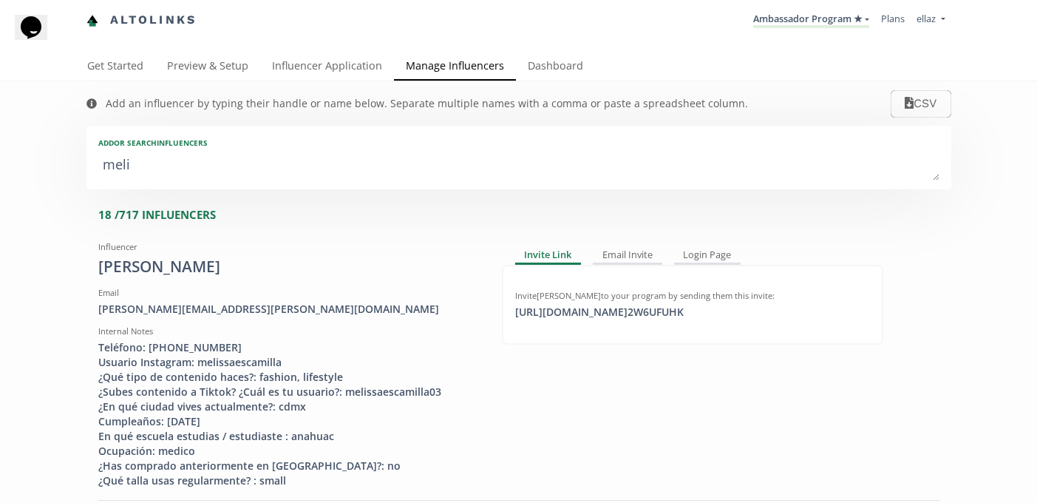
type input "[PERSON_NAME]"
type textarea "[PERSON_NAME]"
type input "[PERSON_NAME]"
type textarea "[PERSON_NAME]"
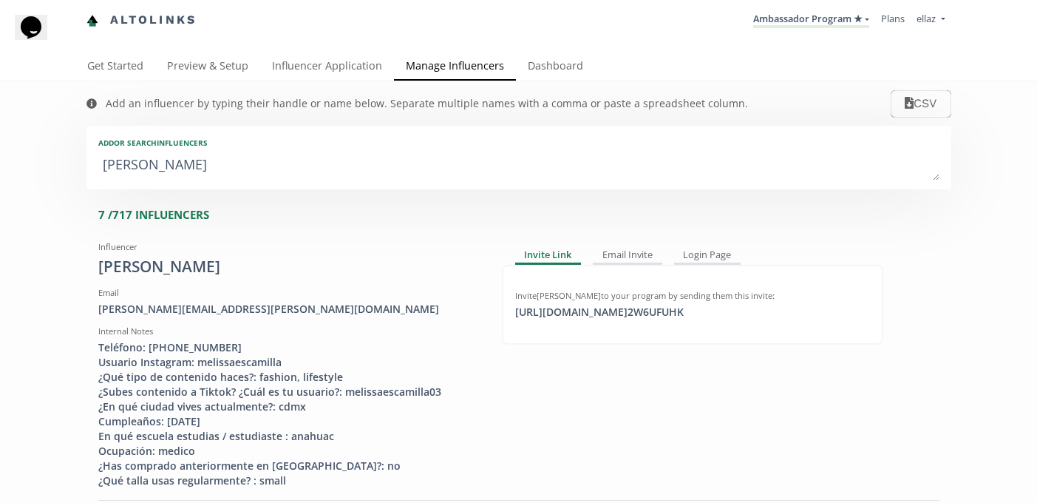
type input "[PERSON_NAME]"
type textarea "[PERSON_NAME]"
type input "[PERSON_NAME]"
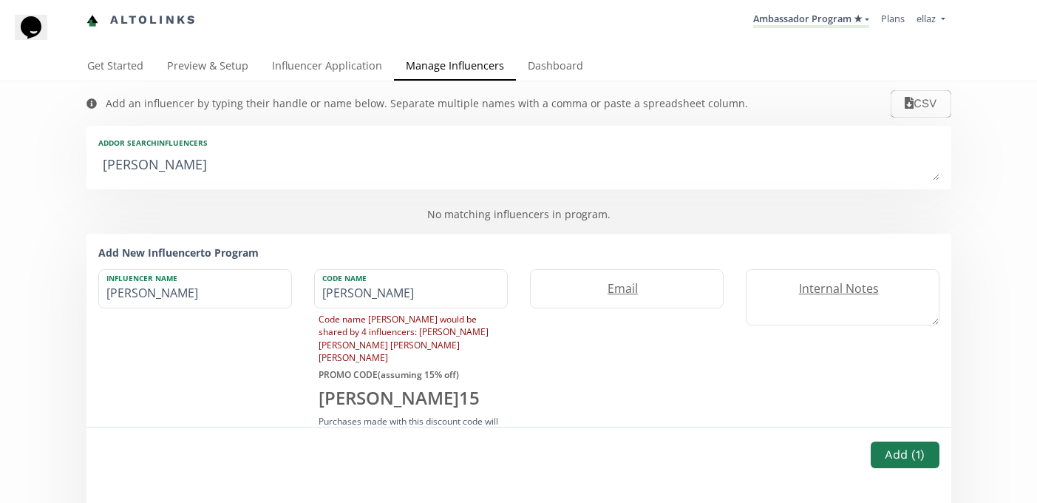
type textarea "[PERSON_NAME]"
type input "[PERSON_NAME]"
type textarea "[PERSON_NAME]"
type input "[PERSON_NAME]"
type textarea "[PERSON_NAME]"
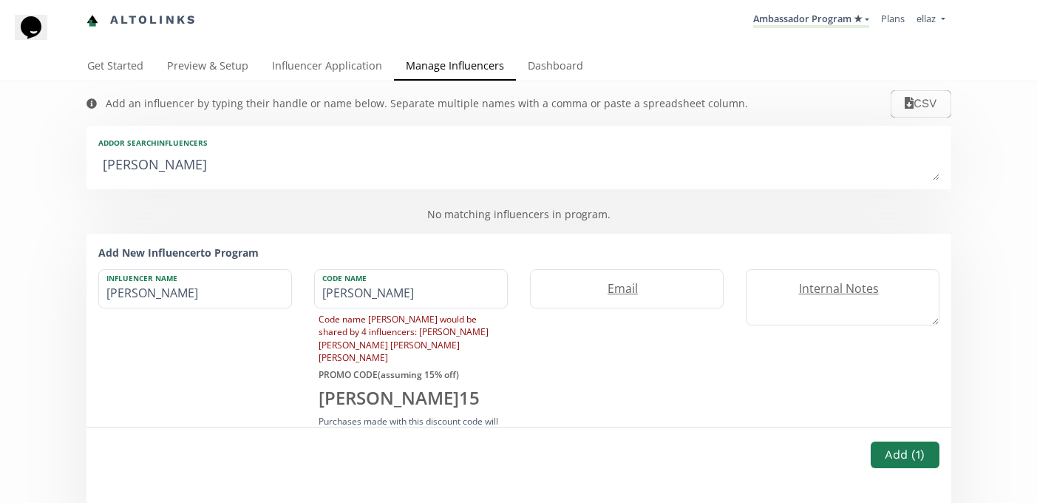
type input "[PERSON_NAME]"
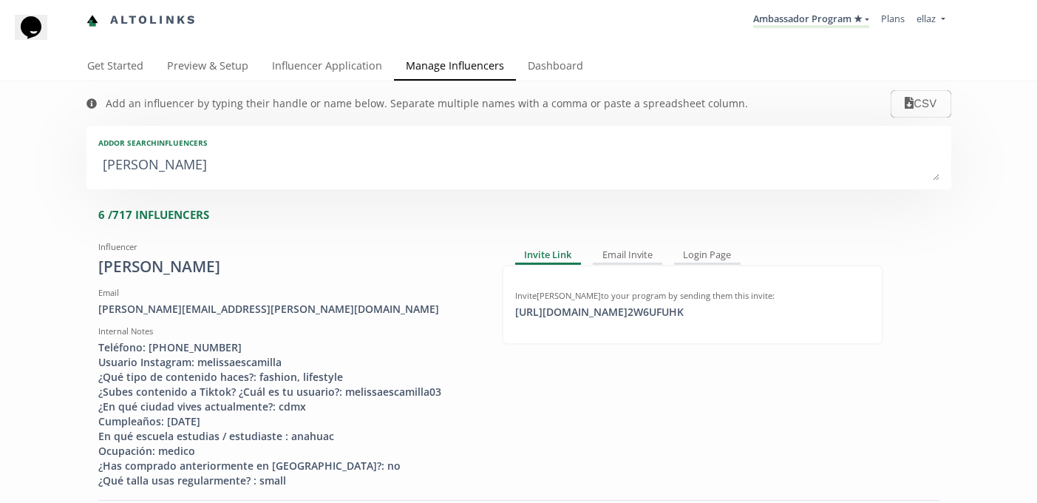
type textarea "[PERSON_NAME]"
click at [548, 73] on link "Dashboard" at bounding box center [555, 67] width 79 height 30
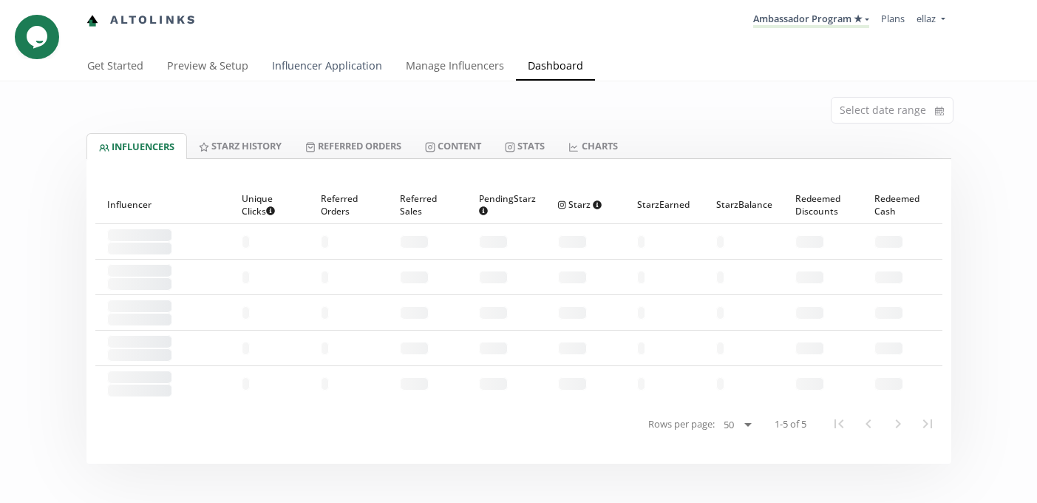
click at [280, 67] on link "Influencer Application" at bounding box center [327, 67] width 134 height 30
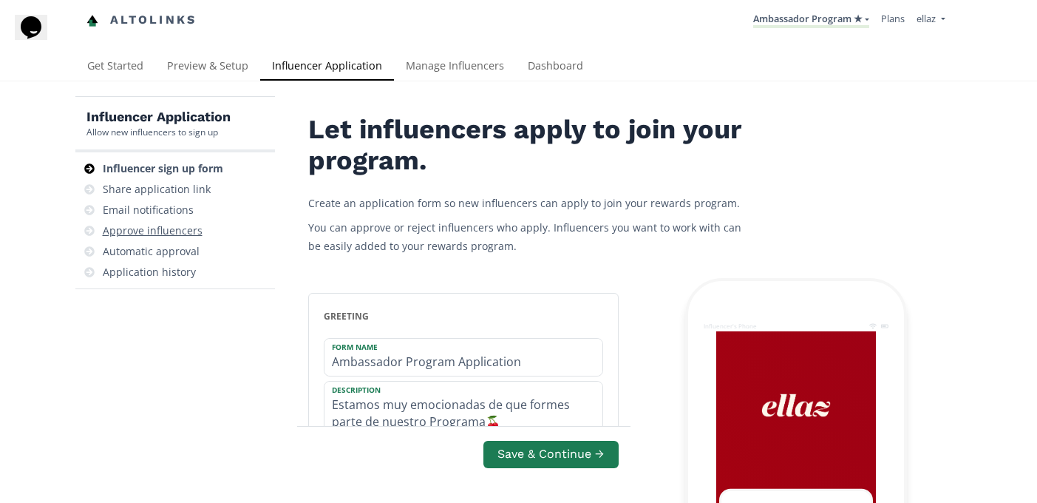
click at [174, 230] on div "Approve influencers" at bounding box center [153, 230] width 100 height 15
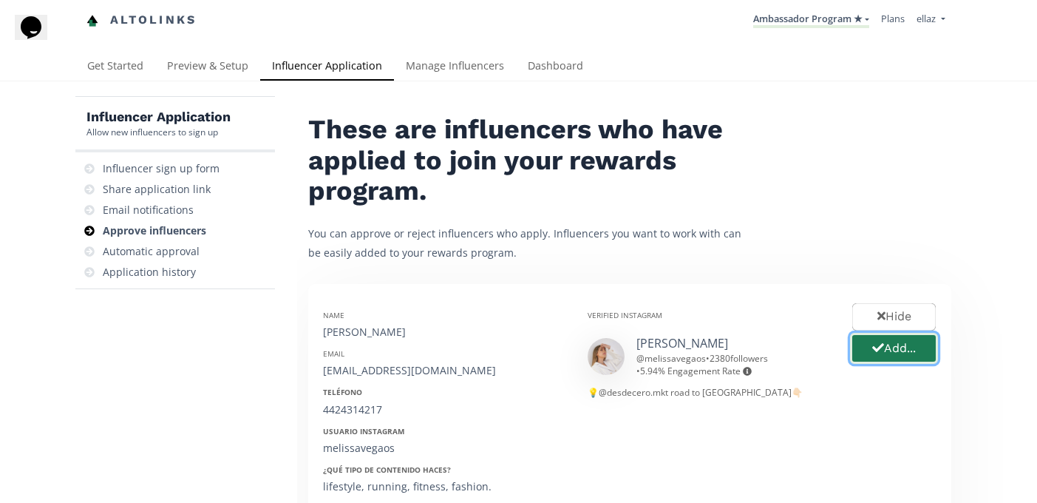
click at [889, 354] on button "Add..." at bounding box center [894, 349] width 88 height 32
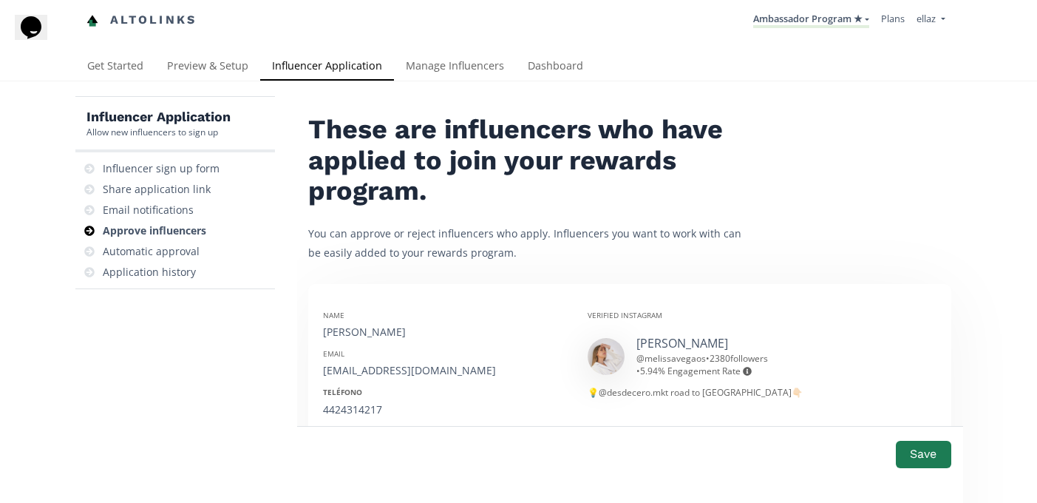
click at [341, 333] on div "[PERSON_NAME]" at bounding box center [444, 332] width 242 height 15
copy div "[PERSON_NAME]"
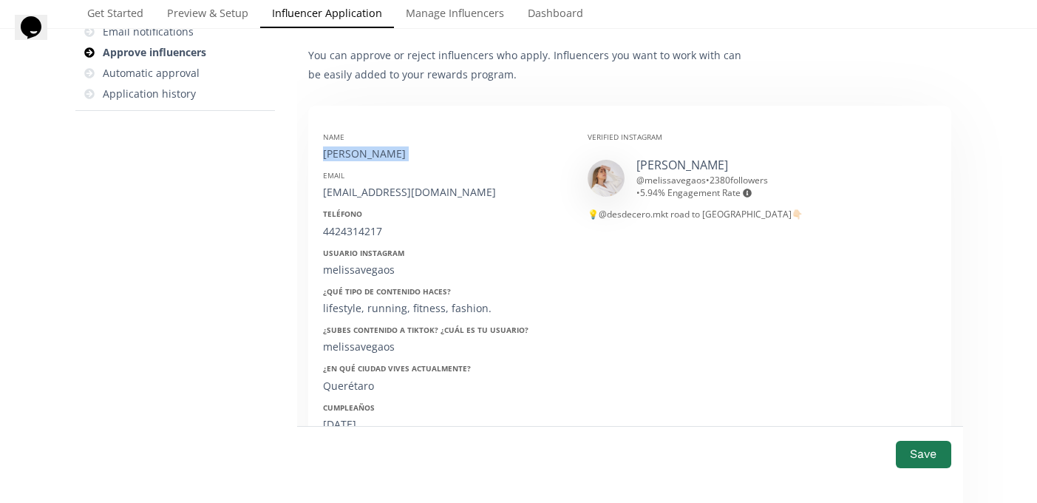
scroll to position [186, 0]
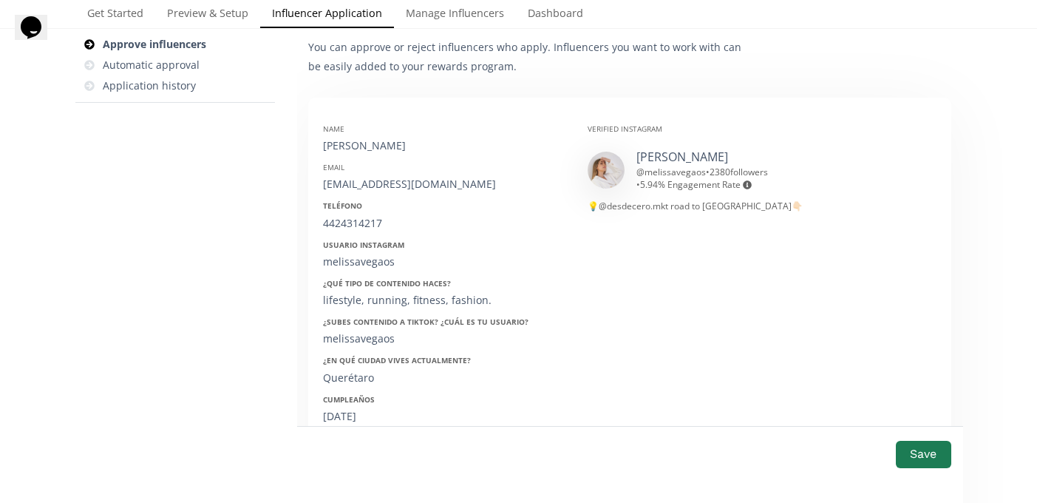
click at [427, 182] on div "[EMAIL_ADDRESS][DOMAIN_NAME]" at bounding box center [444, 184] width 242 height 15
copy div "[EMAIL_ADDRESS][DOMAIN_NAME]"
click at [355, 231] on div "Name Melissa Vega Email melissavegao@hotmail.com Teléfono 4424314217 Usuario In…" at bounding box center [444, 353] width 265 height 483
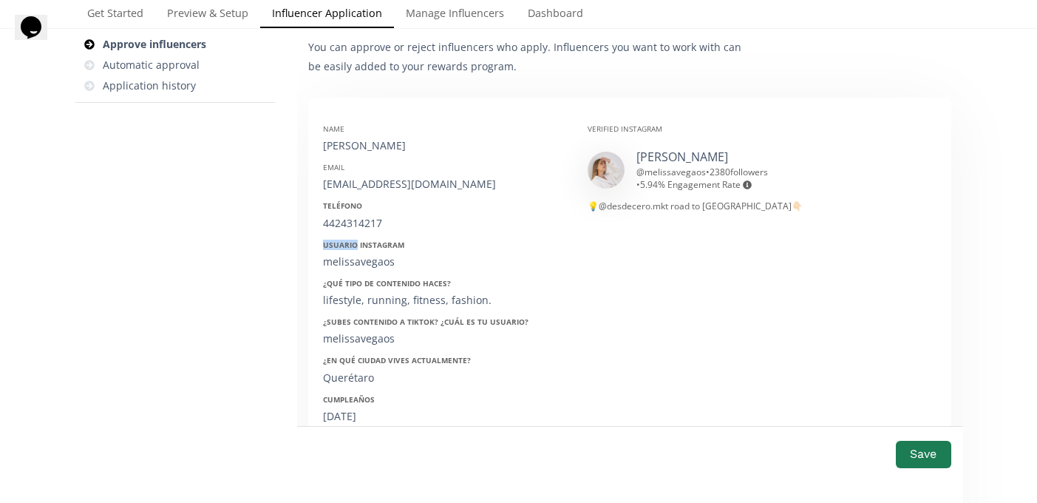
click at [355, 231] on div "Name Melissa Vega Email melissavegao@hotmail.com Teléfono 4424314217 Usuario In…" at bounding box center [444, 353] width 265 height 483
click at [353, 226] on div "4424314217" at bounding box center [444, 223] width 242 height 15
copy div "4424314217"
click at [363, 261] on div "melissavegaos" at bounding box center [444, 261] width 242 height 15
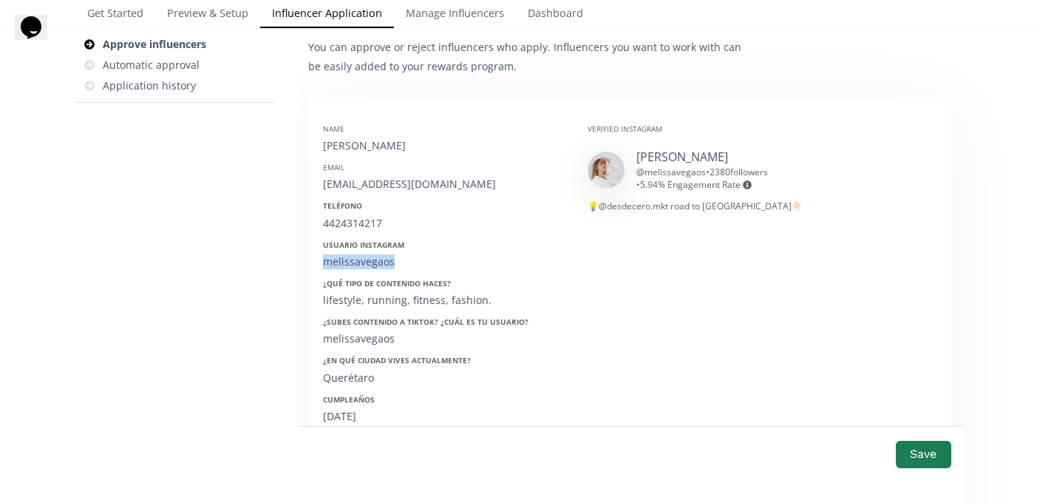
click at [363, 261] on div "melissavegaos" at bounding box center [444, 261] width 242 height 15
copy div "melissavegaos"
click at [356, 409] on div "13/06/2000" at bounding box center [444, 416] width 242 height 15
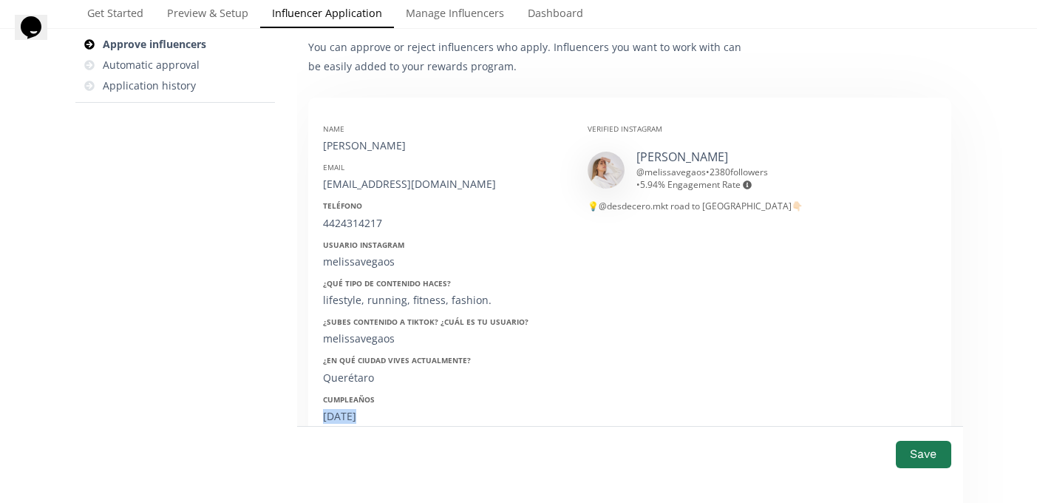
copy div "13/06/2000"
click at [934, 464] on button "Save" at bounding box center [923, 454] width 59 height 32
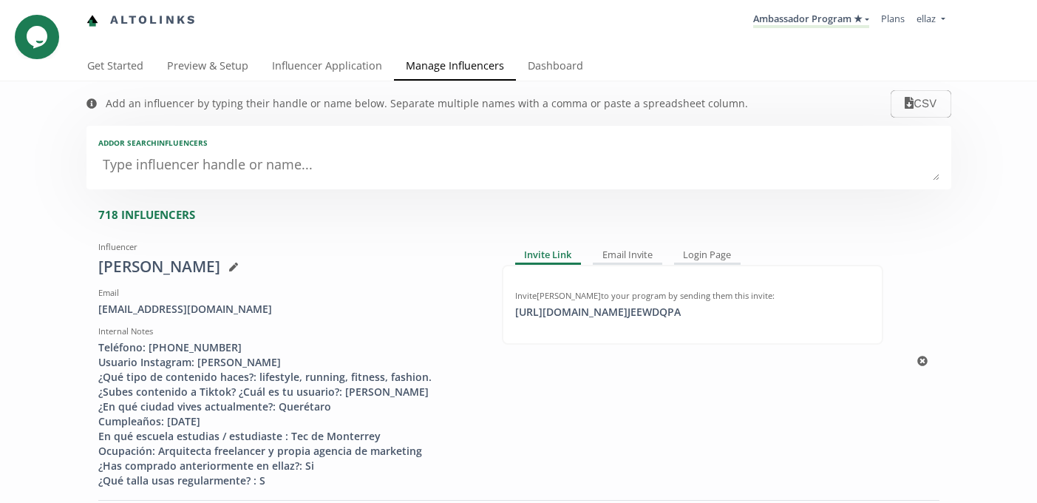
click at [588, 304] on div "Invite [PERSON_NAME] to your program by sending them this invite: [URL][DOMAIN_…" at bounding box center [692, 305] width 355 height 30
click at [432, 160] on textarea at bounding box center [518, 166] width 841 height 30
type textarea "veg"
type input "veg"
type input "VEG"
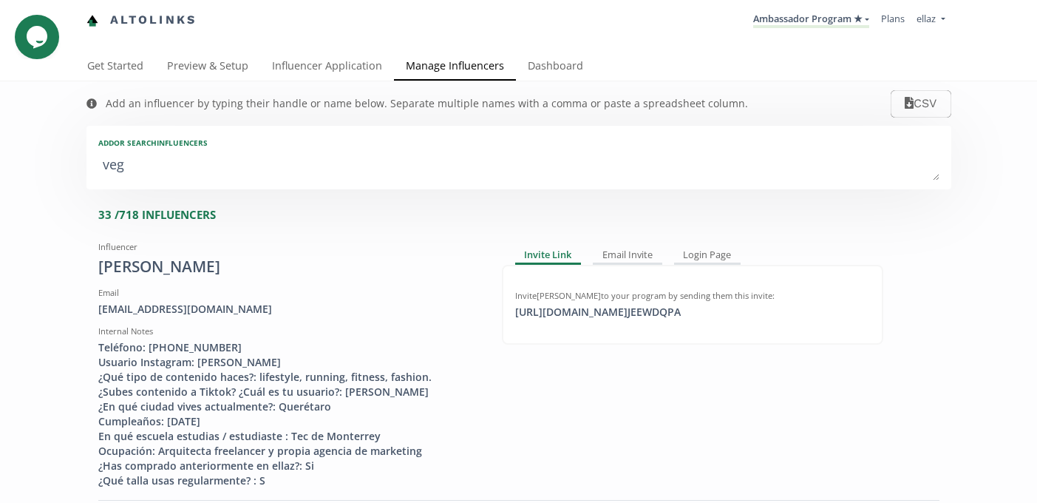
type textarea "[PERSON_NAME]"
type input "[PERSON_NAME]"
click at [645, 317] on div "[URL][DOMAIN_NAME] JEEWDQPA click to copy" at bounding box center [597, 312] width 183 height 15
copy div "[URL][DOMAIN_NAME] JEEWDQPA"
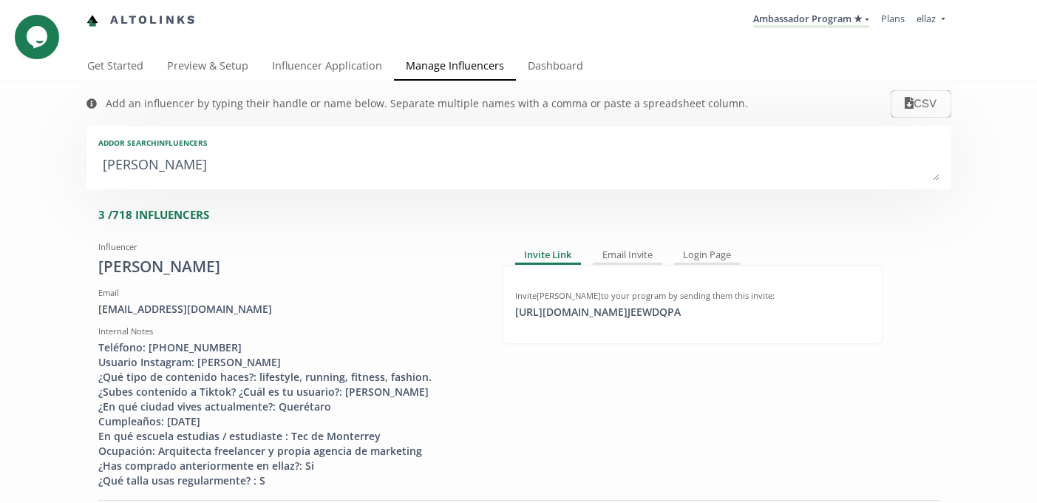
click at [693, 167] on textarea "[PERSON_NAME]" at bounding box center [518, 166] width 841 height 30
type textarea "veg"
type input "veg"
type input "VEG"
type textarea "ve"
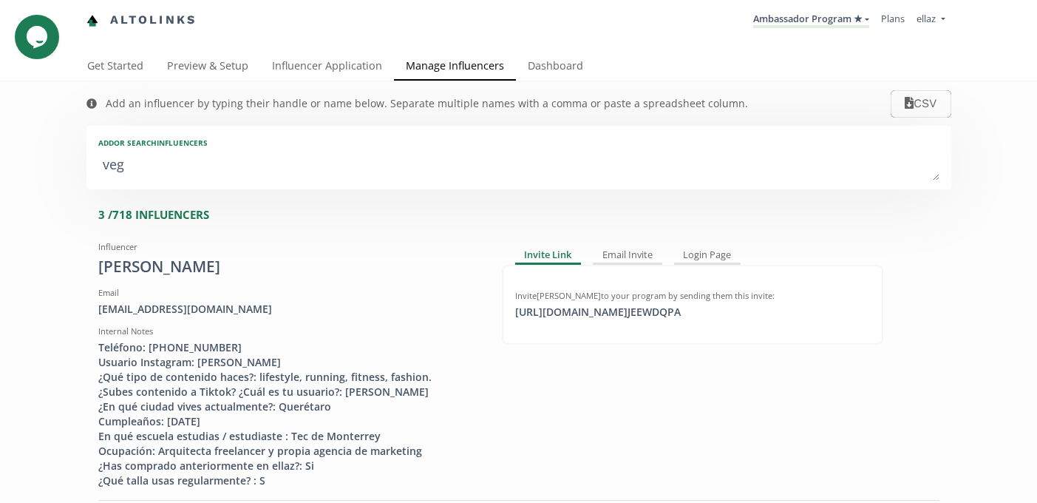
type input "ve"
type input "VE"
type textarea "v"
type input "v"
type input "V"
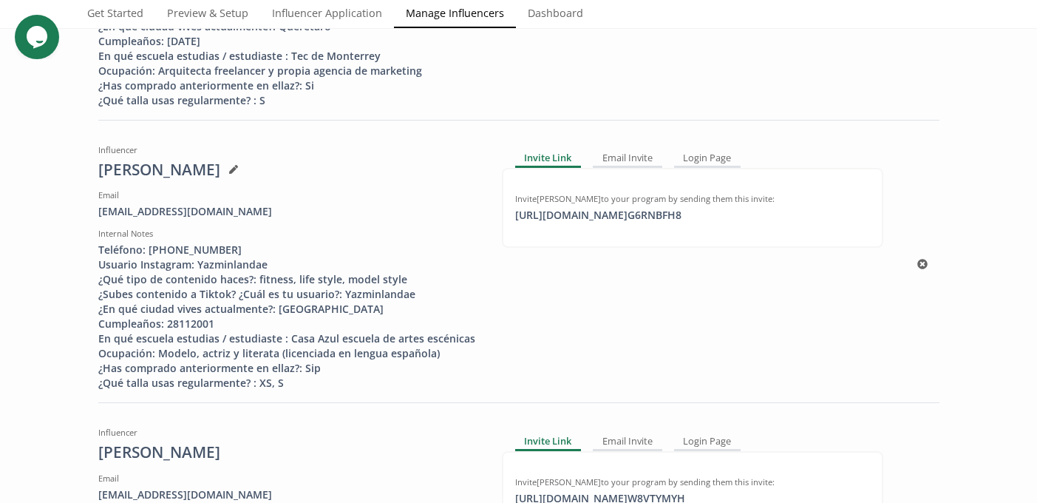
scroll to position [408, 0]
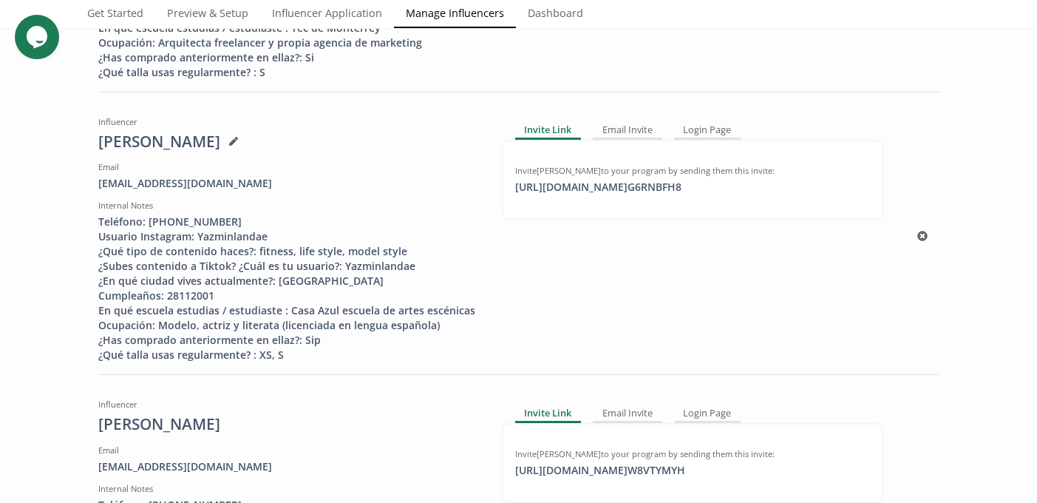
click at [605, 197] on div "Invite [PERSON_NAME] to your program by sending them this invite: [URL][DOMAIN_…" at bounding box center [692, 180] width 381 height 80
click at [613, 183] on div "[URL][DOMAIN_NAME] G6RNBFH8 click to copy" at bounding box center [598, 187] width 184 height 15
copy div "https://app.altolinks.com/invite/ G6RNBFH8"
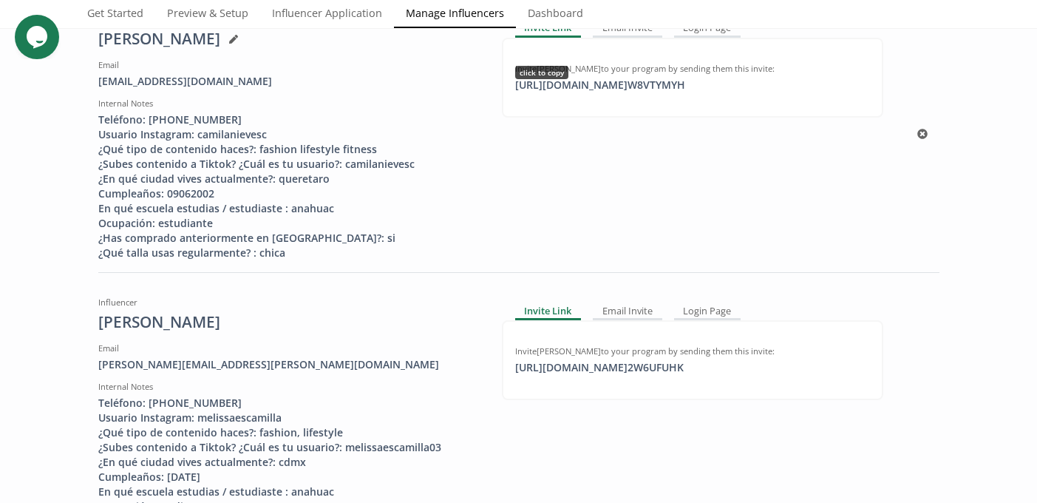
scroll to position [804, 0]
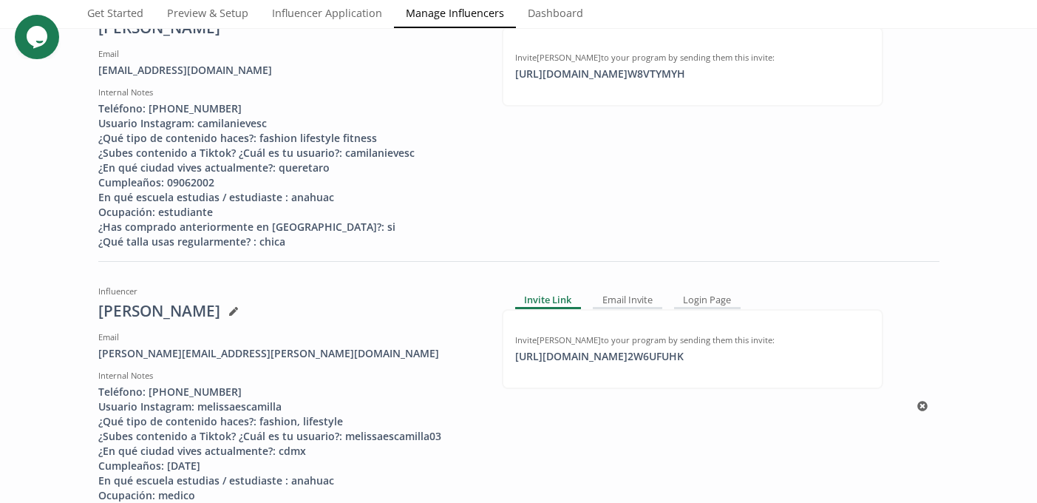
click at [639, 358] on div "https://app.altolinks.com/invite/ 2W6UFUHK click to copy" at bounding box center [599, 356] width 186 height 15
copy div "https://app.altolinks.com"
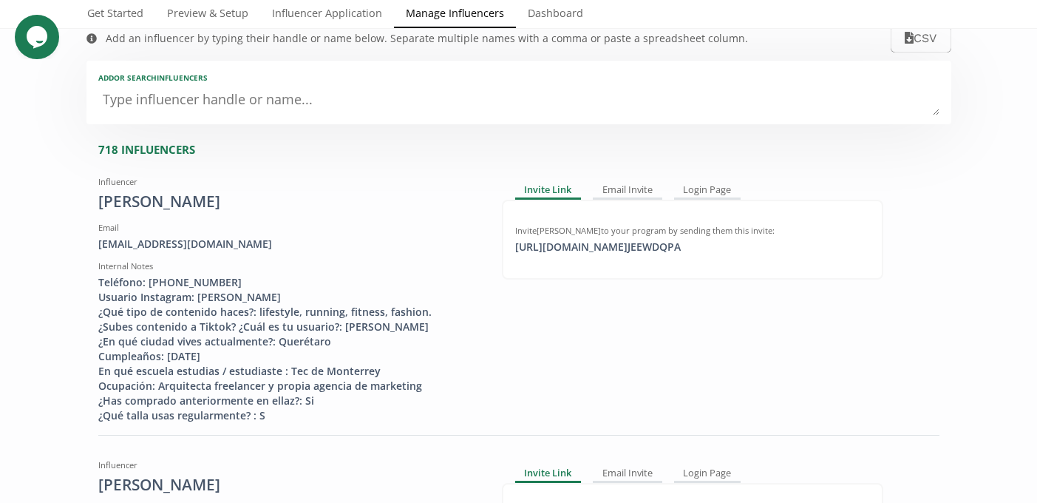
scroll to position [0, 0]
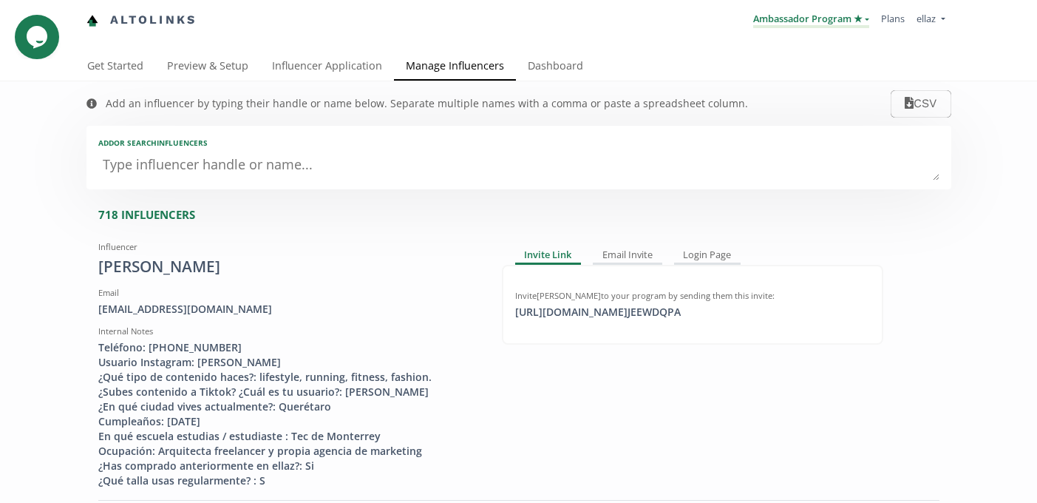
click at [809, 14] on link "Ambassador Program ★" at bounding box center [811, 20] width 116 height 16
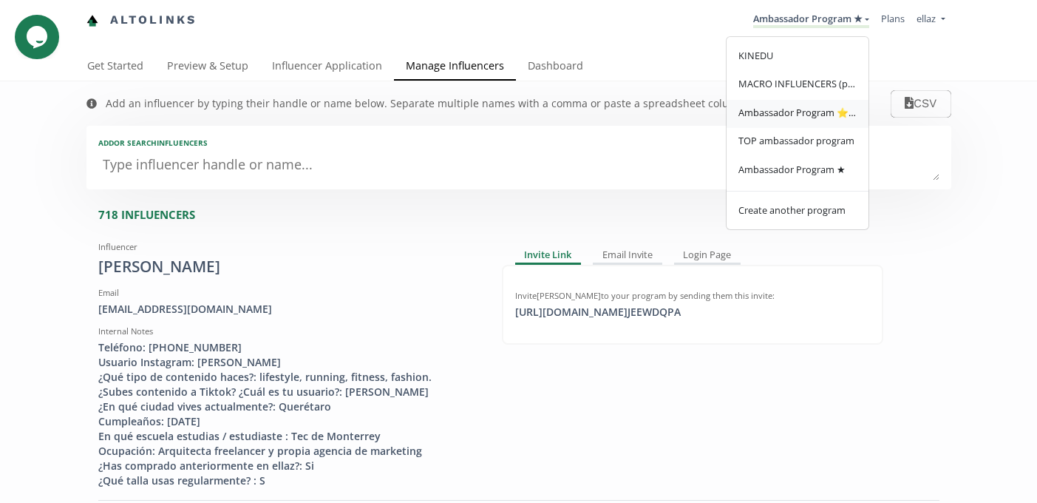
click at [815, 119] on span "Ambassador Program ⭐️⭐️" at bounding box center [798, 112] width 118 height 13
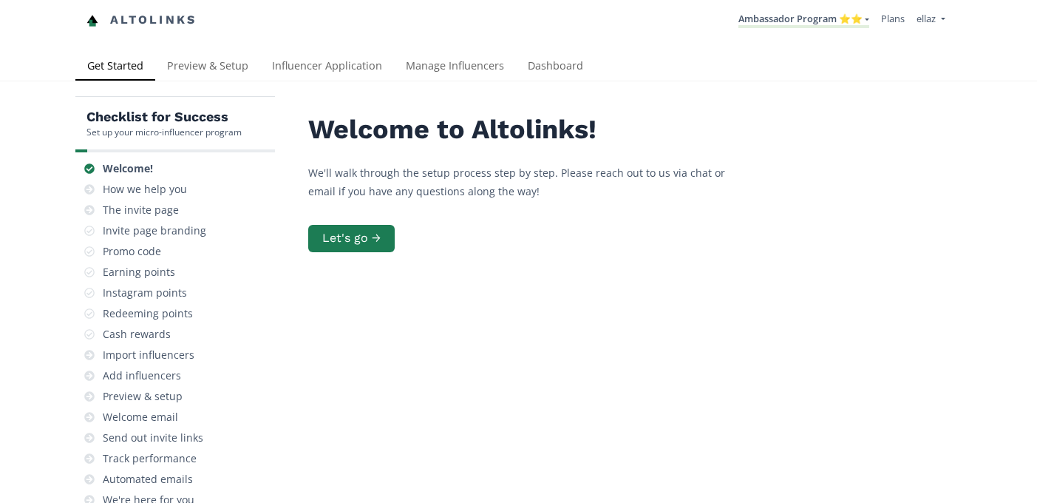
click at [443, 72] on link "Manage Influencers" at bounding box center [455, 67] width 122 height 30
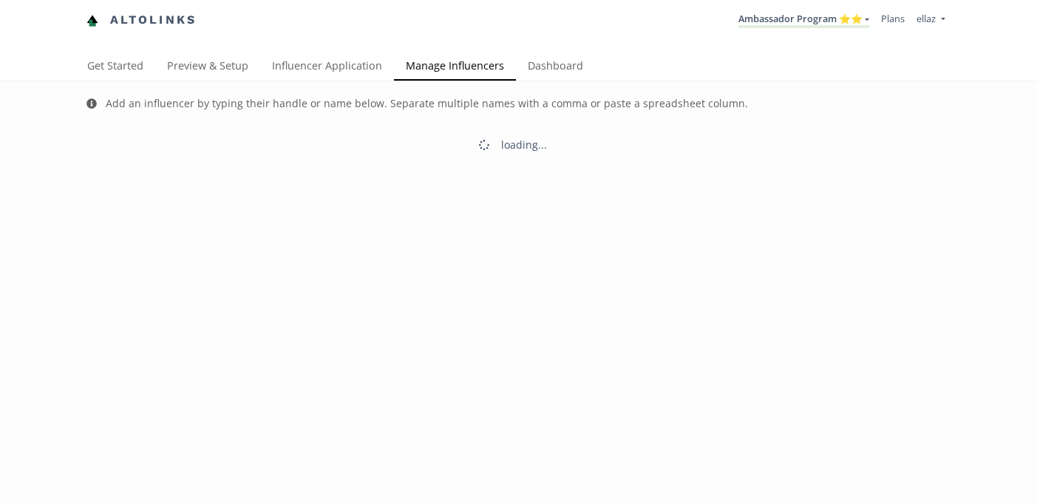
click at [443, 72] on link "Manage Influencers" at bounding box center [455, 67] width 122 height 30
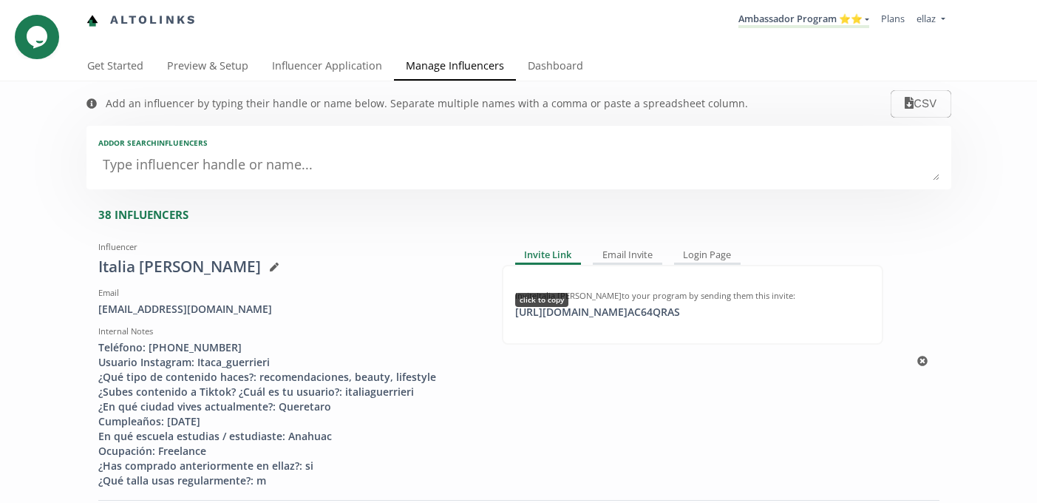
click at [603, 316] on div "[URL][DOMAIN_NAME] AC64QRAS click to copy" at bounding box center [597, 312] width 183 height 15
click at [339, 81] on link "Influencer Application" at bounding box center [327, 67] width 134 height 30
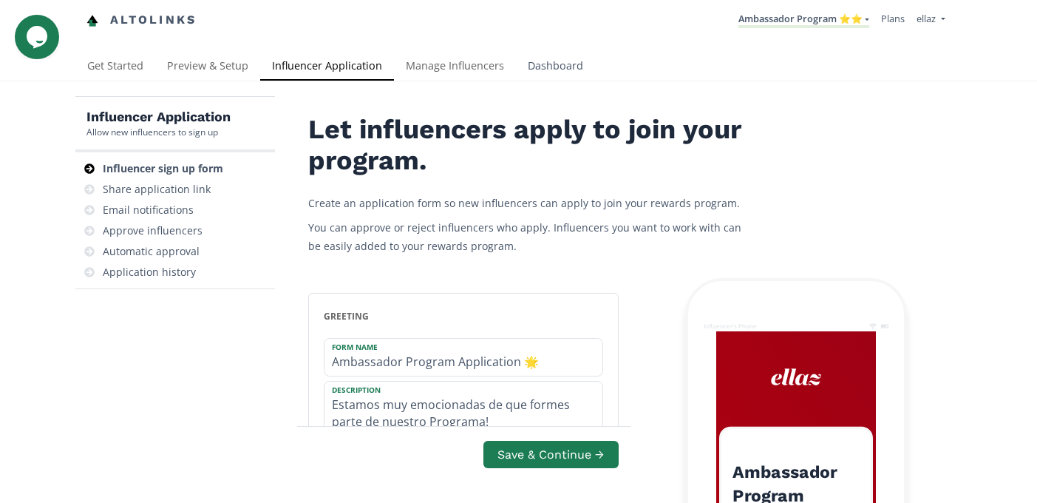
click at [567, 65] on link "Dashboard" at bounding box center [555, 67] width 79 height 30
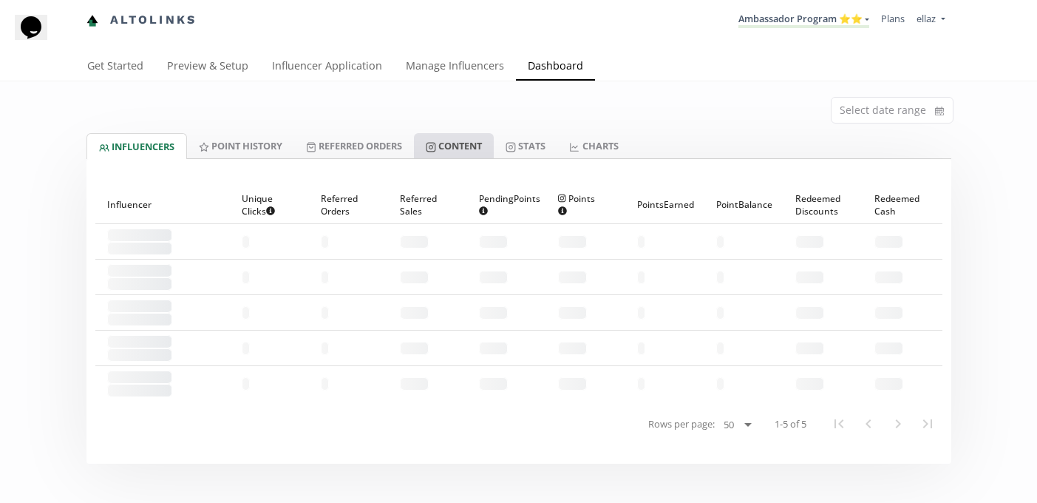
click at [459, 140] on link "Content" at bounding box center [454, 145] width 80 height 25
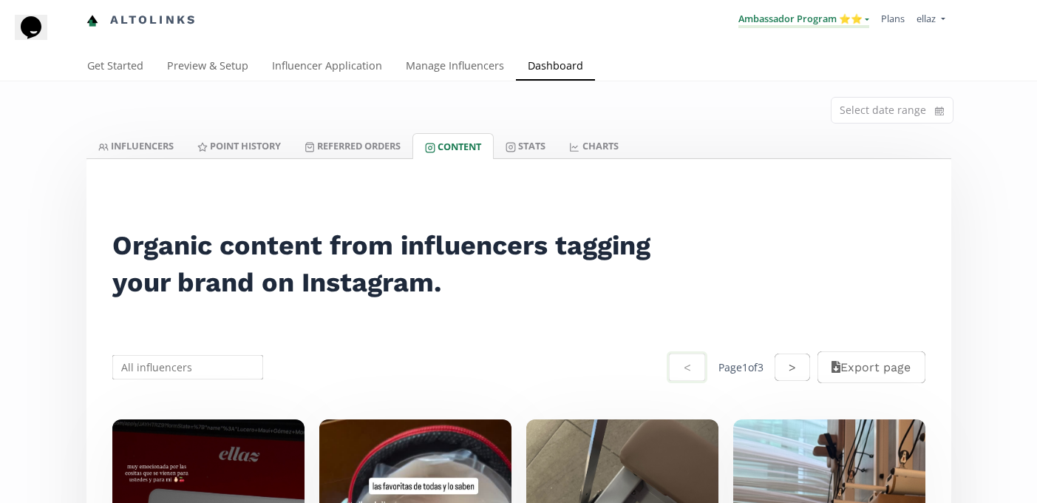
click at [858, 28] on link "Ambassador Program ⭐️⭐️" at bounding box center [804, 20] width 131 height 16
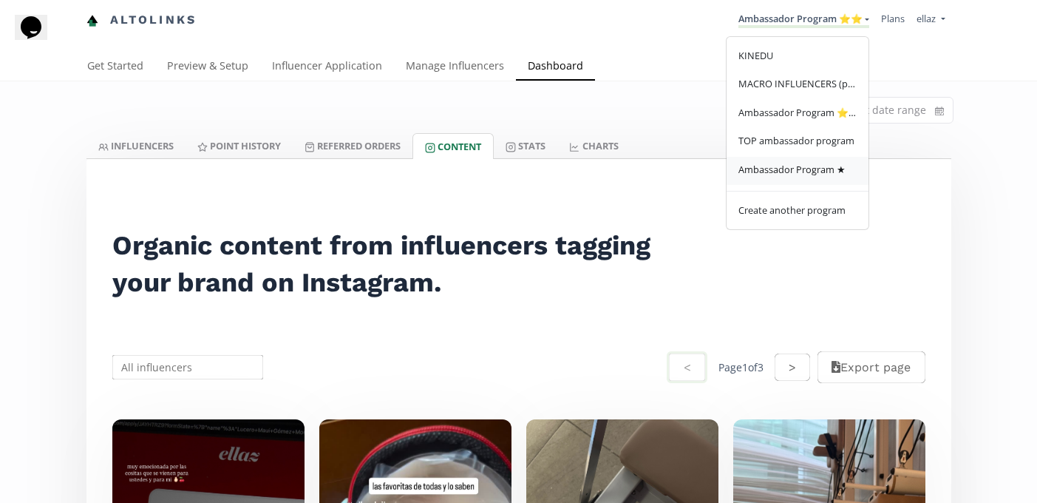
click at [824, 163] on link "Ambassador Program ★" at bounding box center [798, 171] width 142 height 29
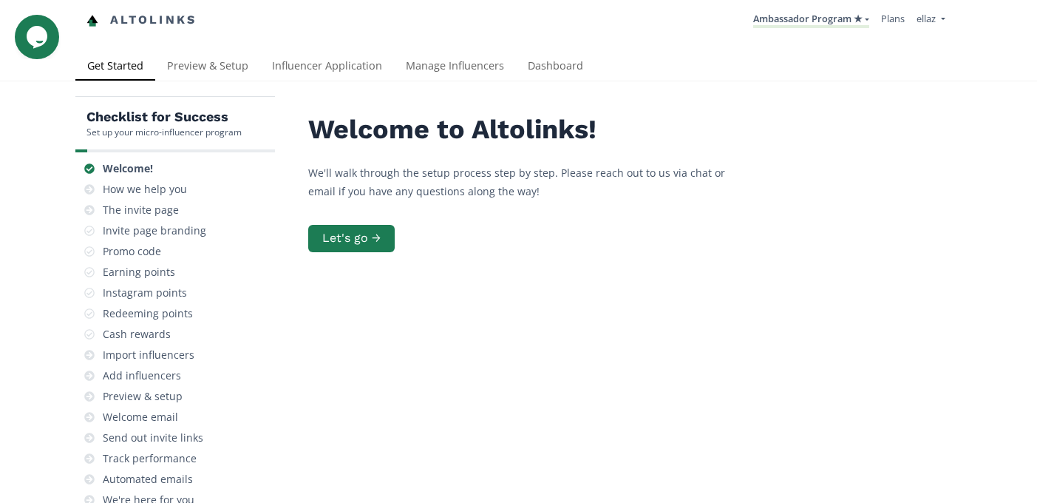
click at [459, 85] on div "Checklist for Success Set up your micro-influencer program Welcome! How we help…" at bounding box center [518, 363] width 1037 height 564
click at [455, 73] on link "Manage Influencers" at bounding box center [455, 67] width 122 height 30
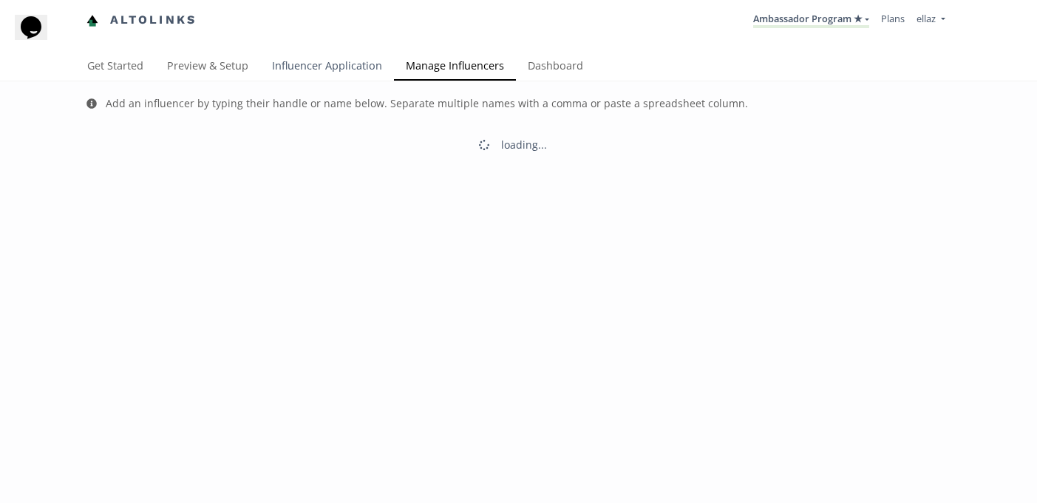
click at [356, 67] on link "Influencer Application" at bounding box center [327, 67] width 134 height 30
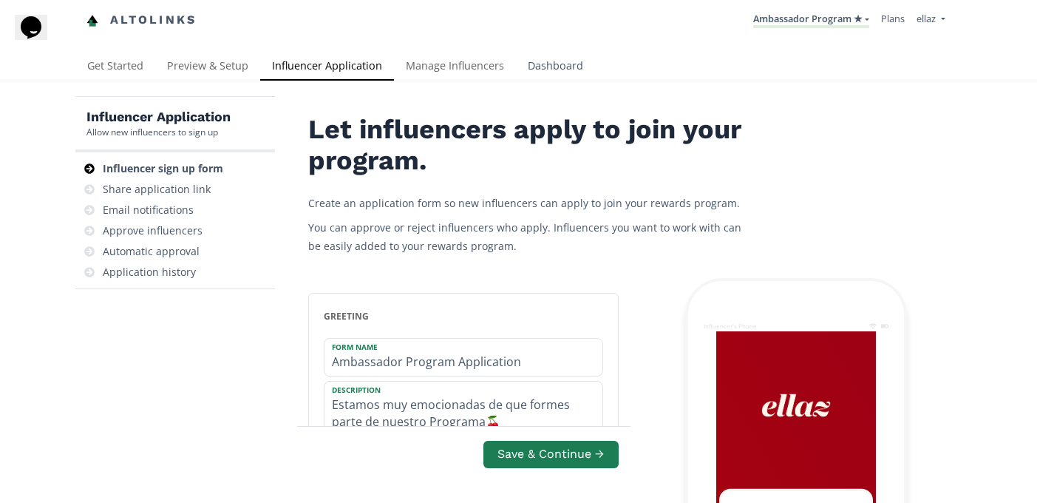
click at [526, 70] on link "Dashboard" at bounding box center [555, 67] width 79 height 30
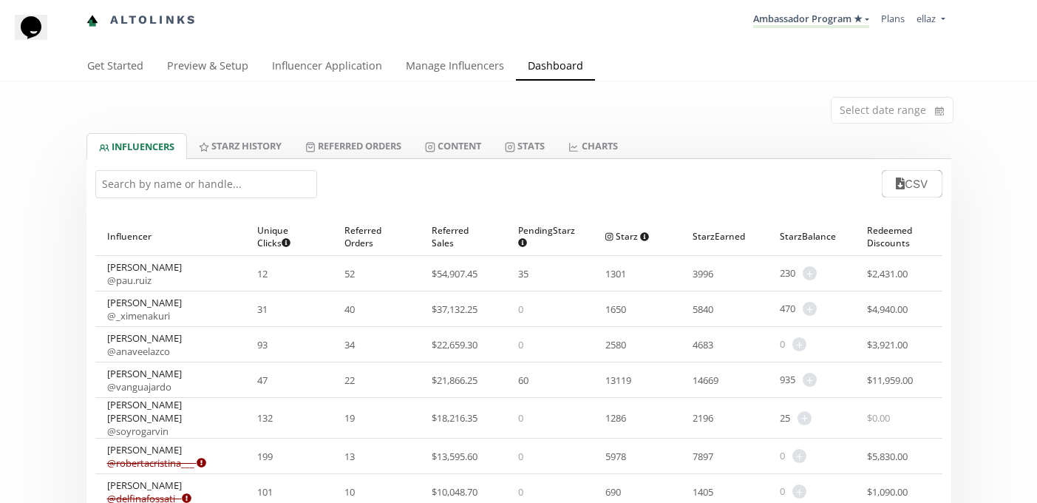
click at [203, 180] on input "text" at bounding box center [206, 184] width 222 height 28
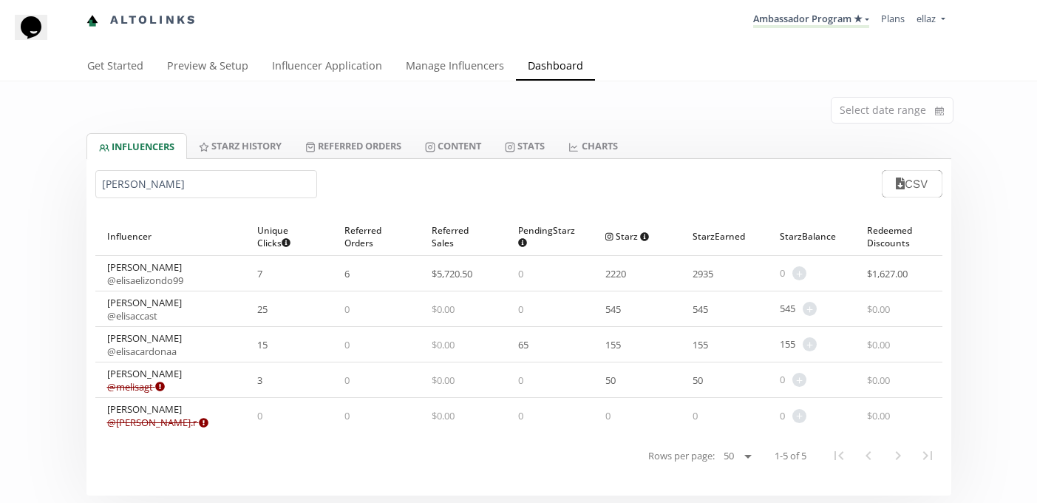
type input "elisa"
click at [816, 346] on span "+" at bounding box center [810, 344] width 14 height 14
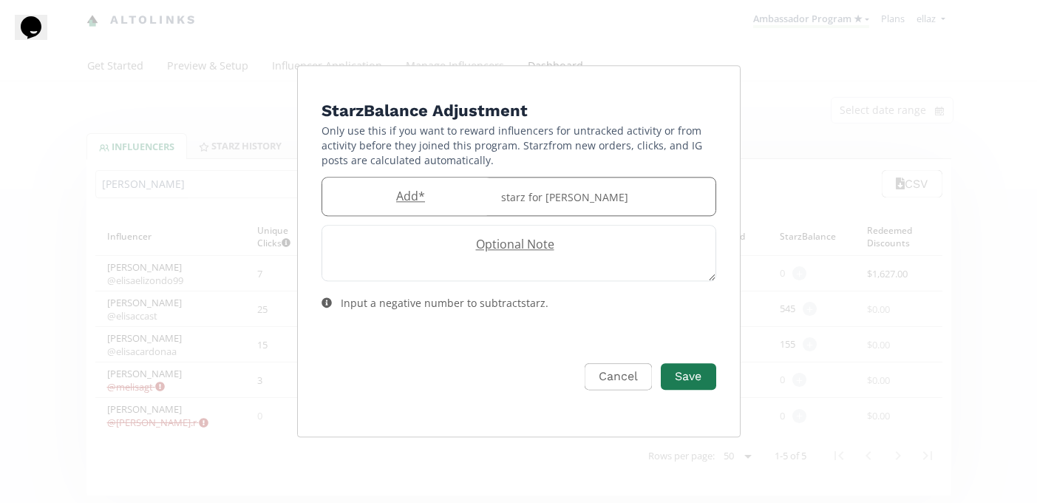
click at [402, 175] on form "Starz Balance Adjustment Only use this if you want to reward influencers for un…" at bounding box center [519, 261] width 395 height 326
click at [404, 186] on div "Add * starz for Elisa Cardona" at bounding box center [519, 196] width 395 height 39
type input "60"
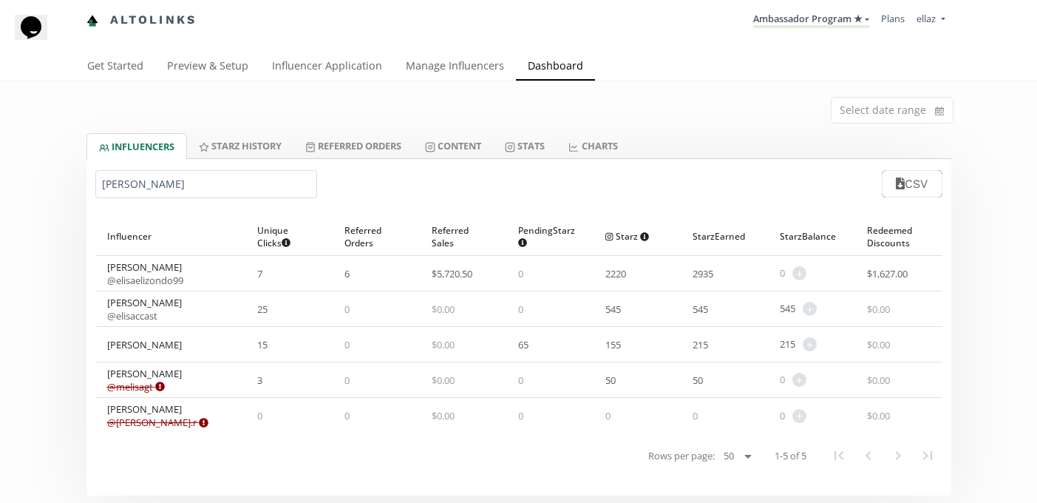
click at [195, 179] on input "elisa" at bounding box center [206, 184] width 222 height 28
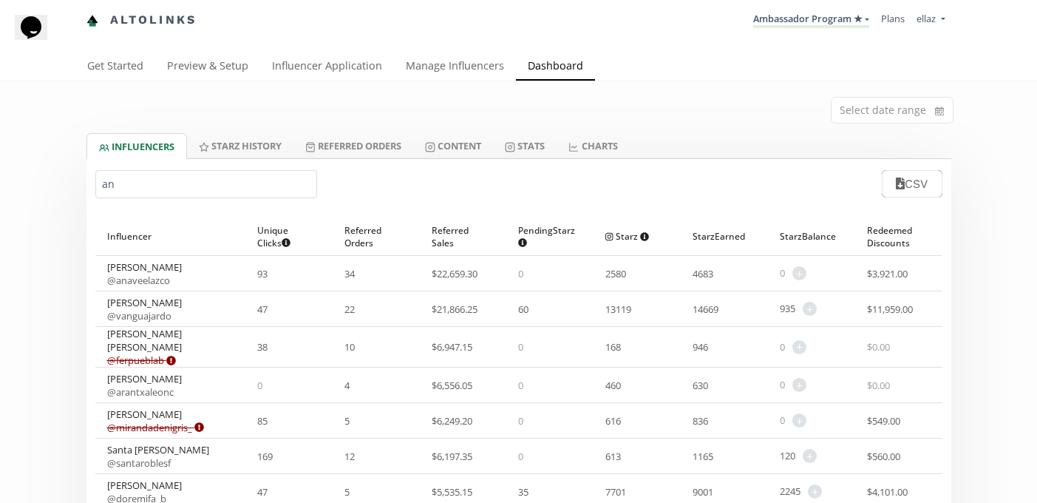
type input "a"
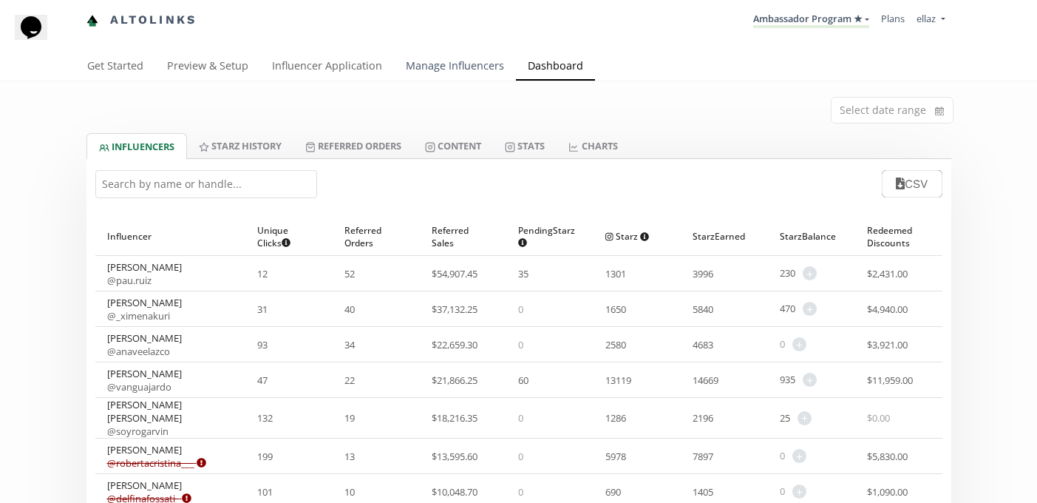
click at [452, 58] on link "Manage Influencers" at bounding box center [455, 67] width 122 height 30
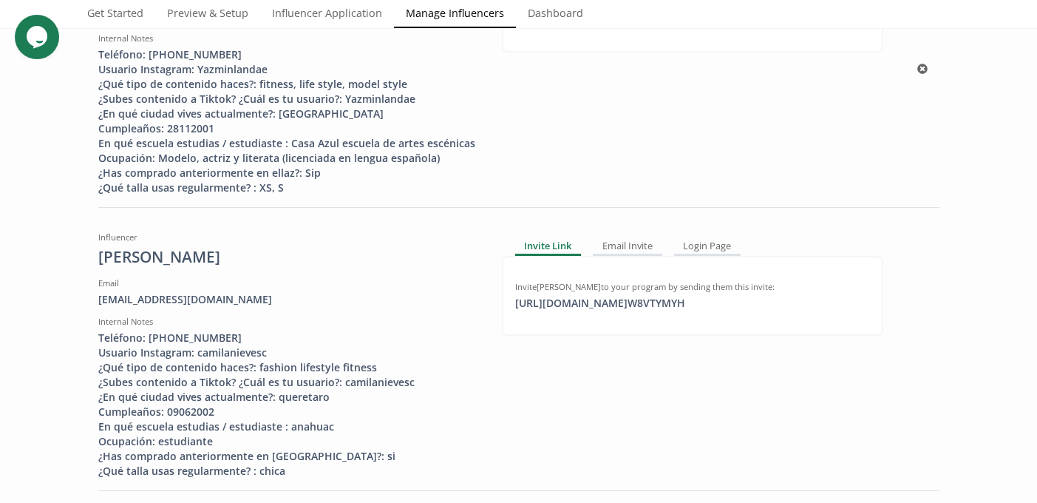
scroll to position [599, 0]
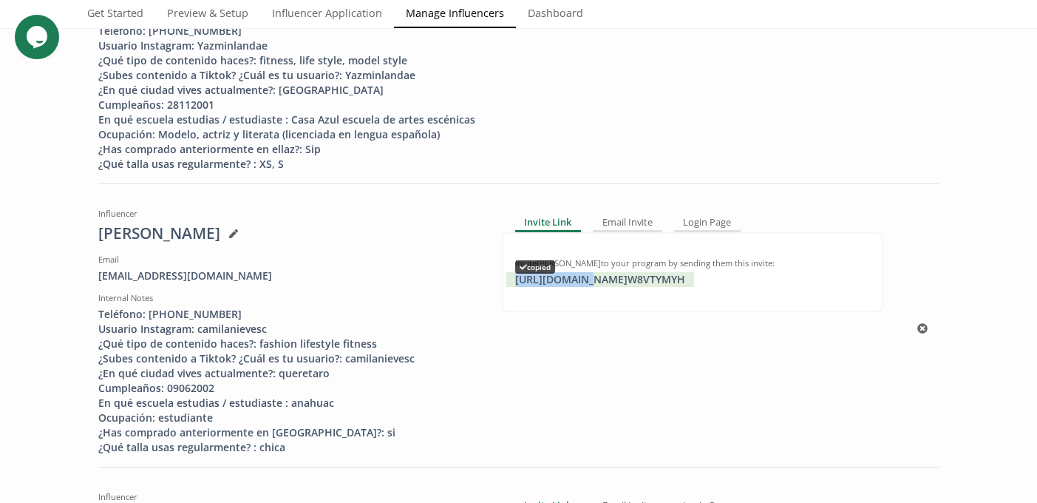
click at [580, 282] on div "https://app.altolinks.com/invite/ W8VTYMYH copied" at bounding box center [600, 279] width 188 height 15
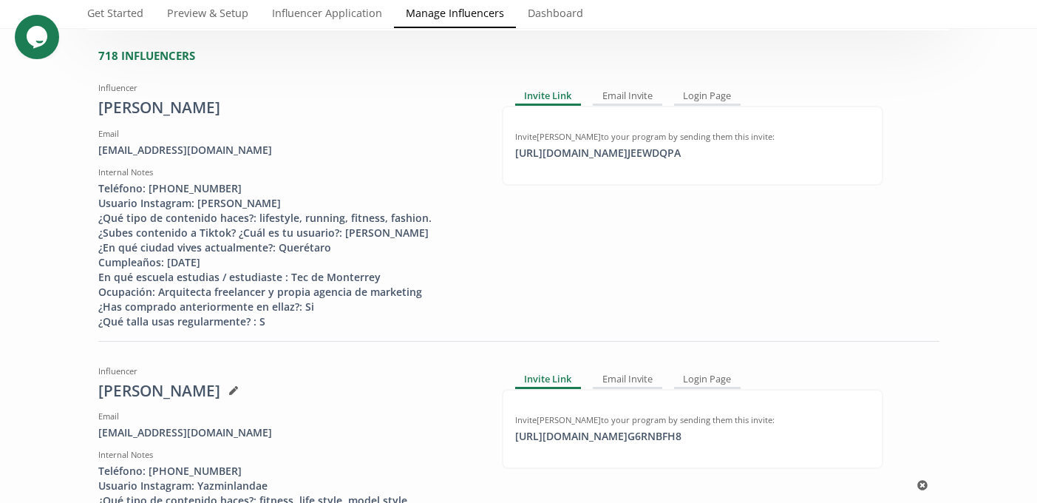
scroll to position [0, 0]
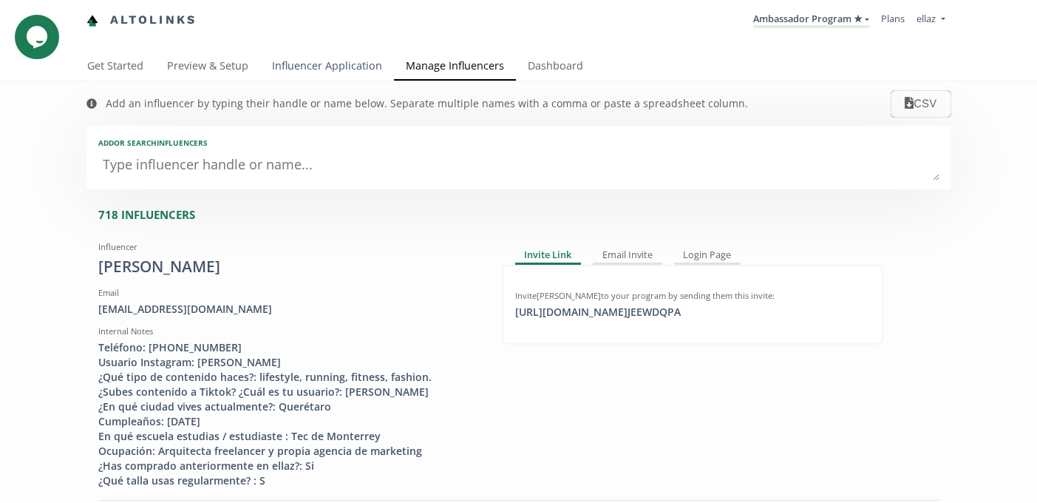
click at [313, 62] on link "Influencer Application" at bounding box center [327, 67] width 134 height 30
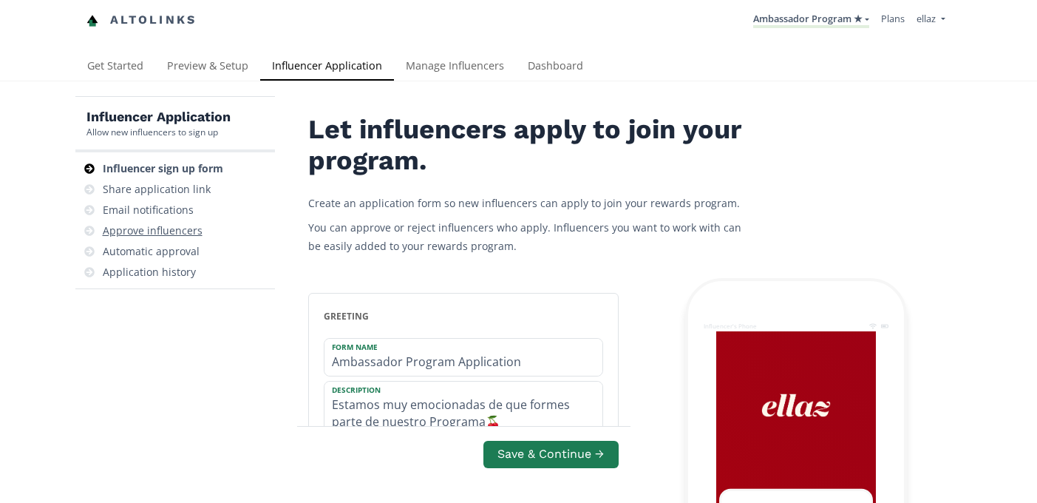
click at [147, 237] on div "Approve influencers" at bounding box center [153, 230] width 100 height 15
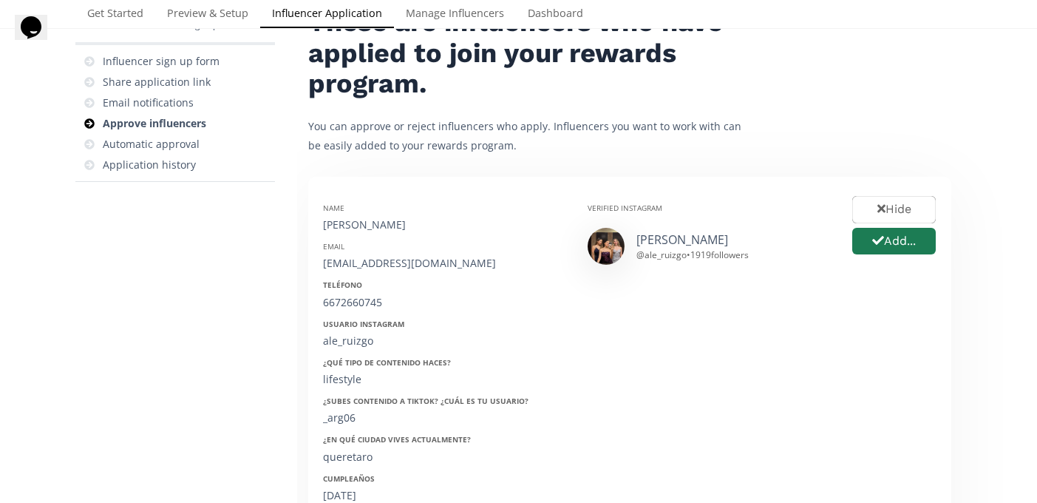
scroll to position [134, 0]
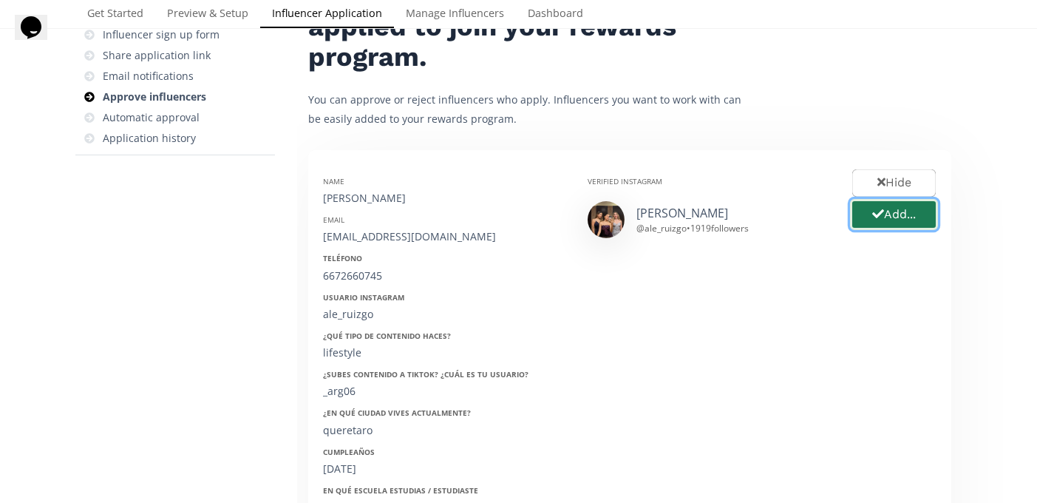
click at [917, 219] on button "Add..." at bounding box center [894, 215] width 88 height 32
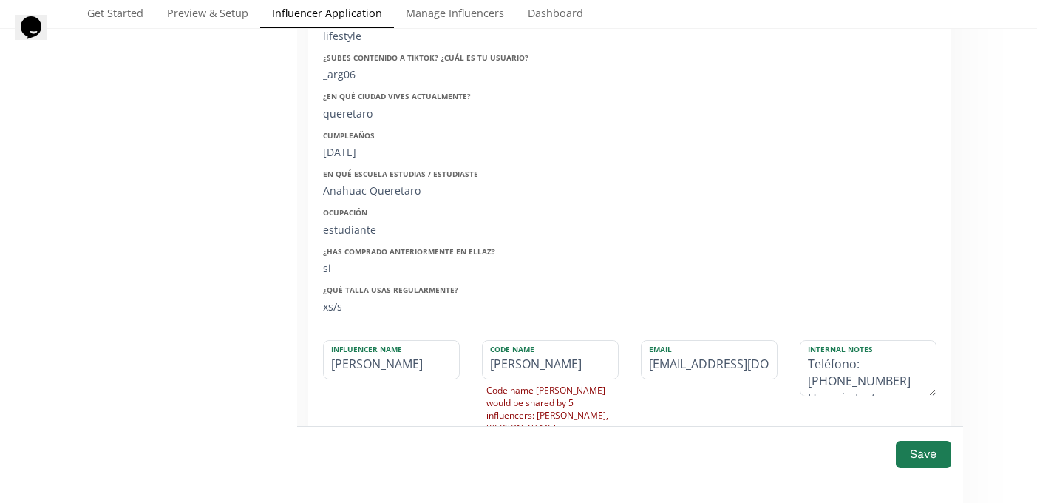
scroll to position [451, 0]
click at [401, 372] on input "Alejandra" at bounding box center [391, 359] width 135 height 38
click at [376, 358] on input "[PERSON_NAME]" at bounding box center [391, 359] width 135 height 38
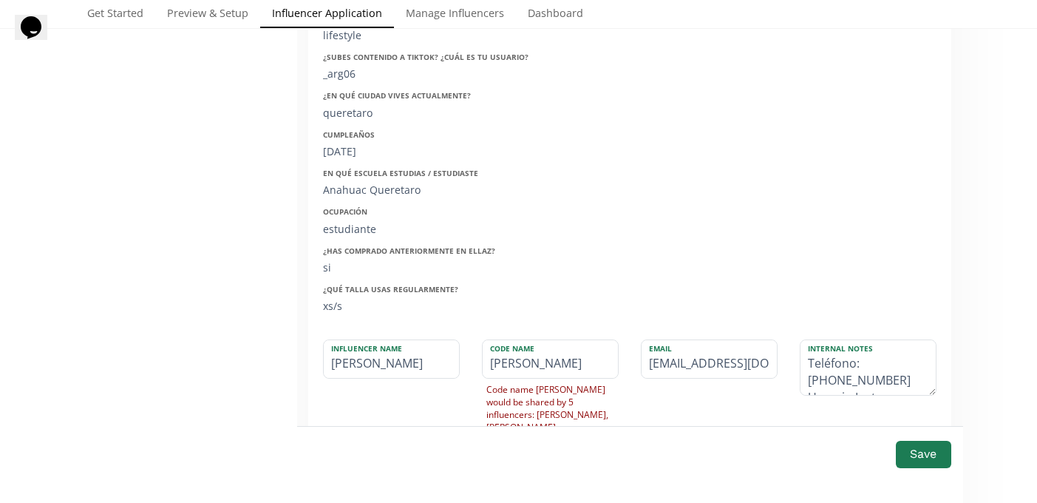
type input "[PERSON_NAME]"
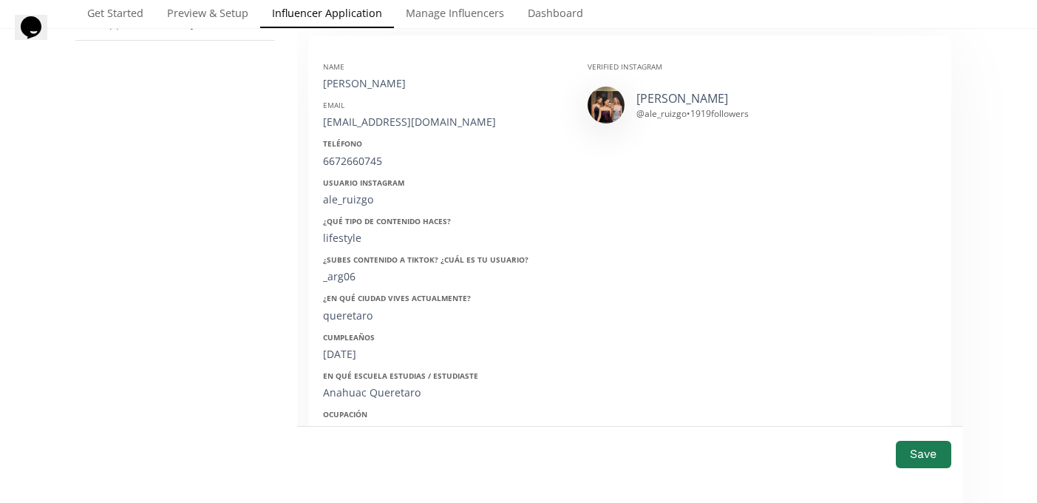
scroll to position [248, 0]
click at [369, 116] on div "[EMAIL_ADDRESS][DOMAIN_NAME]" at bounding box center [444, 122] width 242 height 15
copy div "[EMAIL_ADDRESS][DOMAIN_NAME]"
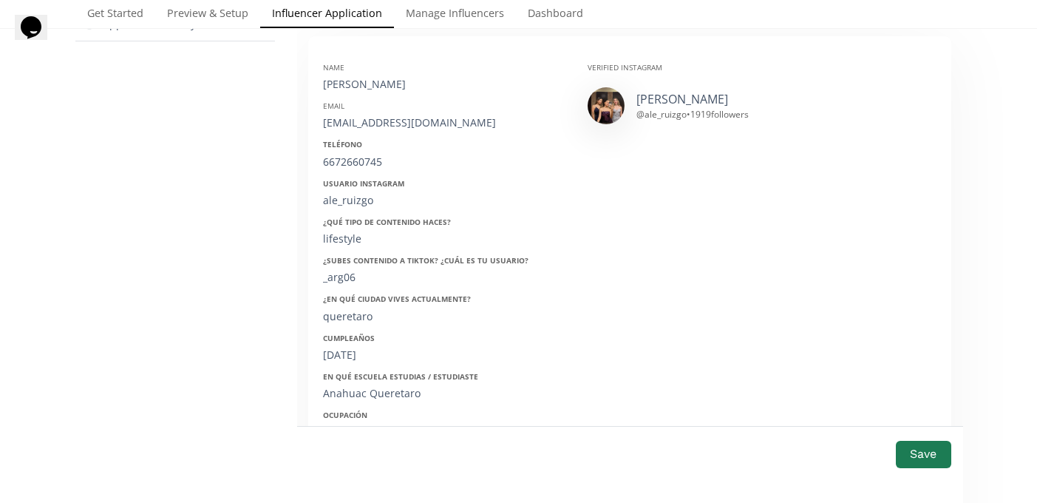
click at [348, 170] on div "Name Alejandra Email ruizgoale@gmail.com Teléfono 6672660745 Usuario Instagram …" at bounding box center [444, 285] width 265 height 468
click at [346, 158] on div "6672660745" at bounding box center [444, 162] width 242 height 15
copy div "6672660745"
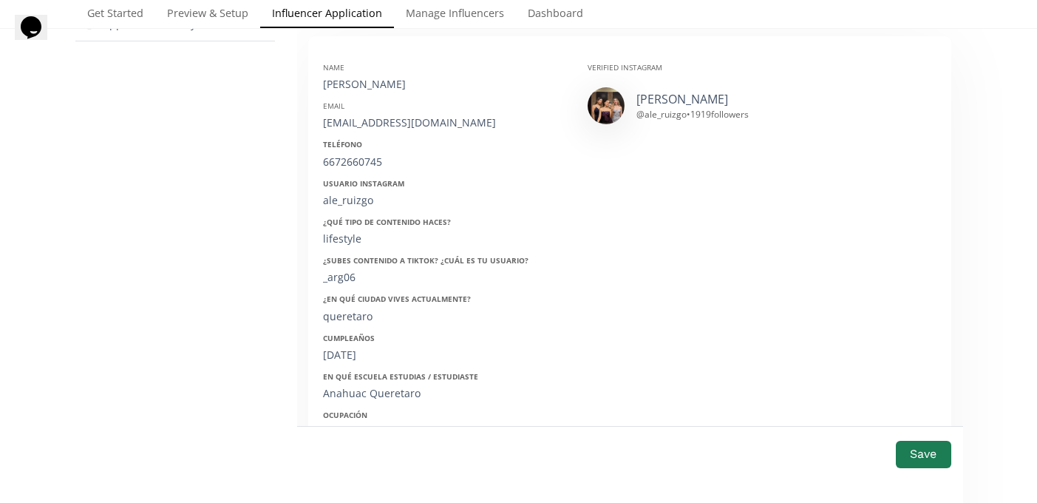
click at [345, 189] on div "Usuario Instagram ale_ruizgo" at bounding box center [444, 193] width 242 height 30
copy div "ale_ruizgo"
click at [354, 358] on div "06/02/2005" at bounding box center [444, 354] width 242 height 15
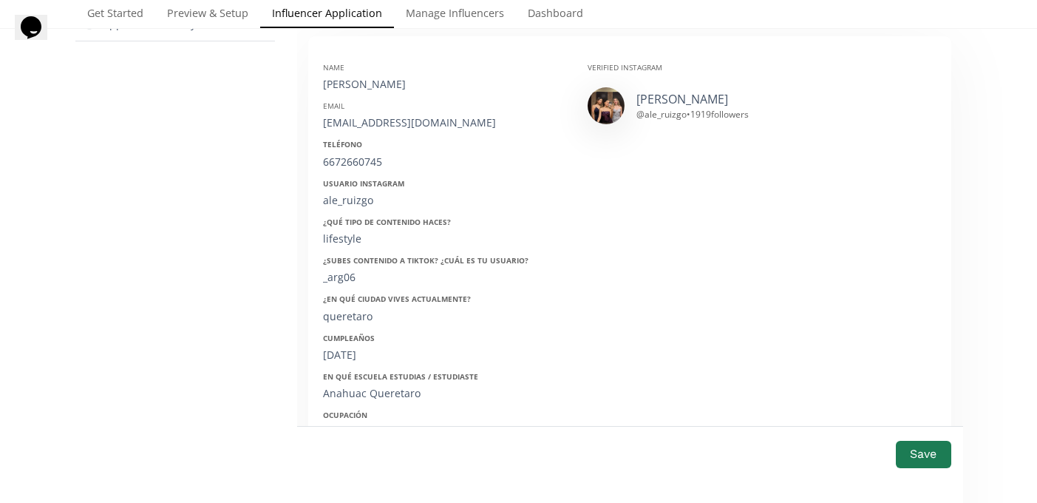
copy div "2005"
click at [354, 358] on div "06/02/2005" at bounding box center [444, 354] width 242 height 15
click at [942, 466] on button "Save" at bounding box center [923, 454] width 59 height 32
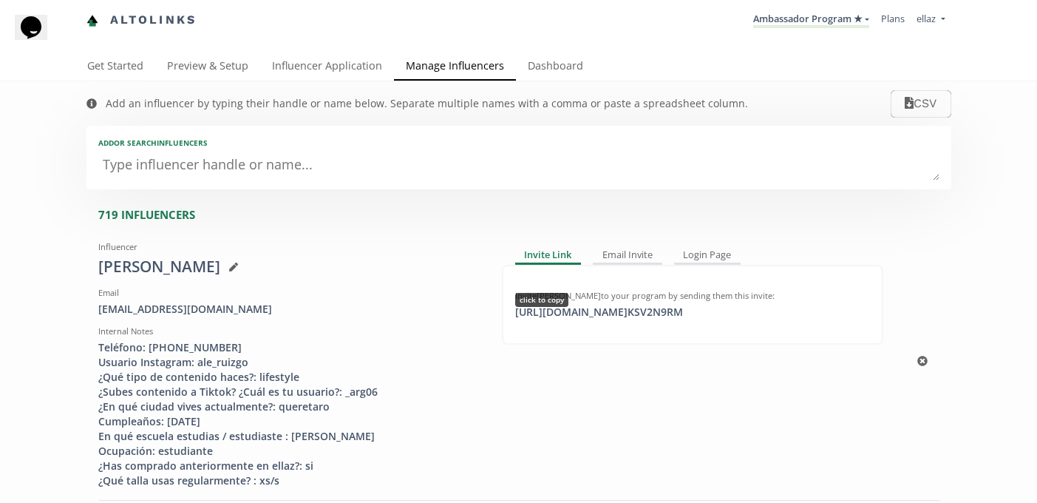
click at [671, 312] on div "[URL][DOMAIN_NAME] KSV2N9RM click to copy" at bounding box center [599, 312] width 186 height 15
click at [543, 75] on link "Dashboard" at bounding box center [555, 67] width 79 height 30
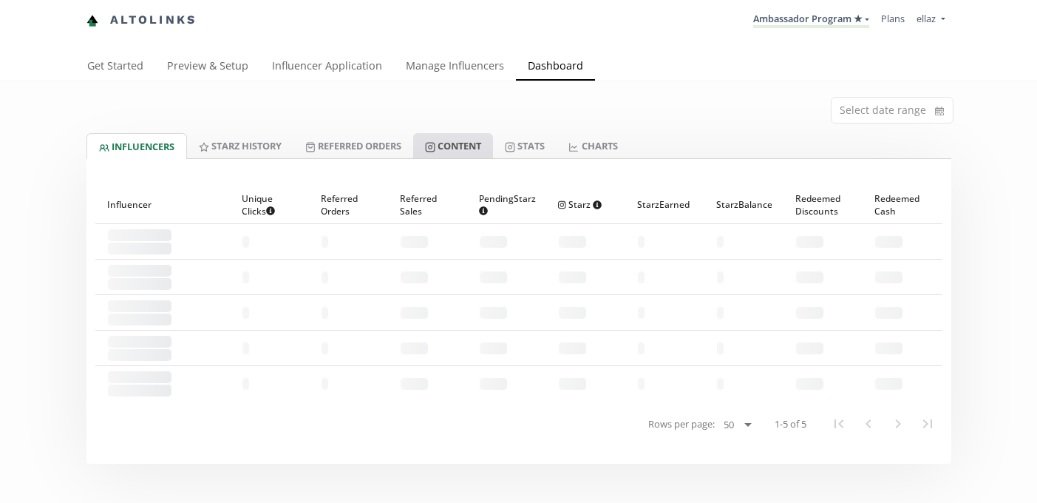
click at [462, 154] on link "Content" at bounding box center [453, 145] width 80 height 25
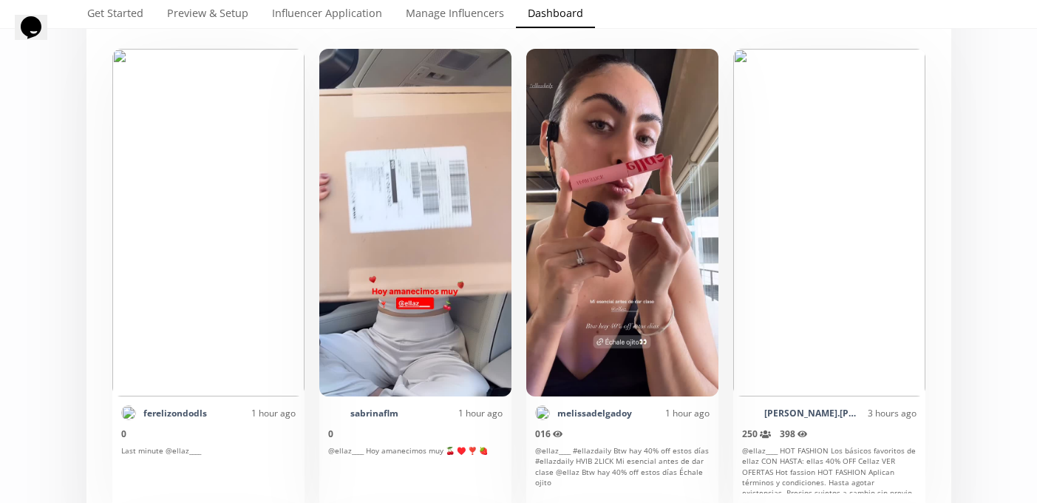
scroll to position [372, 0]
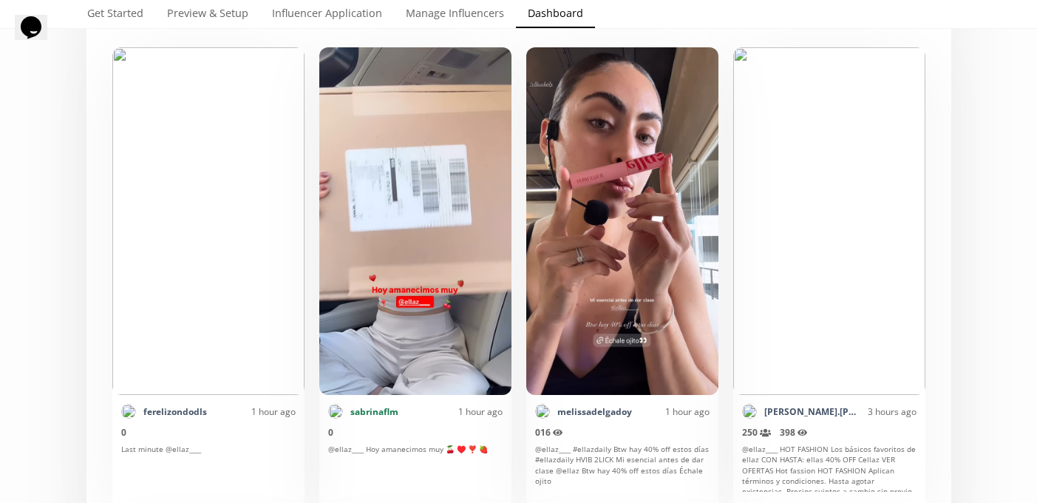
click at [370, 410] on link "sabrinaflm" at bounding box center [374, 411] width 48 height 13
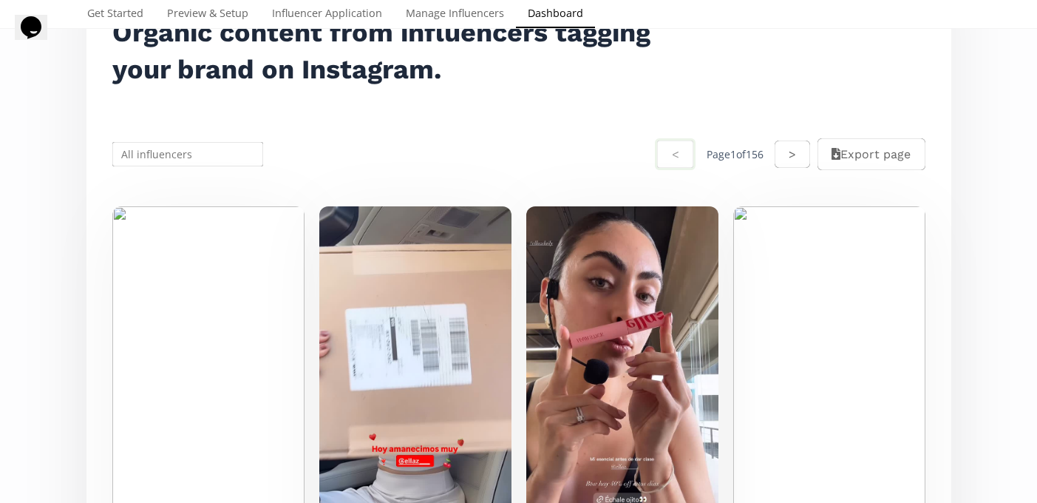
scroll to position [169, 0]
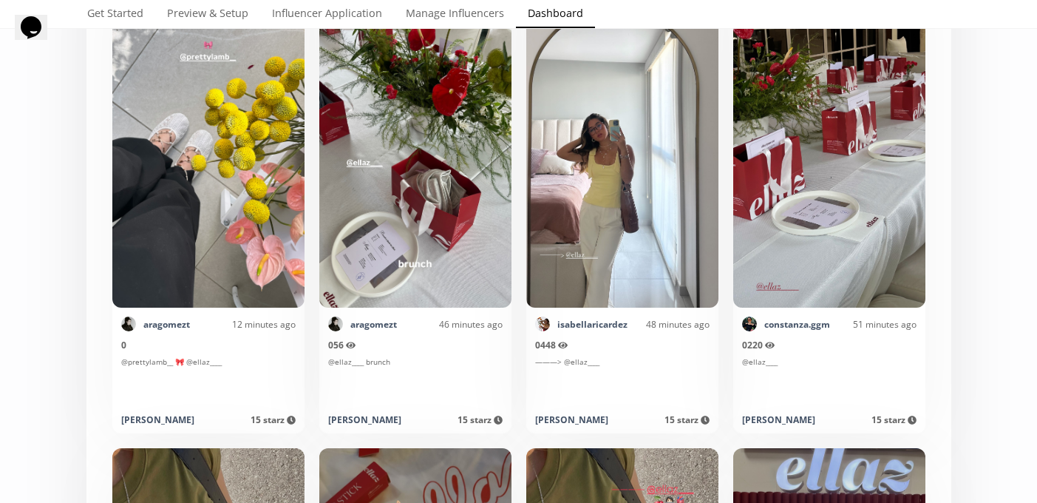
scroll to position [376, 0]
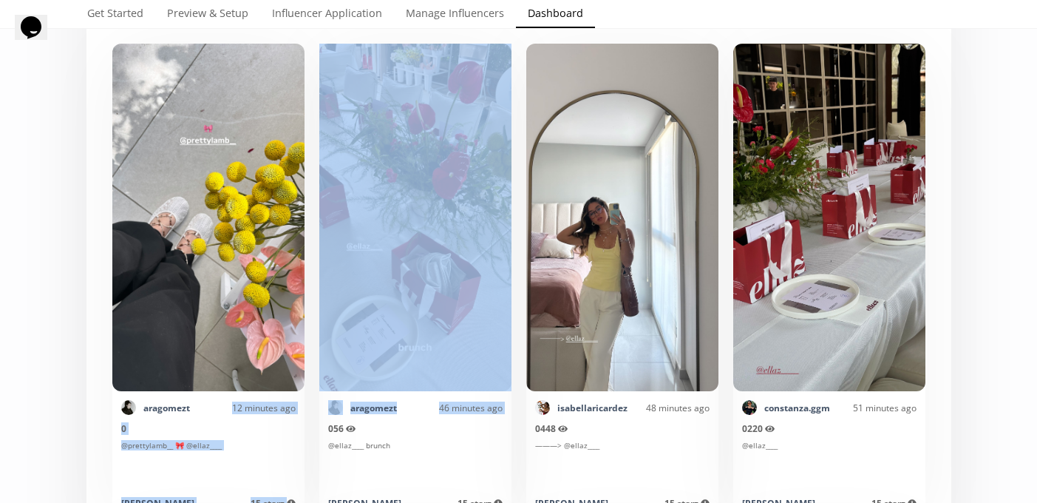
drag, startPoint x: 234, startPoint y: 405, endPoint x: 343, endPoint y: 420, distance: 110.4
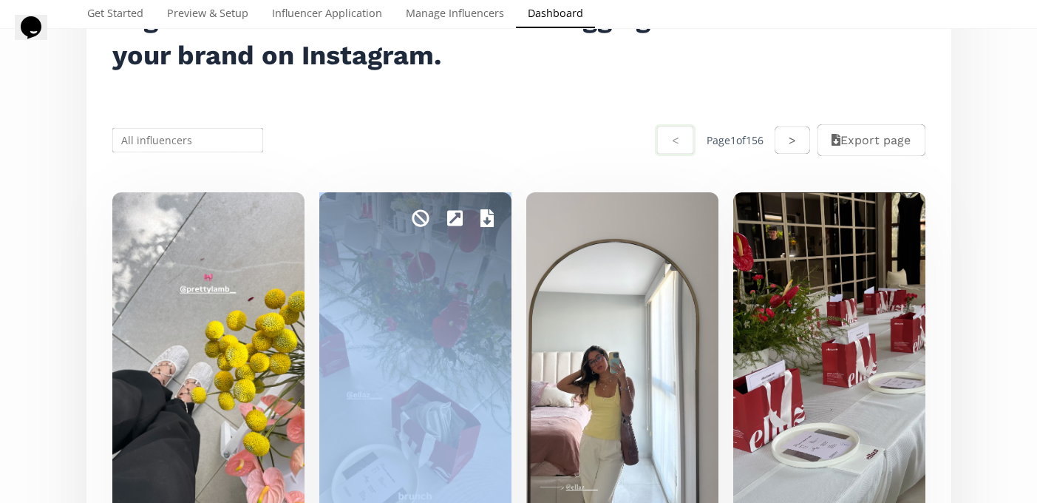
scroll to position [41, 0]
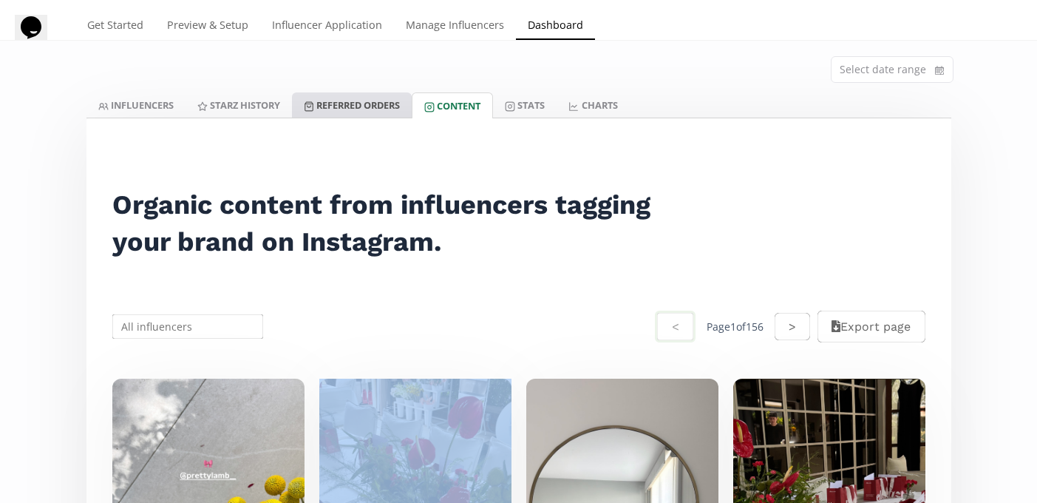
click at [352, 116] on link "Referred Orders" at bounding box center [352, 104] width 120 height 25
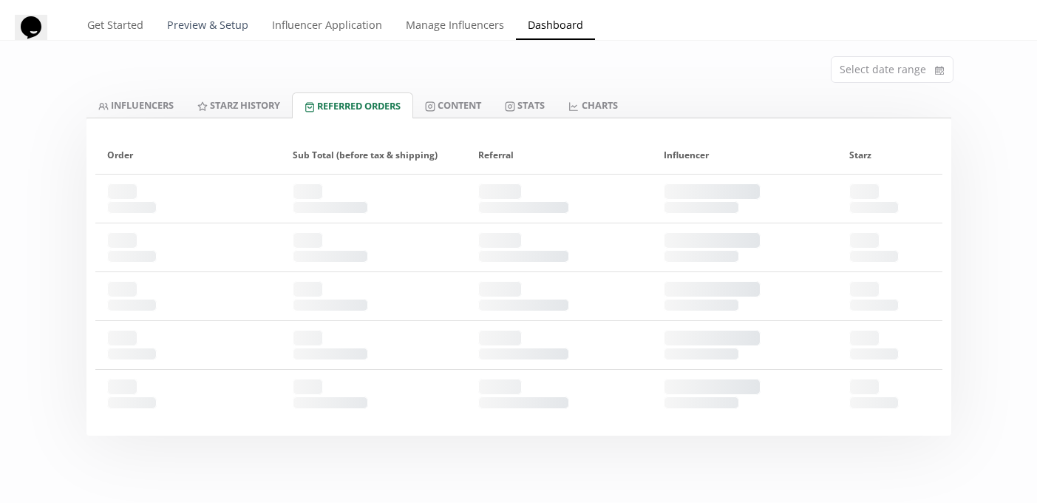
click at [218, 24] on link "Preview & Setup" at bounding box center [207, 27] width 105 height 30
click at [285, 24] on link "Influencer Application" at bounding box center [327, 27] width 134 height 30
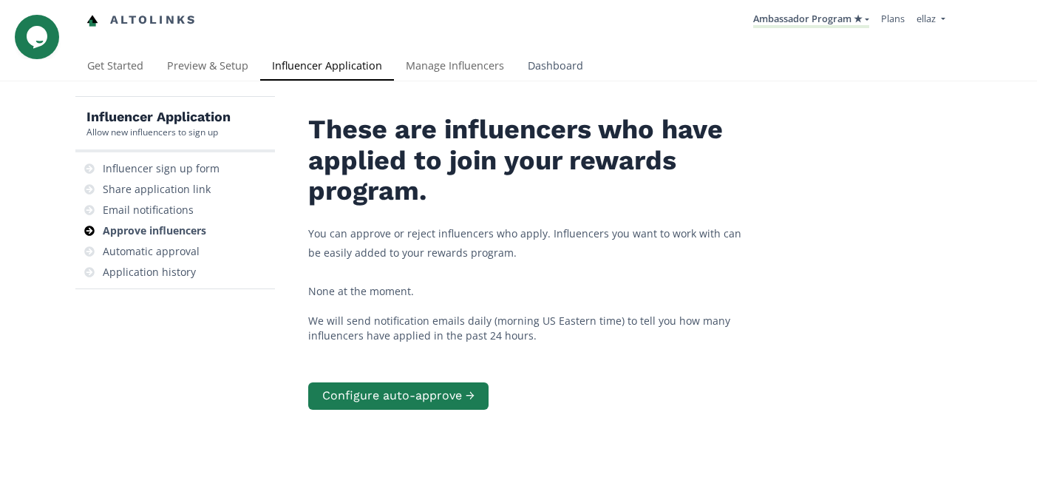
click at [529, 70] on link "Dashboard" at bounding box center [555, 67] width 79 height 30
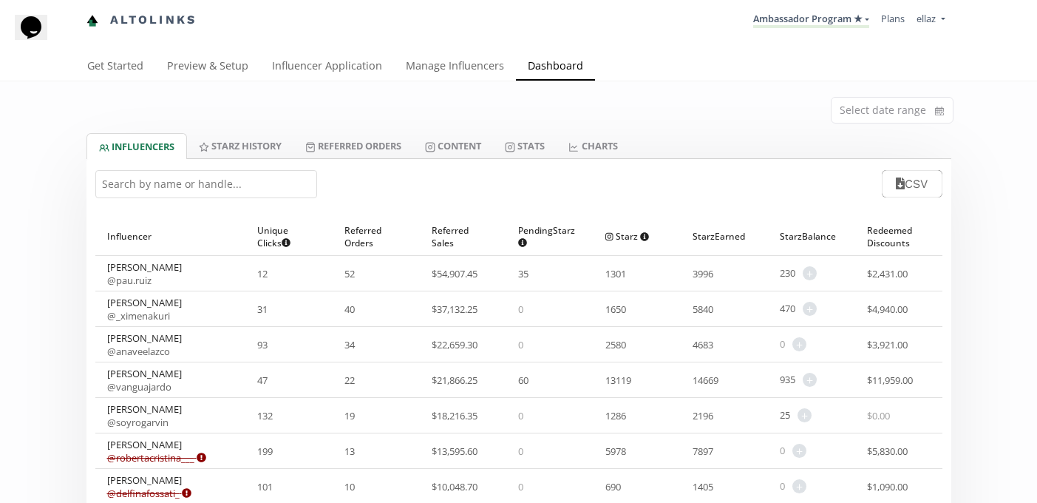
click at [483, 169] on div "CSV" at bounding box center [518, 184] width 865 height 50
click at [481, 152] on link "Content" at bounding box center [453, 145] width 80 height 25
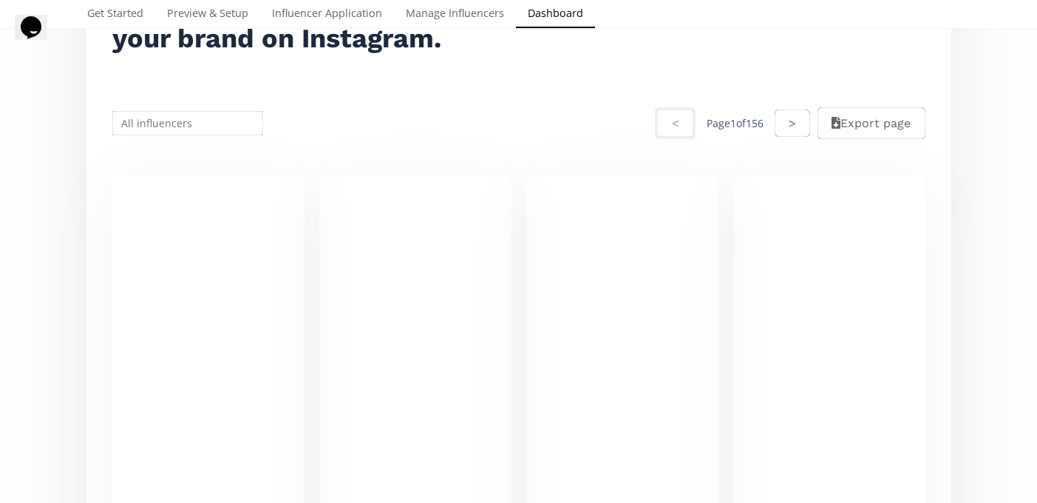
scroll to position [91, 0]
